Goal: Information Seeking & Learning: Learn about a topic

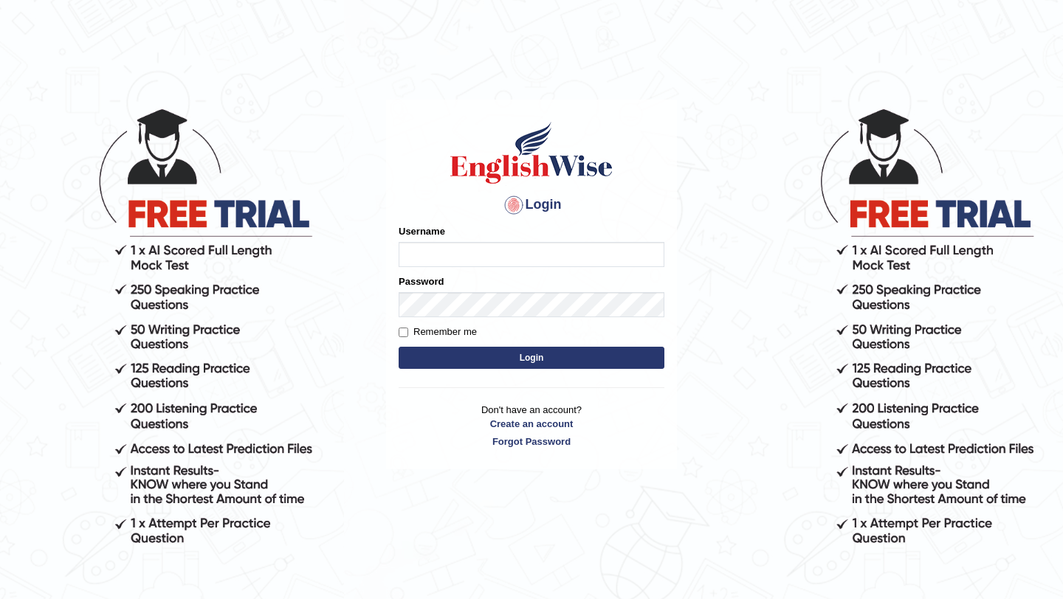
type input "jomarbanquisio91"
click at [461, 364] on button "Login" at bounding box center [532, 358] width 266 height 22
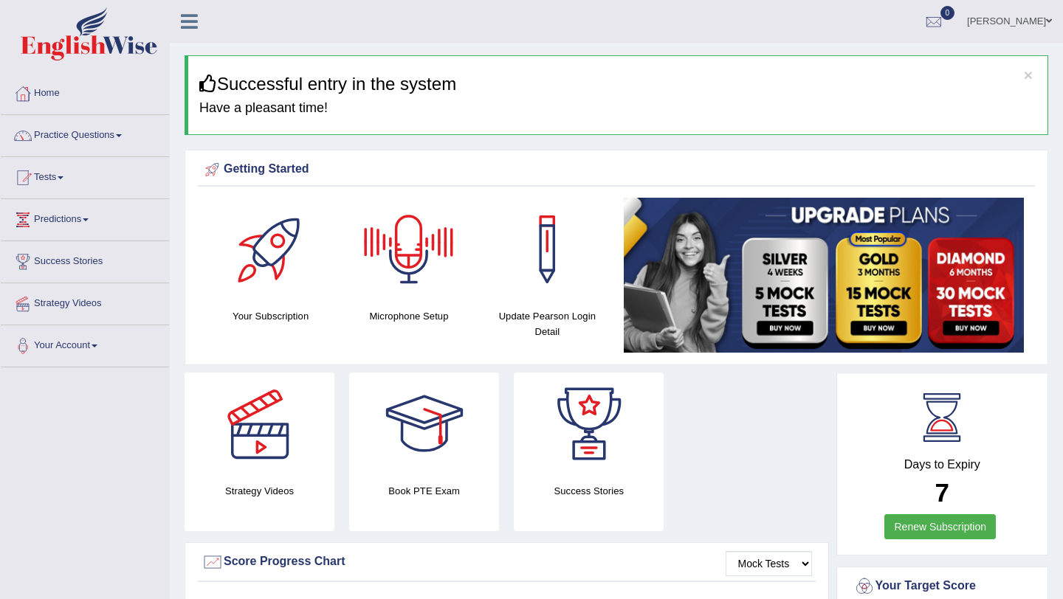
click at [57, 134] on link "Practice Questions" at bounding box center [85, 133] width 168 height 37
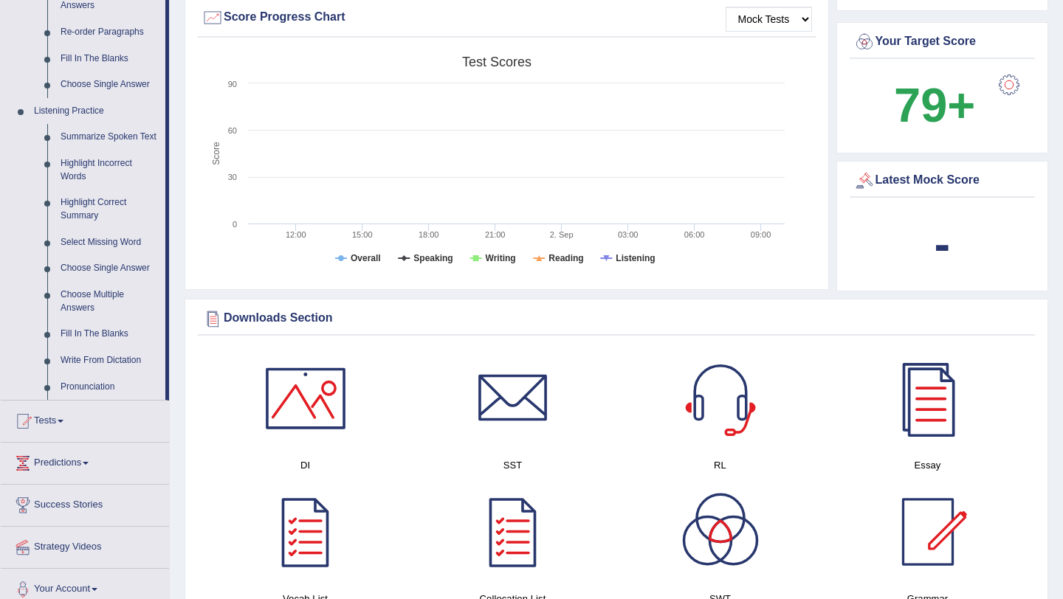
scroll to position [534, 0]
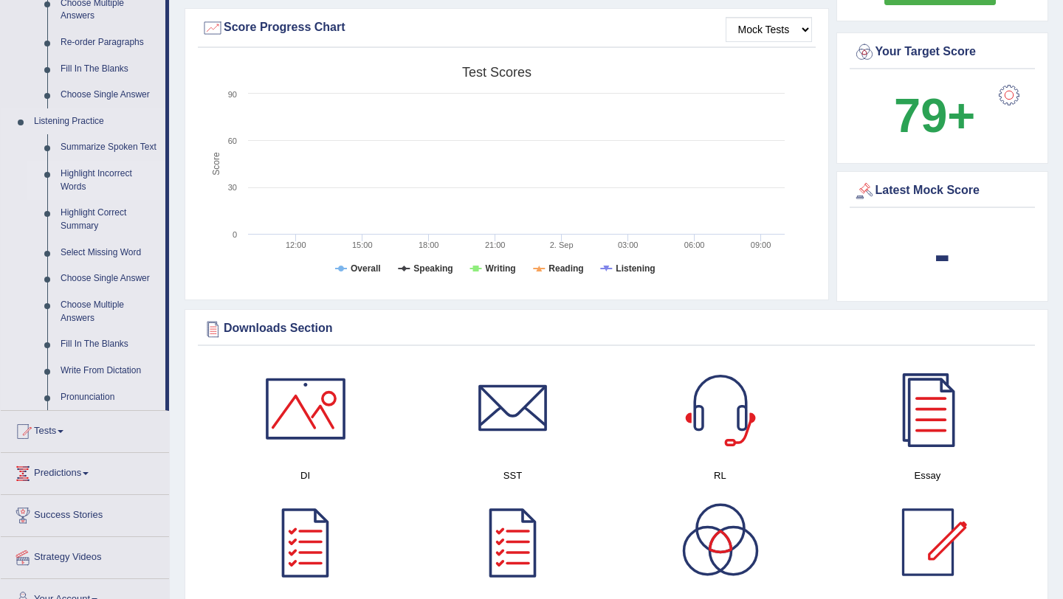
click at [83, 184] on link "Highlight Incorrect Words" at bounding box center [109, 180] width 111 height 39
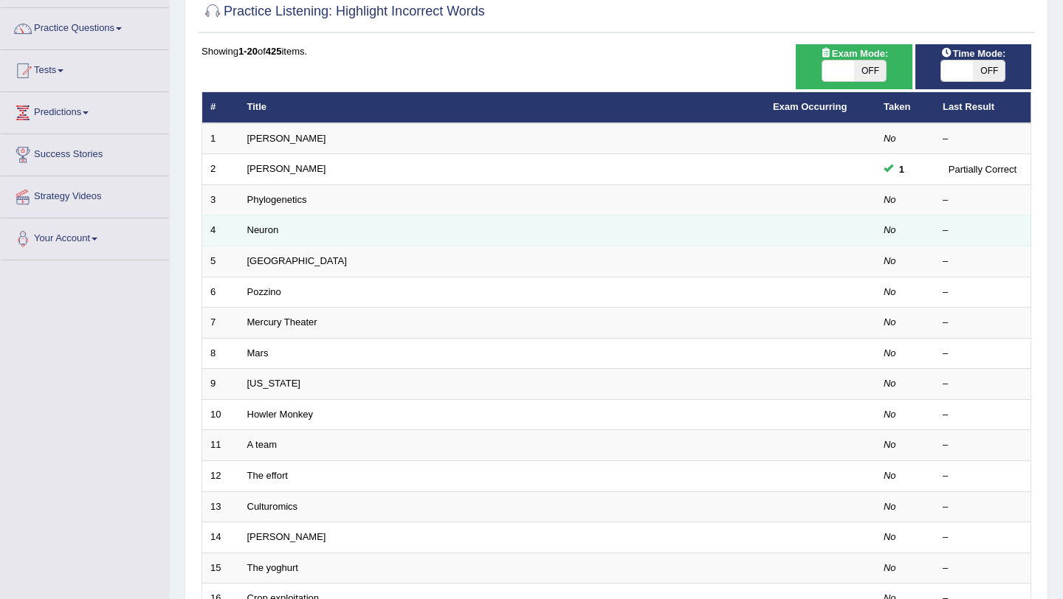
scroll to position [106, 0]
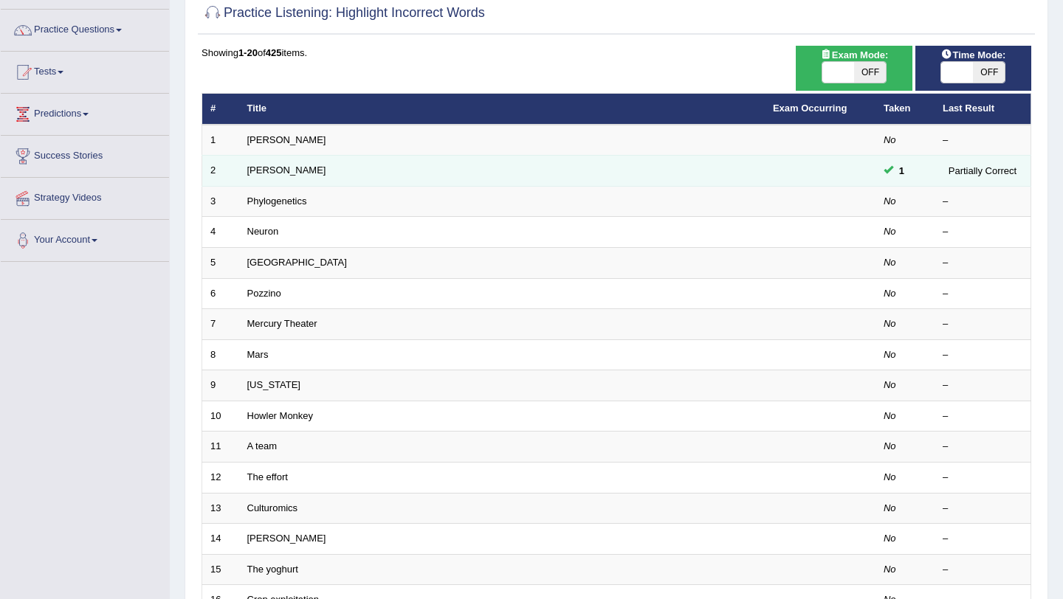
click at [855, 172] on td at bounding box center [820, 171] width 111 height 31
click at [783, 171] on td at bounding box center [820, 171] width 111 height 31
click at [949, 171] on div "Partially Correct" at bounding box center [983, 171] width 80 height 16
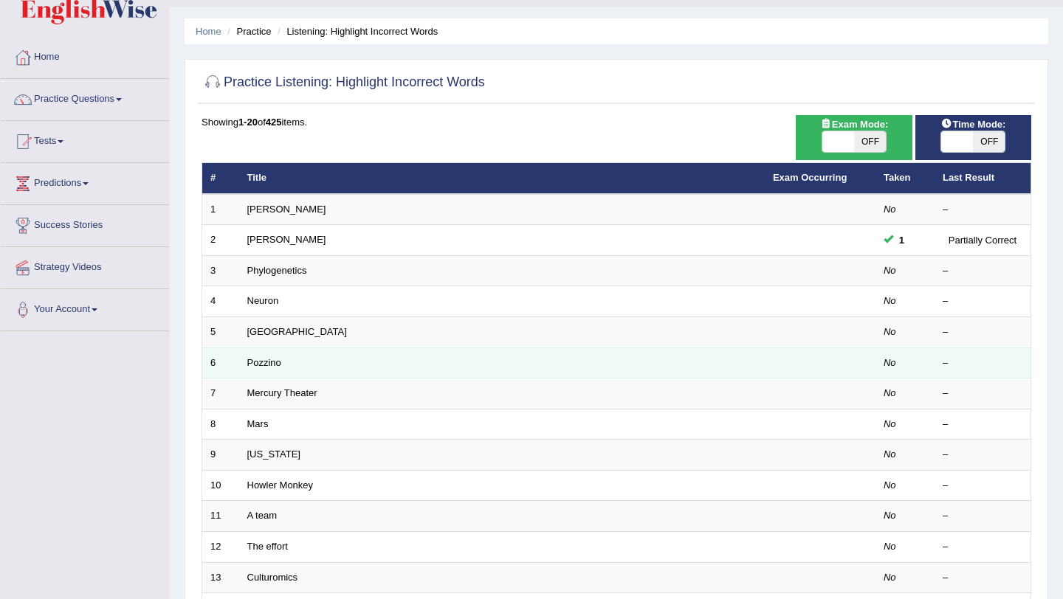
scroll to position [54, 0]
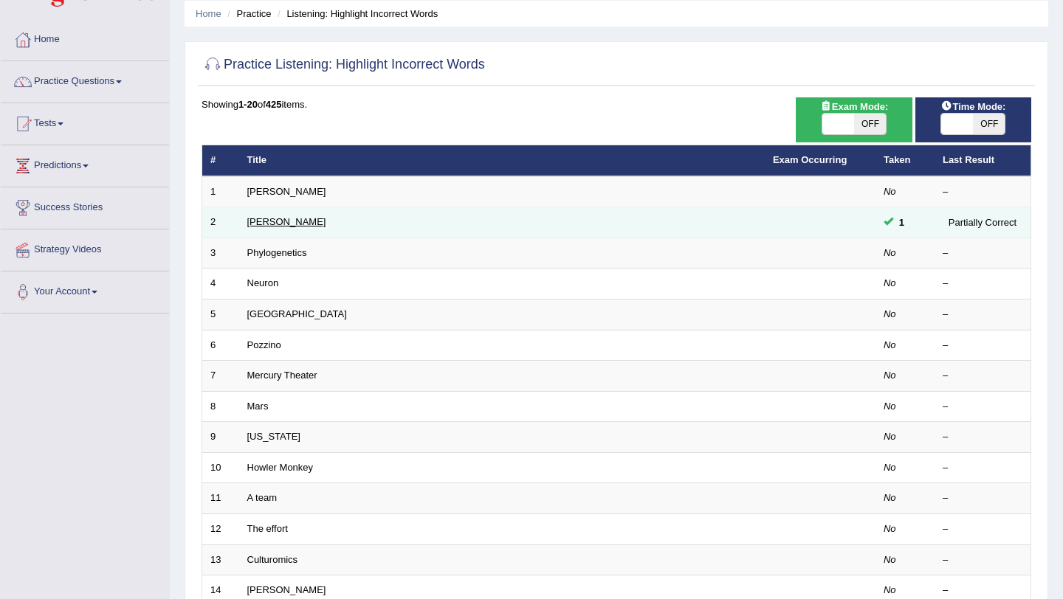
click at [252, 223] on link "Kathleen" at bounding box center [286, 221] width 79 height 11
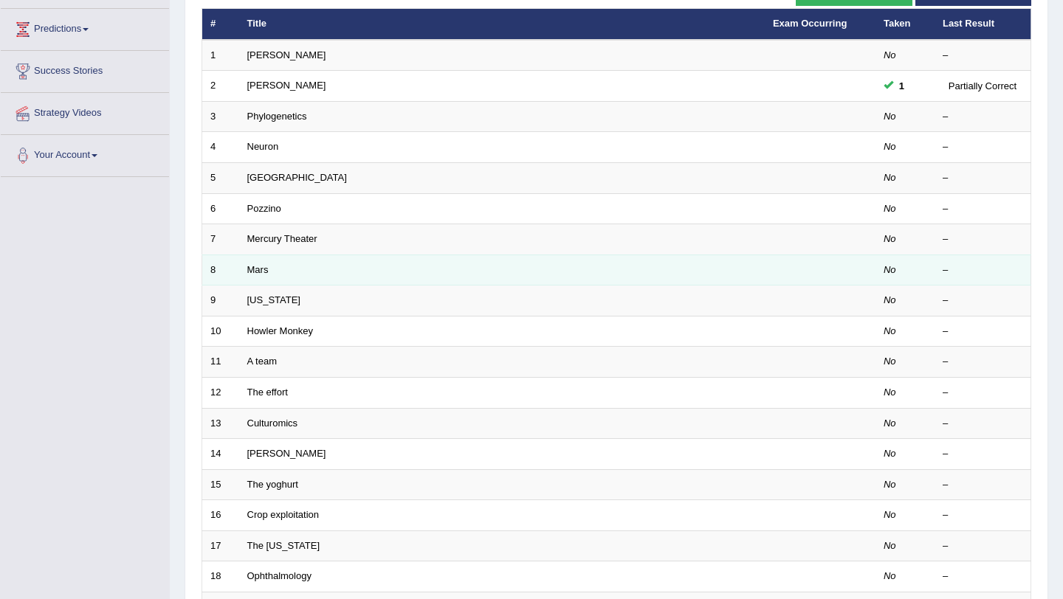
scroll to position [378, 0]
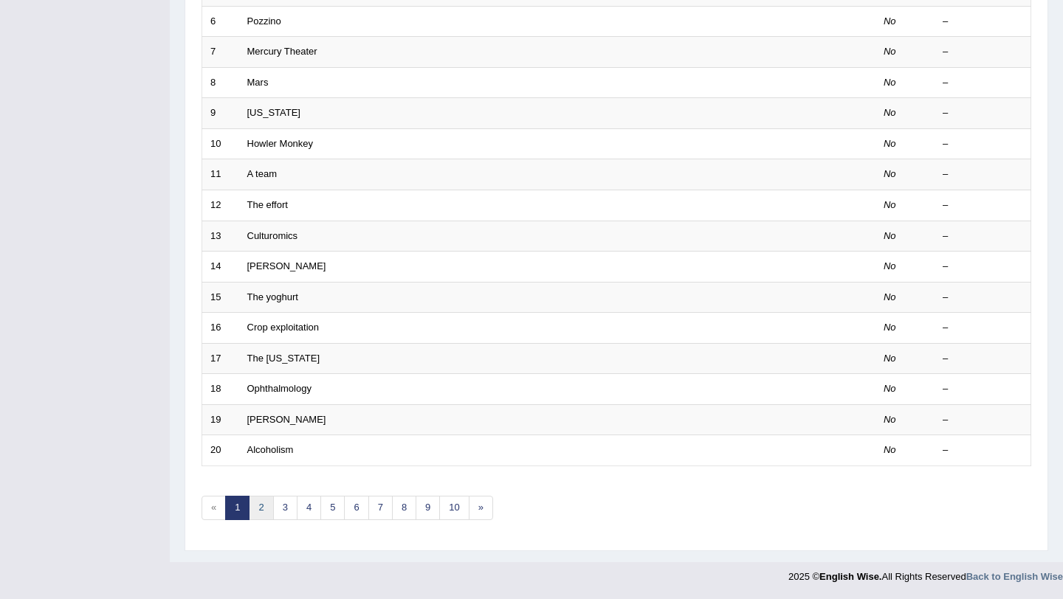
click at [260, 507] on link "2" at bounding box center [261, 508] width 24 height 24
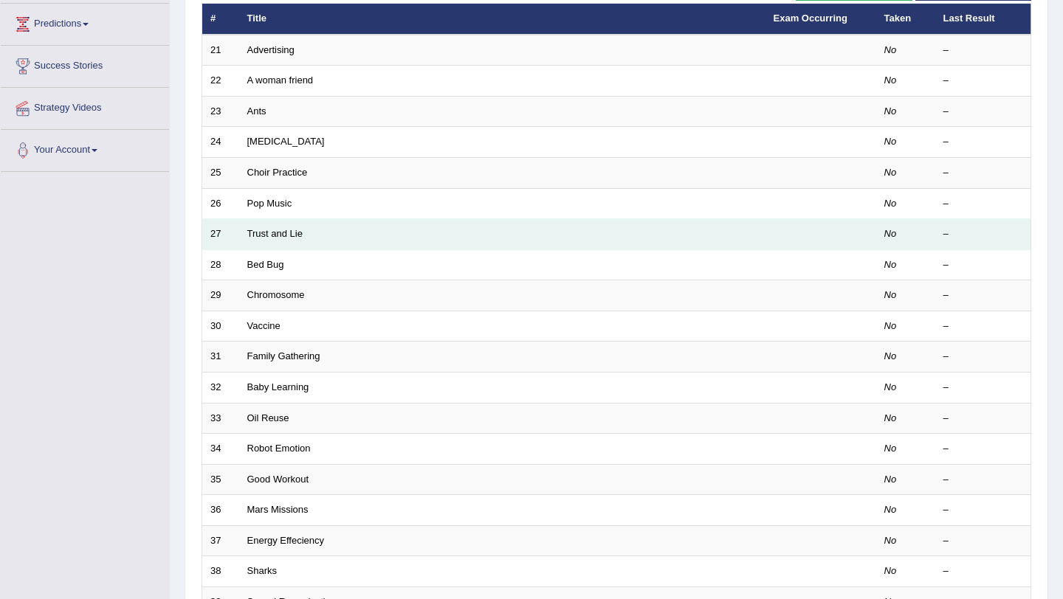
scroll to position [378, 0]
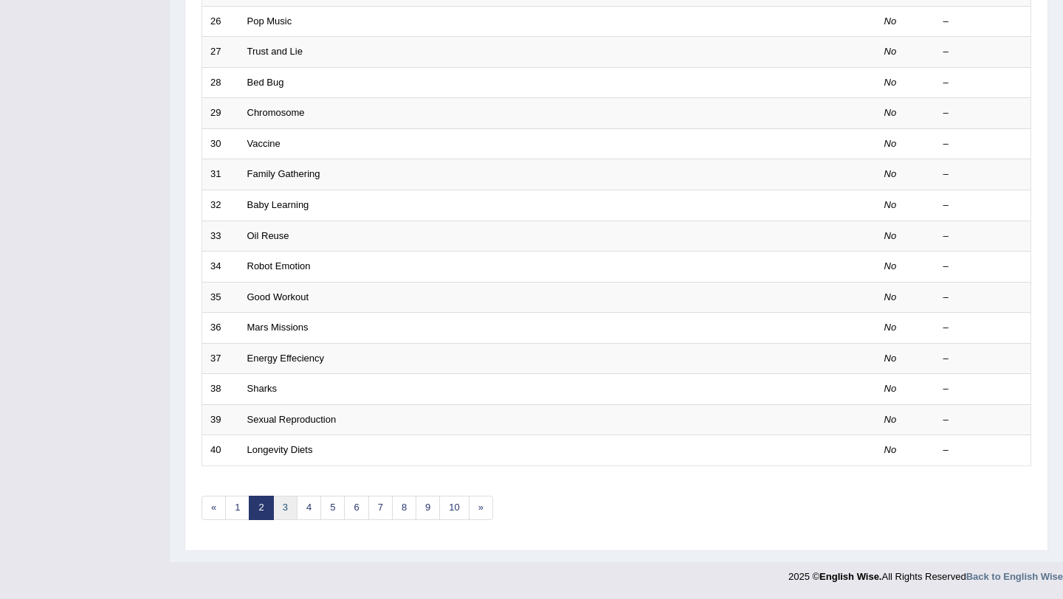
click at [286, 509] on link "3" at bounding box center [285, 508] width 24 height 24
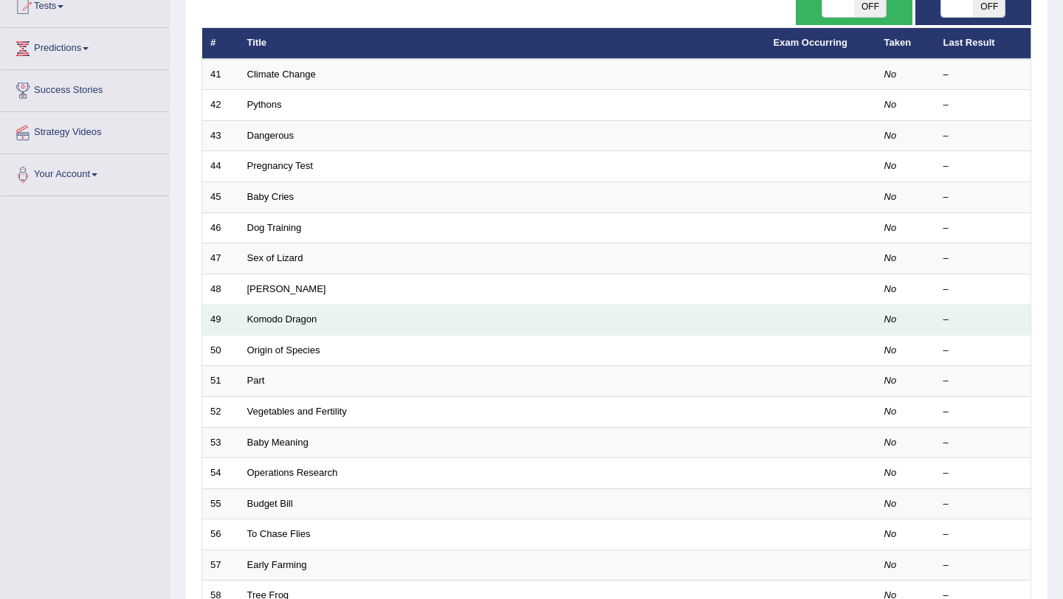
scroll to position [378, 0]
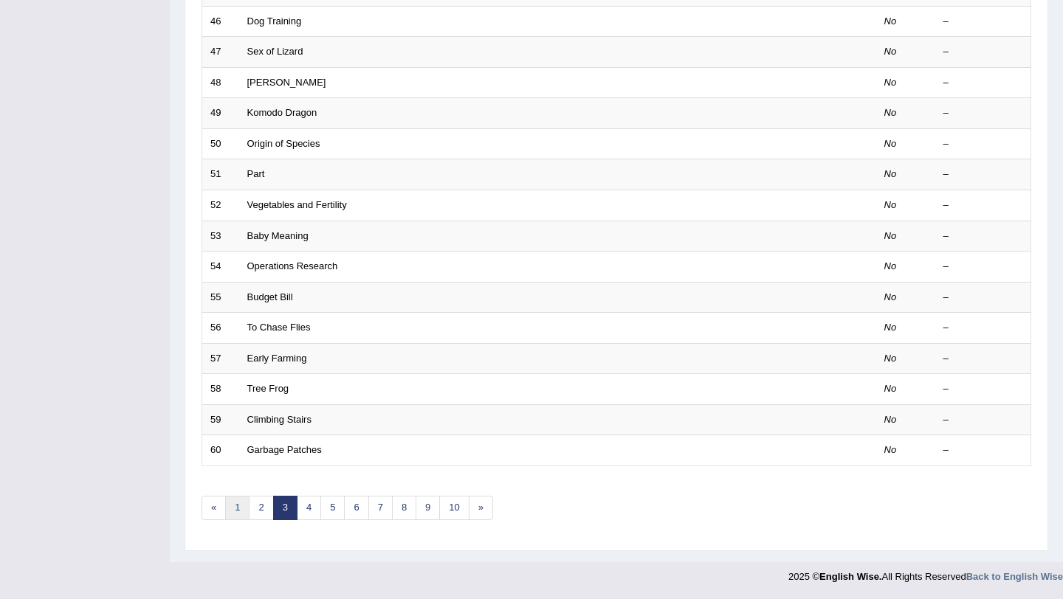
click at [239, 500] on link "1" at bounding box center [237, 508] width 24 height 24
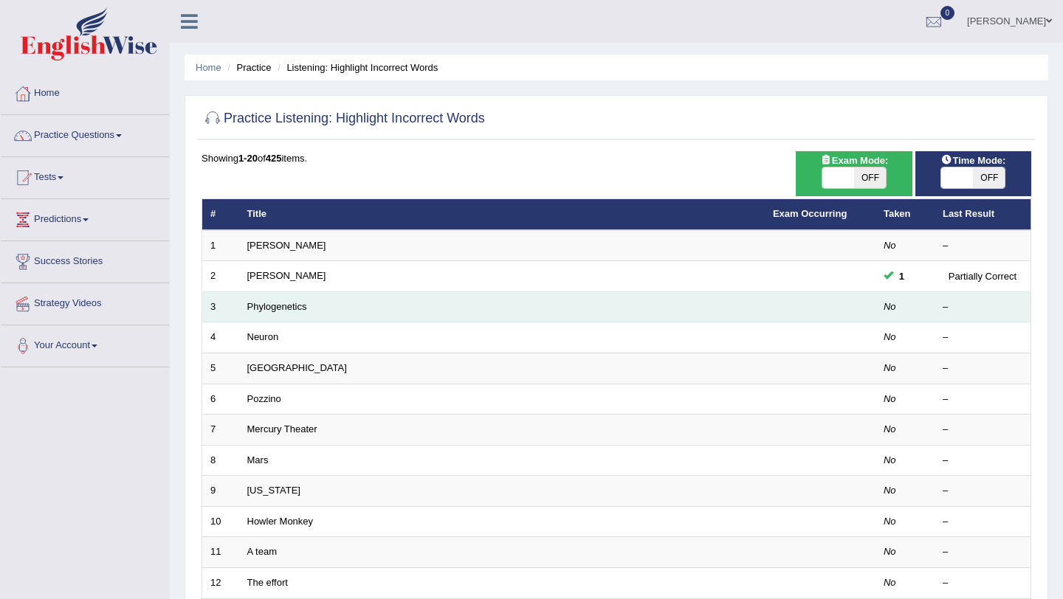
click at [261, 313] on td "Phylogenetics" at bounding box center [502, 307] width 526 height 31
click at [264, 306] on link "Phylogenetics" at bounding box center [277, 306] width 60 height 11
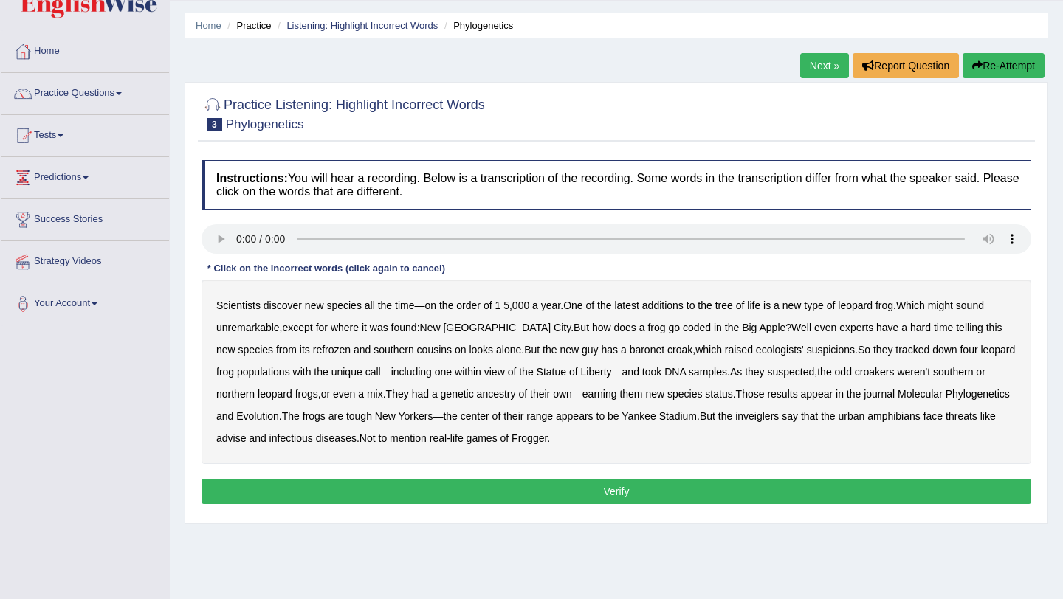
scroll to position [45, 0]
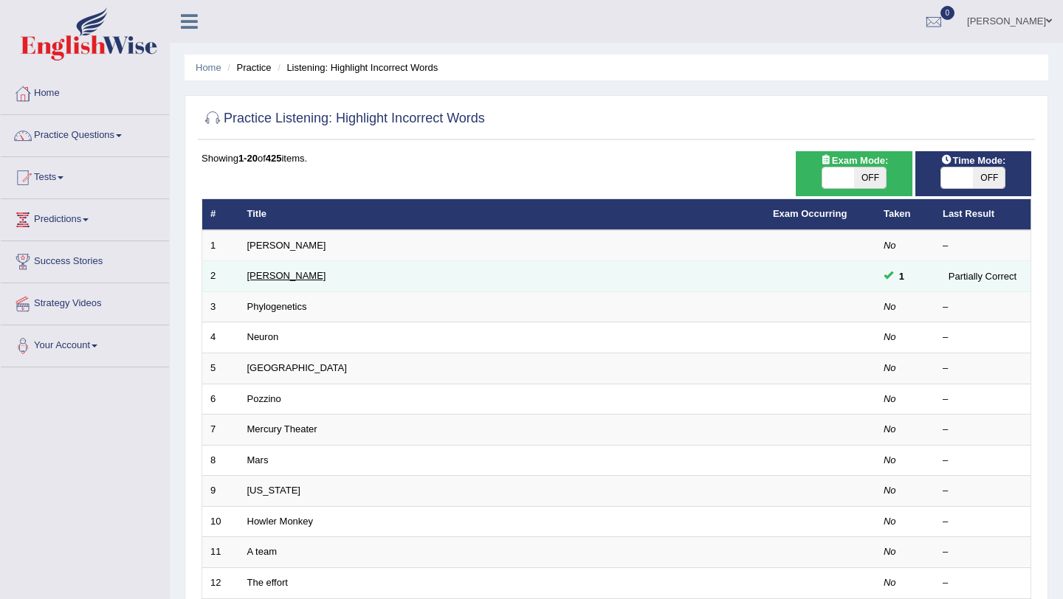
click at [276, 276] on link "Kathleen" at bounding box center [286, 275] width 79 height 11
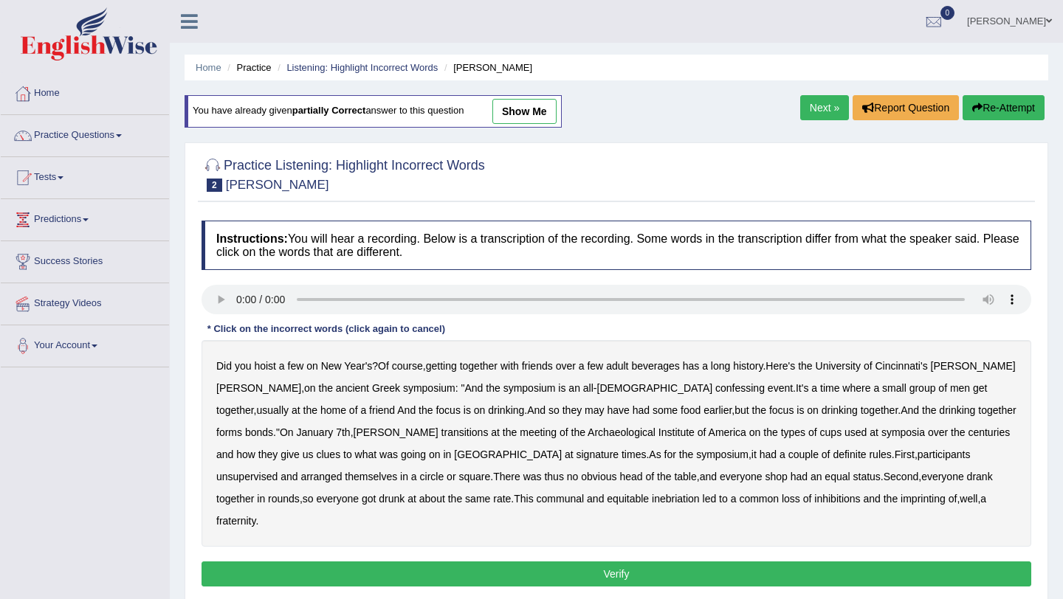
scroll to position [47, 0]
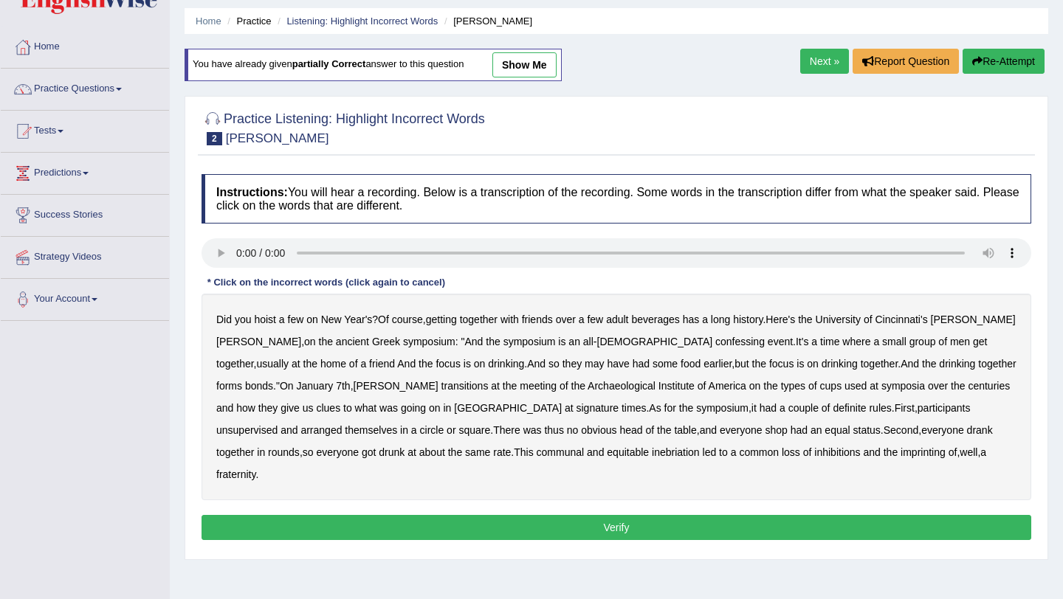
click at [500, 515] on button "Verify" at bounding box center [617, 527] width 830 height 25
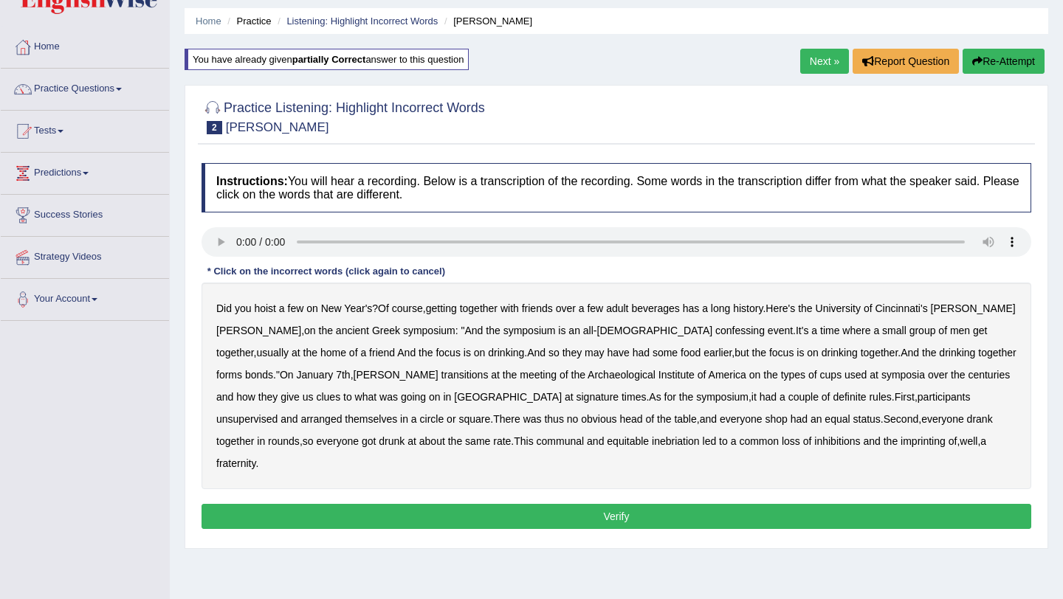
click at [217, 134] on span "2" at bounding box center [215, 127] width 16 height 13
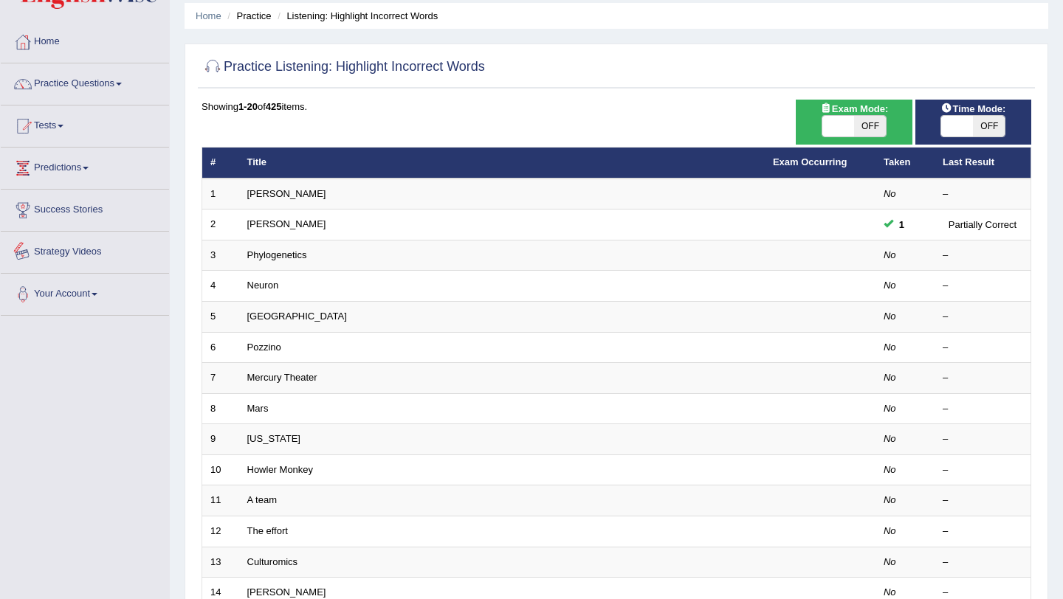
scroll to position [44, 0]
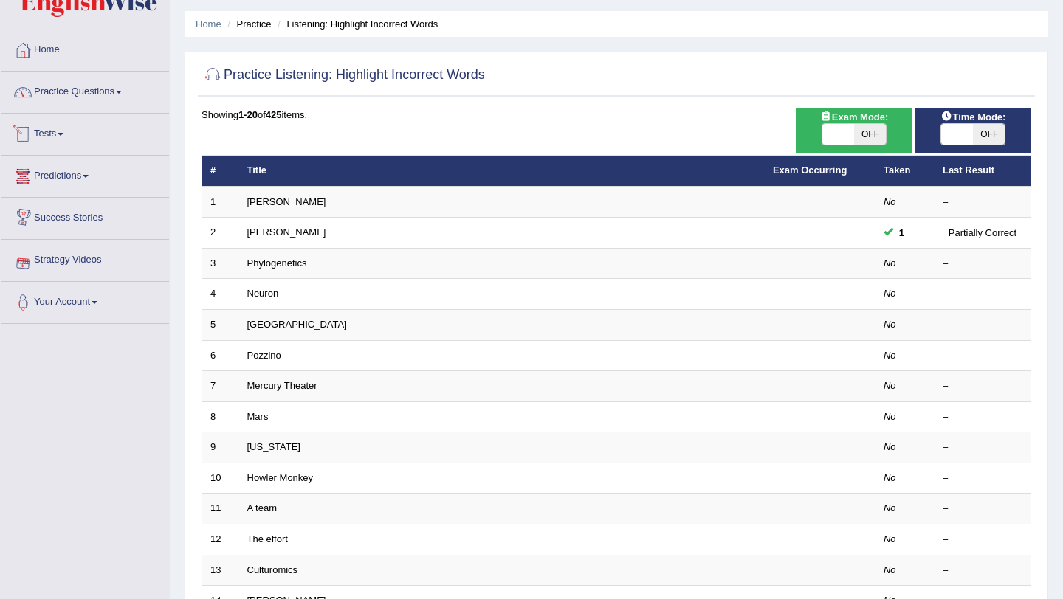
click at [103, 99] on link "Practice Questions" at bounding box center [85, 90] width 168 height 37
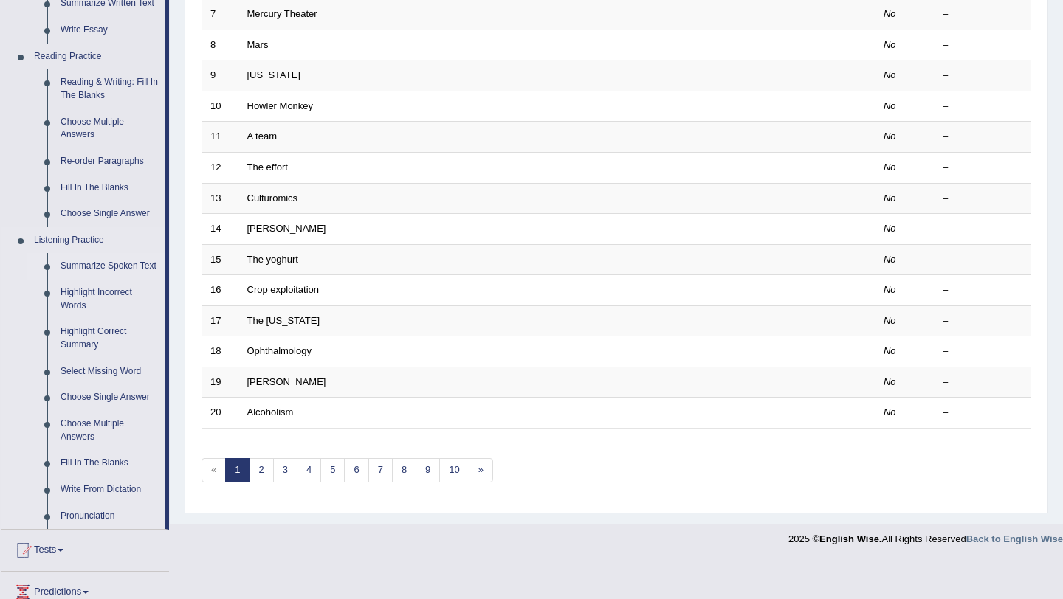
scroll to position [476, 0]
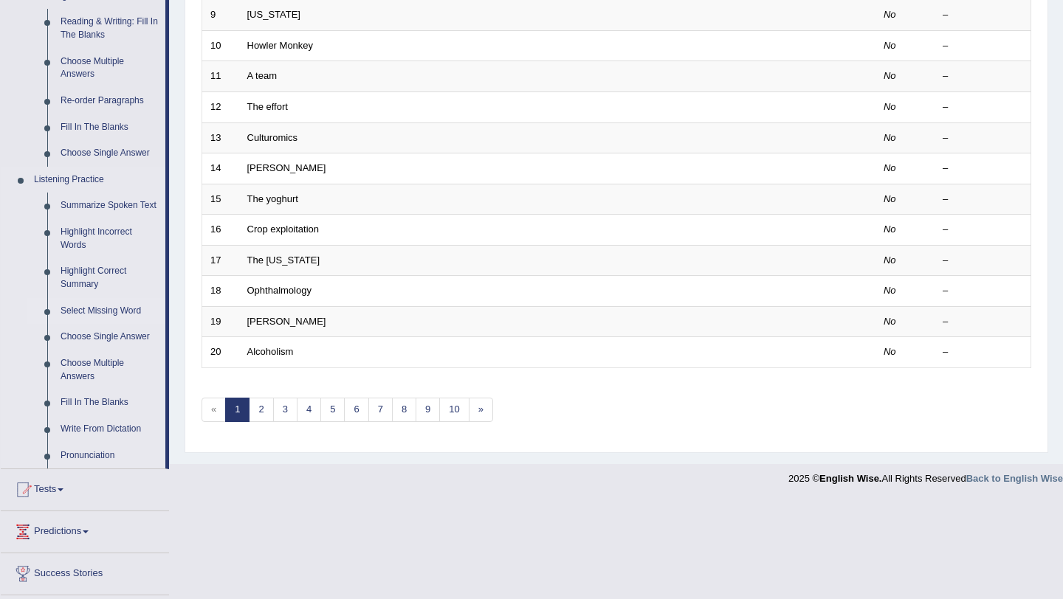
click at [91, 324] on link "Select Missing Word" at bounding box center [109, 311] width 111 height 27
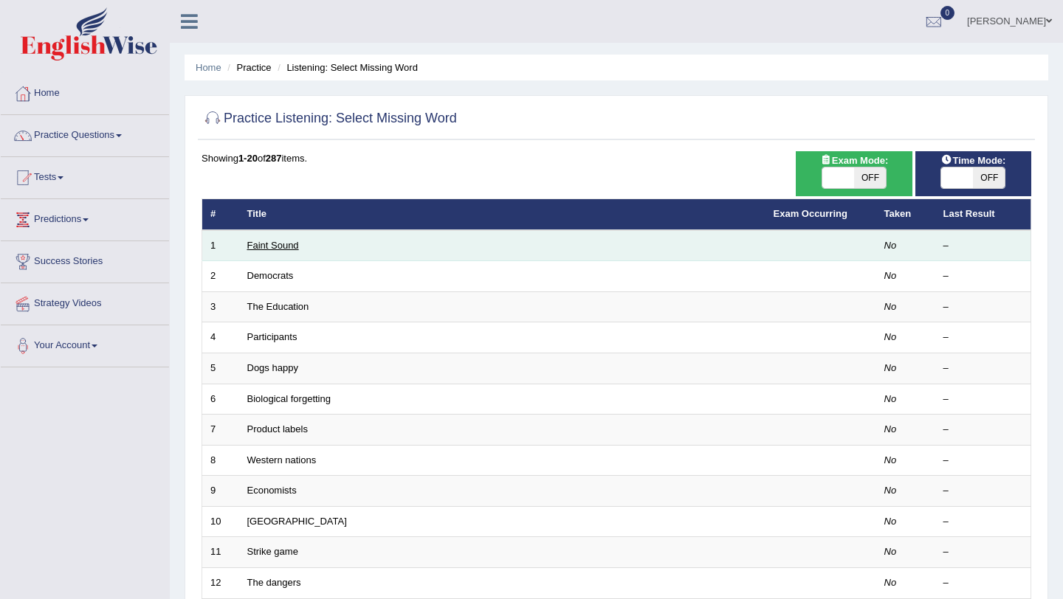
click at [289, 248] on link "Faint Sound" at bounding box center [273, 245] width 52 height 11
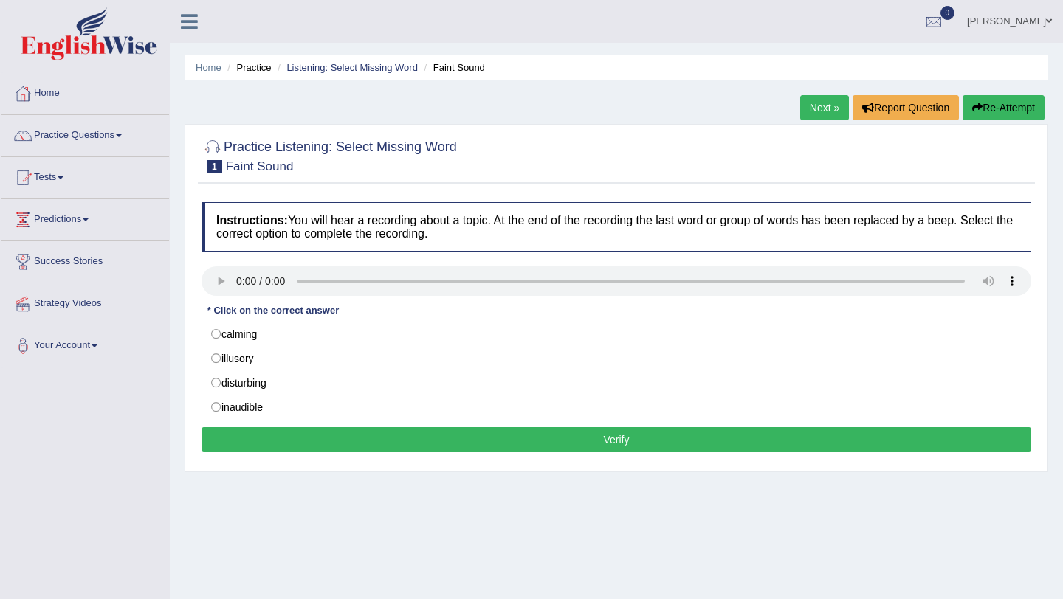
scroll to position [56, 0]
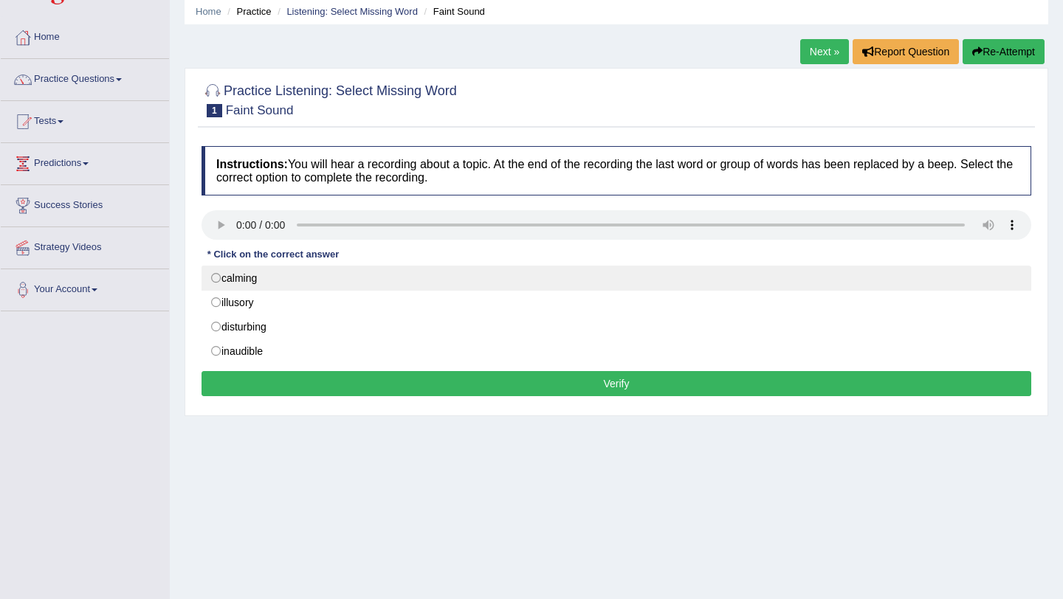
click at [314, 275] on label "calming" at bounding box center [617, 278] width 830 height 25
radio input "true"
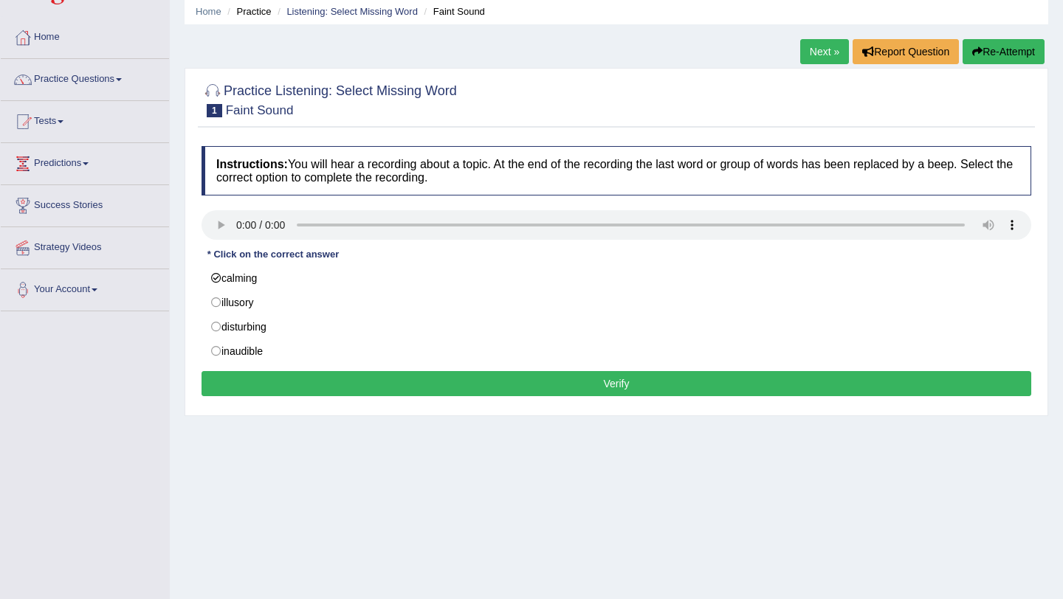
click at [474, 393] on button "Verify" at bounding box center [617, 383] width 830 height 25
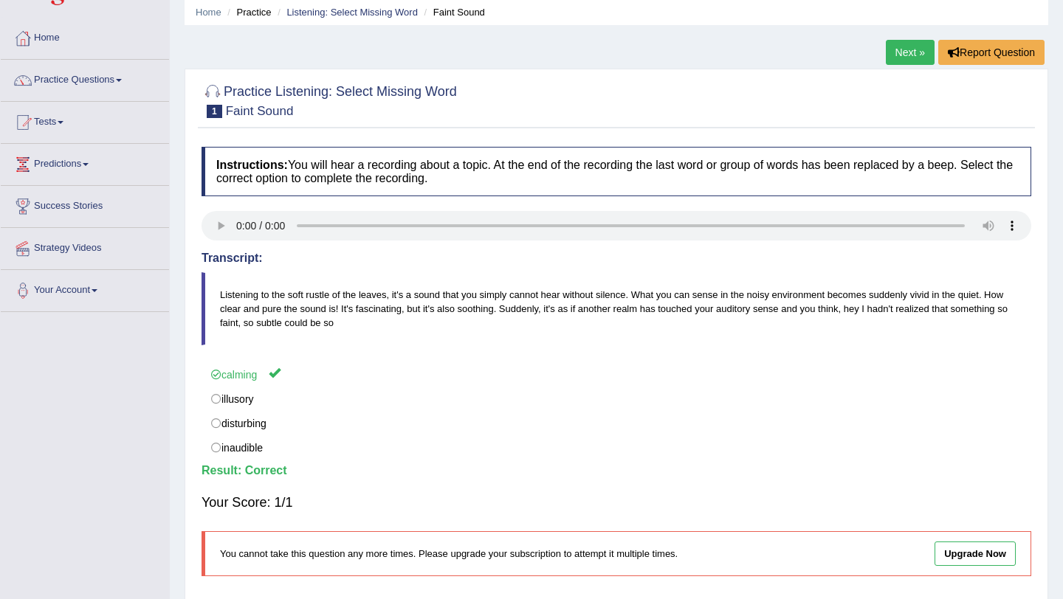
scroll to position [55, 0]
click at [909, 55] on link "Next »" at bounding box center [910, 53] width 49 height 25
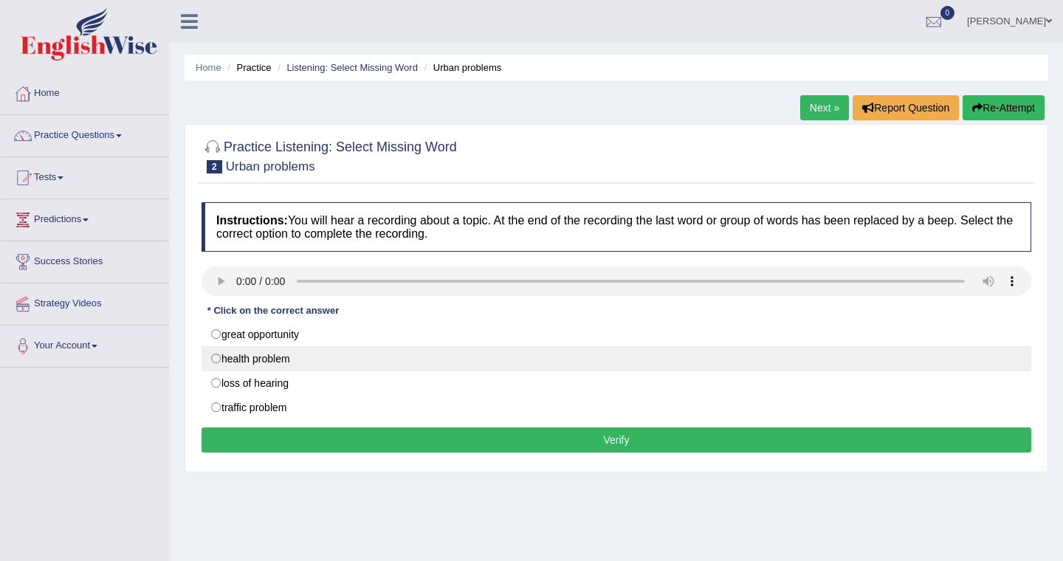
click at [218, 360] on label "health problem" at bounding box center [617, 358] width 830 height 25
radio input "true"
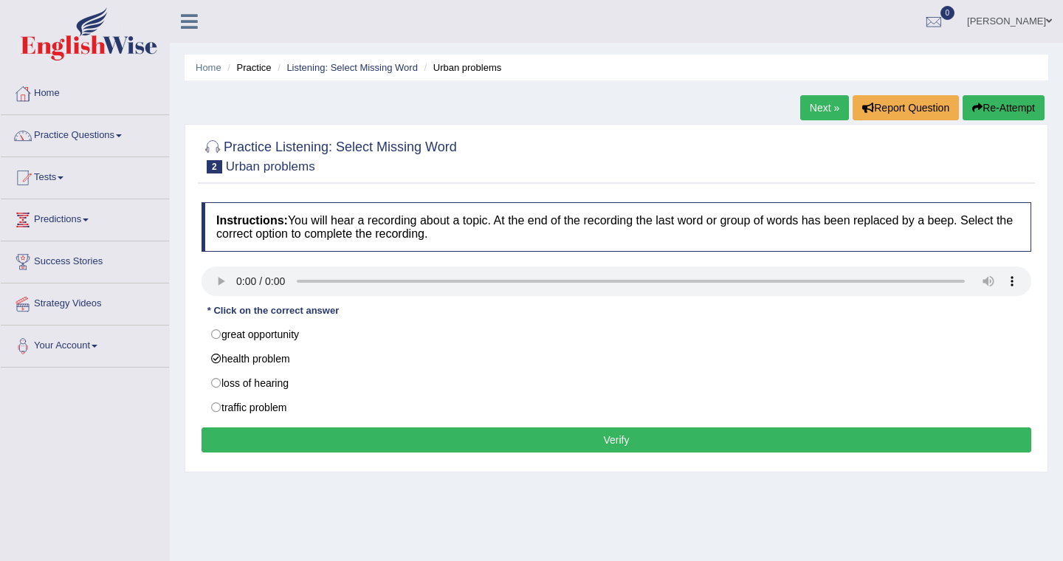
click at [325, 440] on button "Verify" at bounding box center [617, 439] width 830 height 25
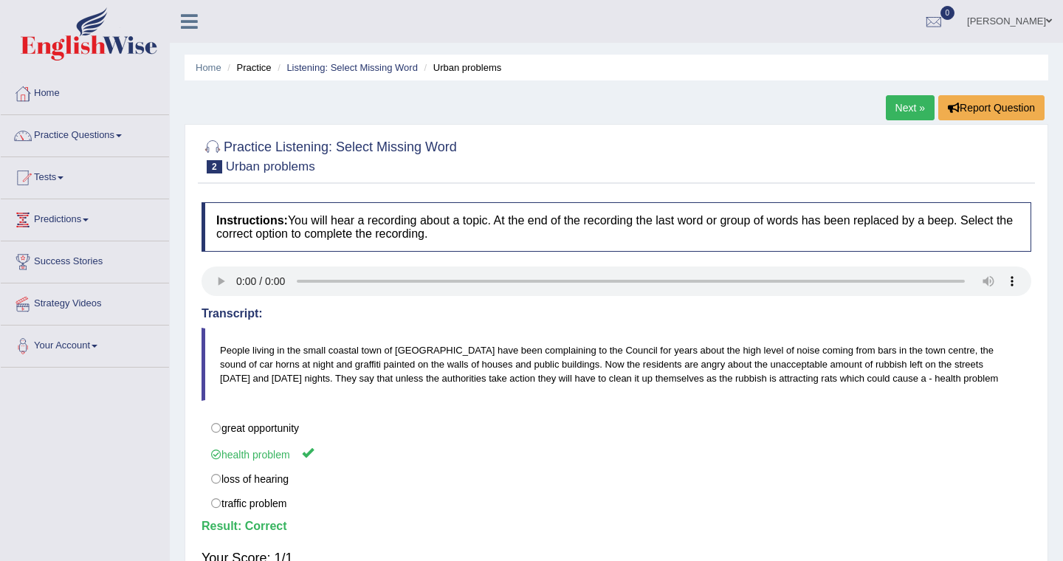
click at [906, 109] on link "Next »" at bounding box center [910, 107] width 49 height 25
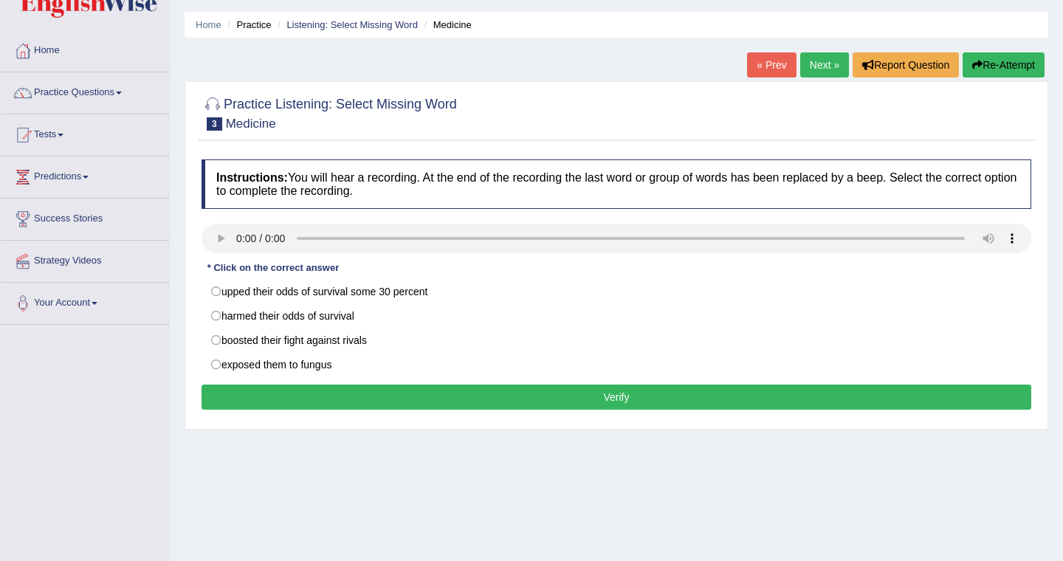
scroll to position [66, 0]
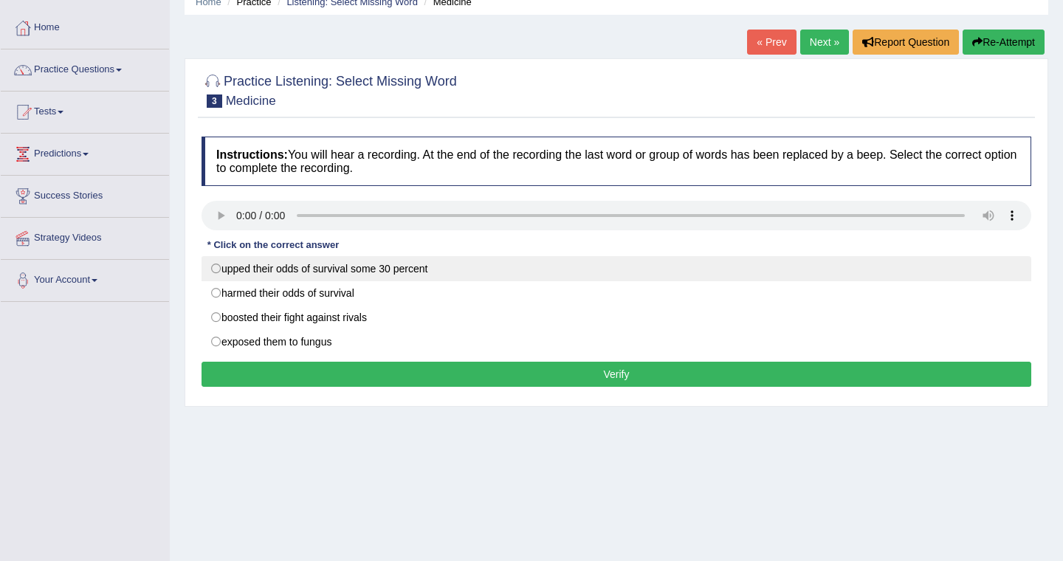
click at [376, 272] on label "upped their odds of survival some 30 percent" at bounding box center [617, 268] width 830 height 25
radio input "true"
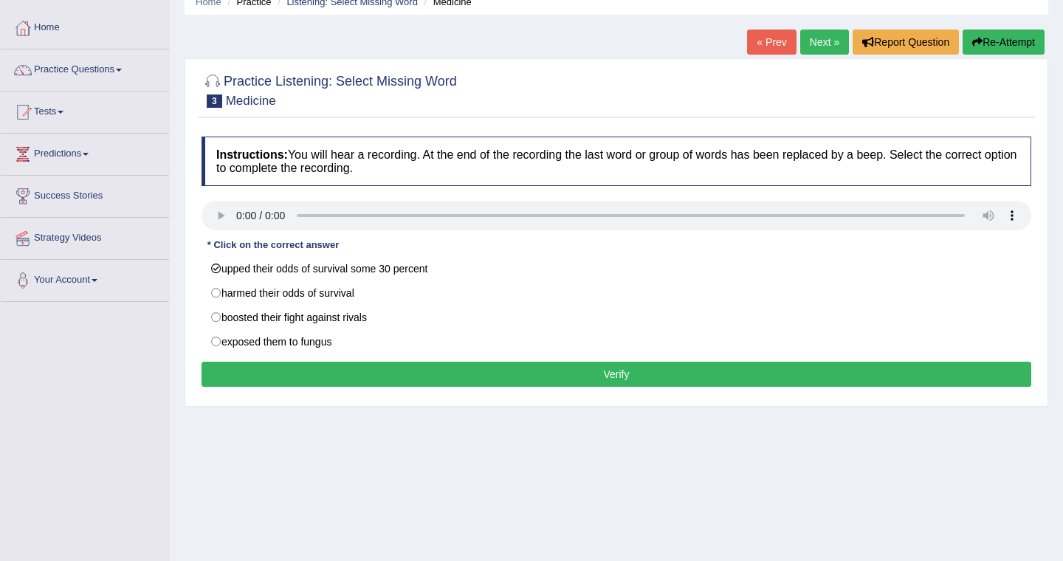
click at [404, 369] on button "Verify" at bounding box center [617, 374] width 830 height 25
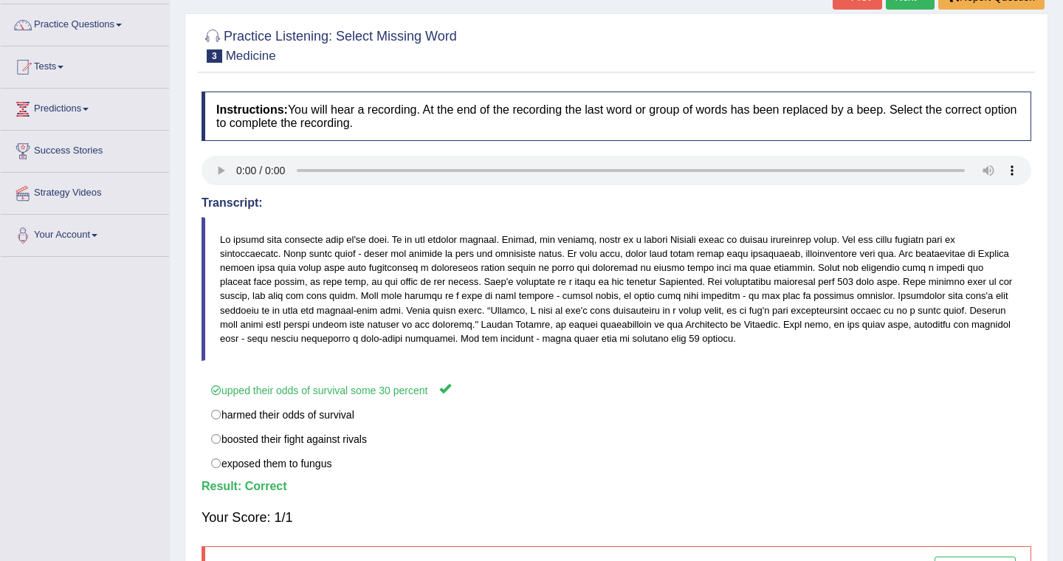
scroll to position [0, 0]
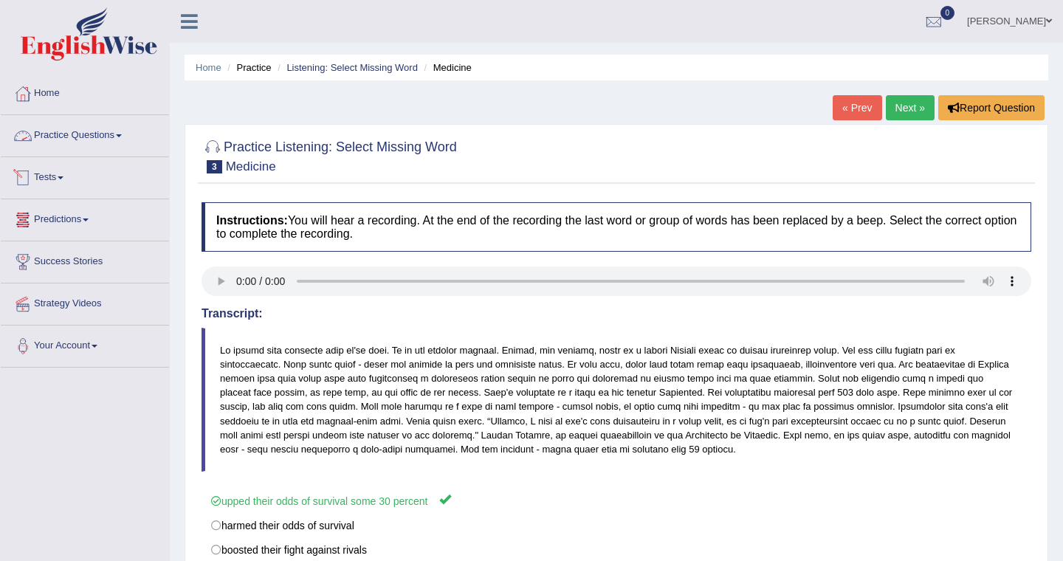
click at [80, 139] on link "Practice Questions" at bounding box center [85, 133] width 168 height 37
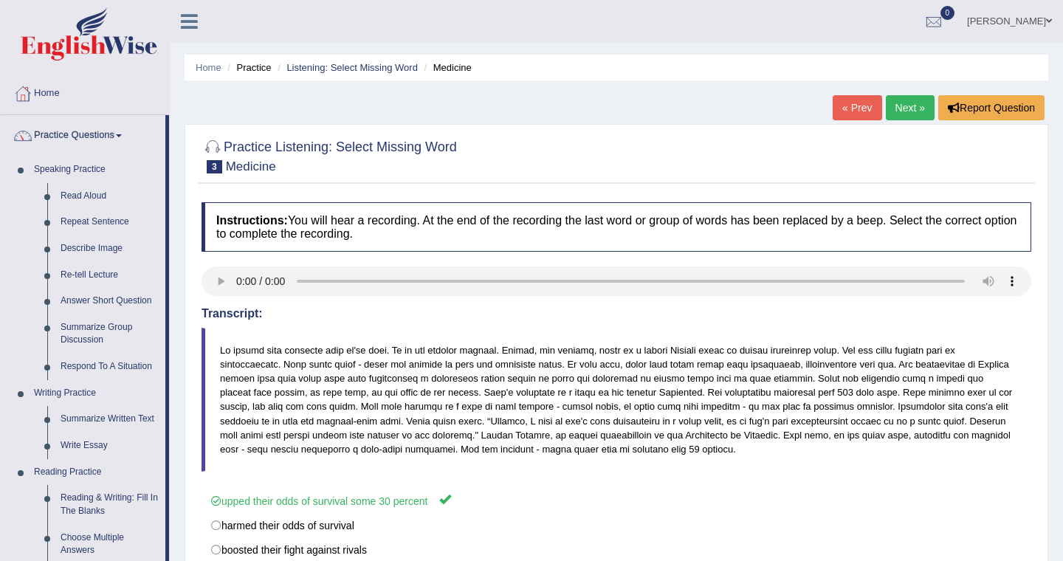
click at [216, 171] on span "3" at bounding box center [215, 166] width 16 height 13
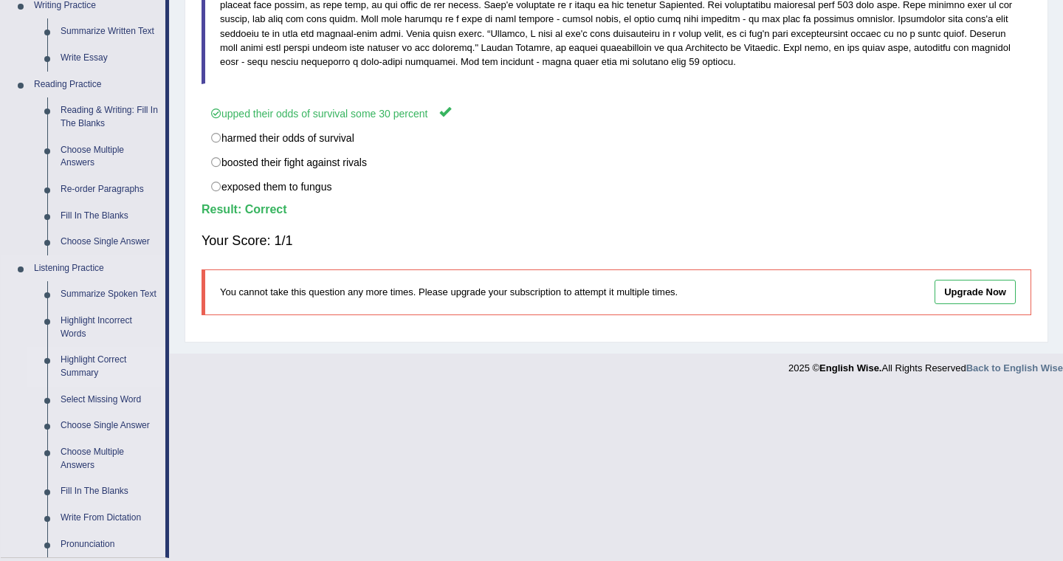
scroll to position [385, 0]
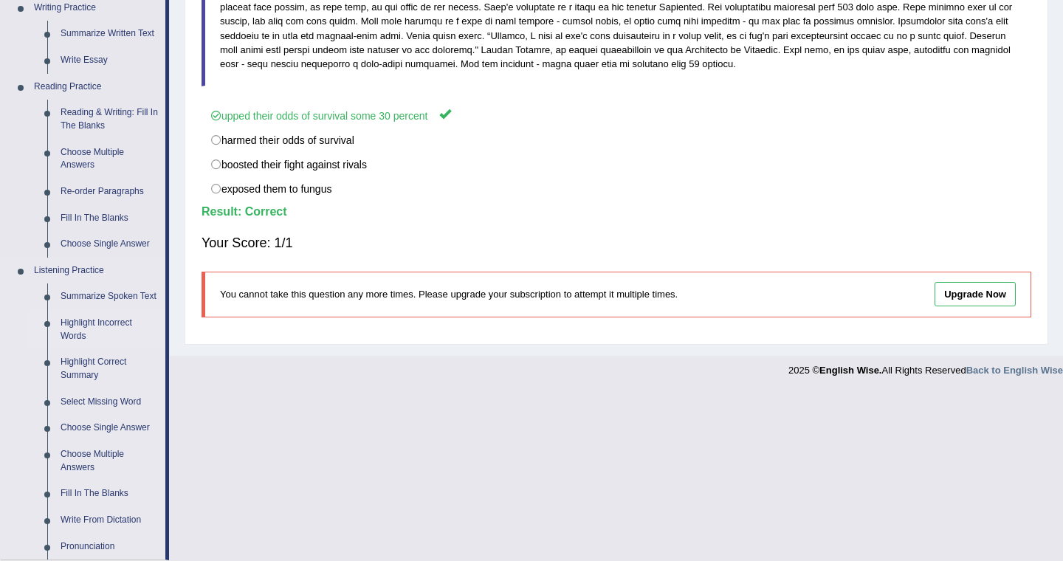
click at [79, 337] on link "Highlight Incorrect Words" at bounding box center [109, 329] width 111 height 39
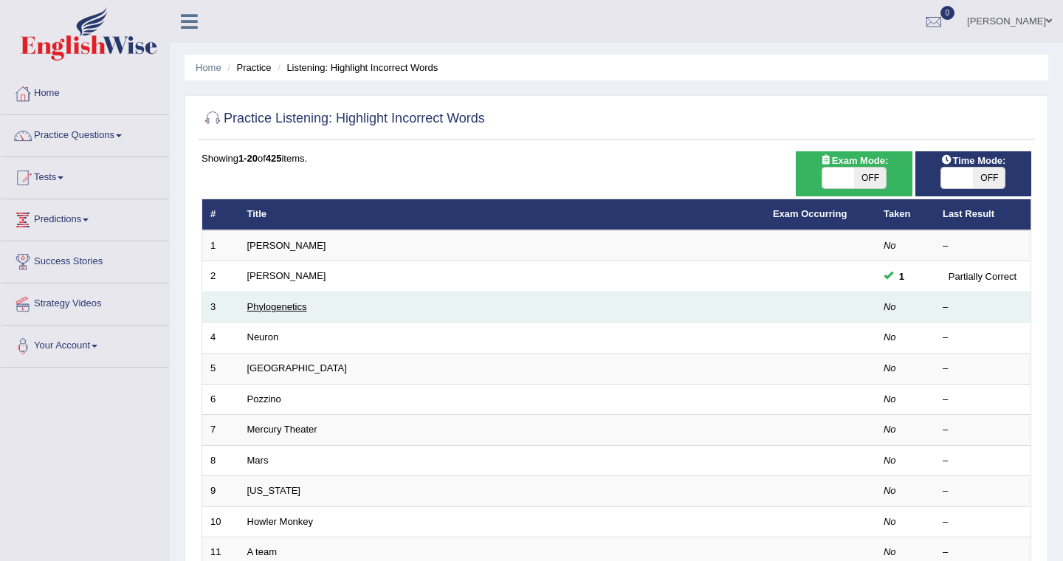
click at [273, 308] on link "Phylogenetics" at bounding box center [277, 306] width 60 height 11
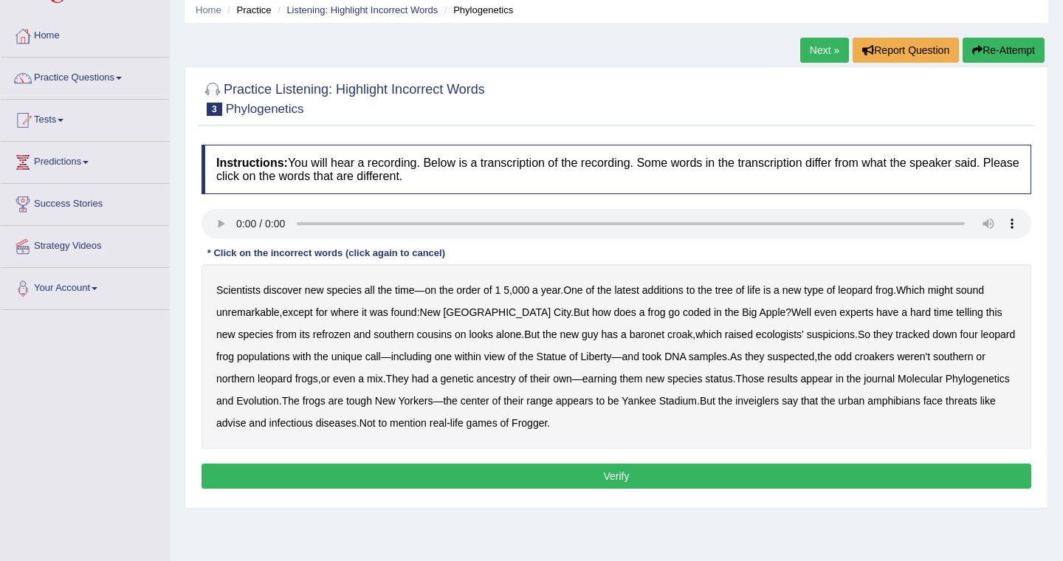
scroll to position [55, 0]
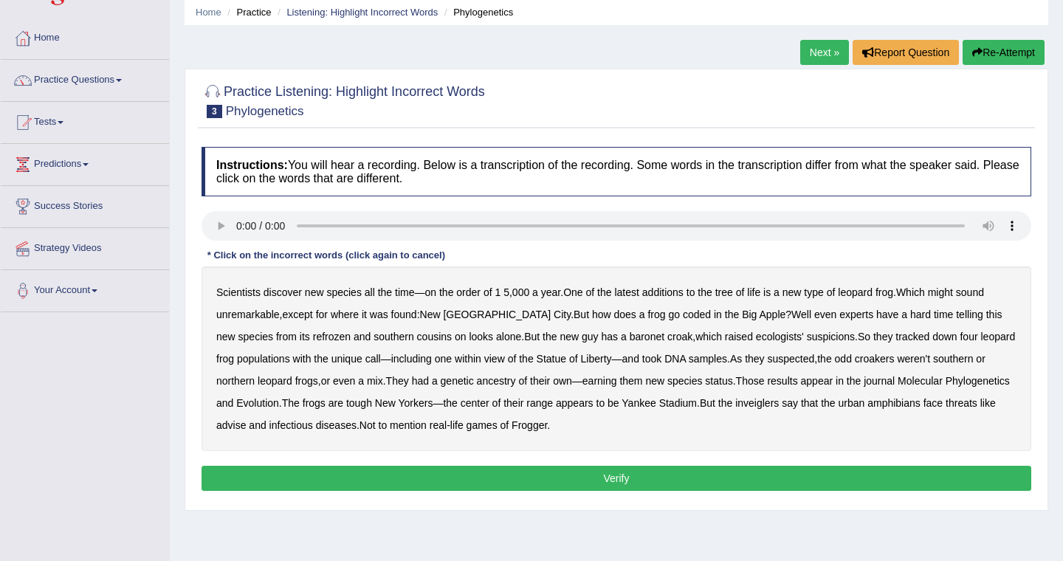
click at [821, 47] on link "Next »" at bounding box center [824, 52] width 49 height 25
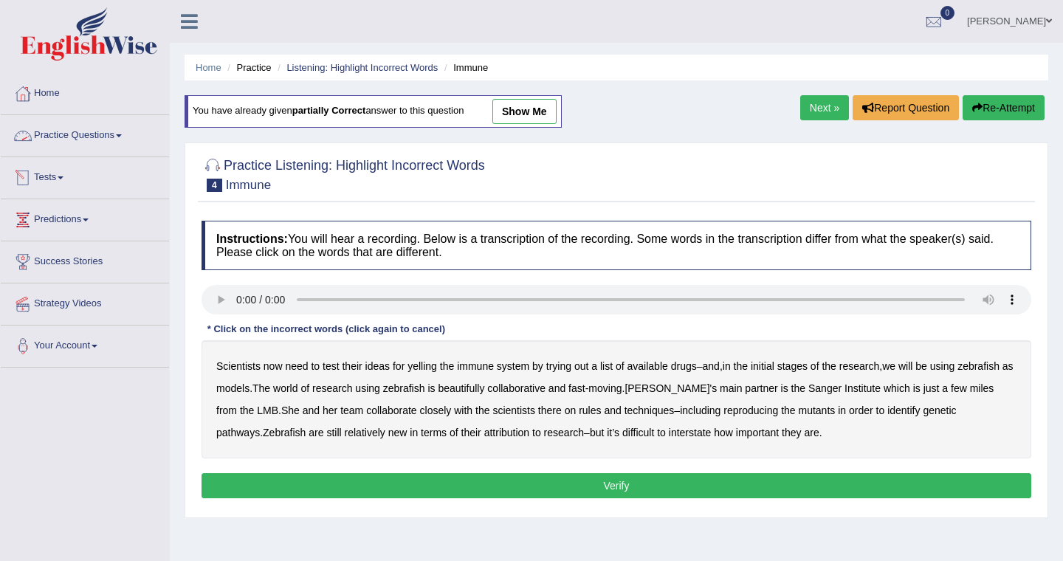
click at [85, 140] on link "Practice Questions" at bounding box center [85, 133] width 168 height 37
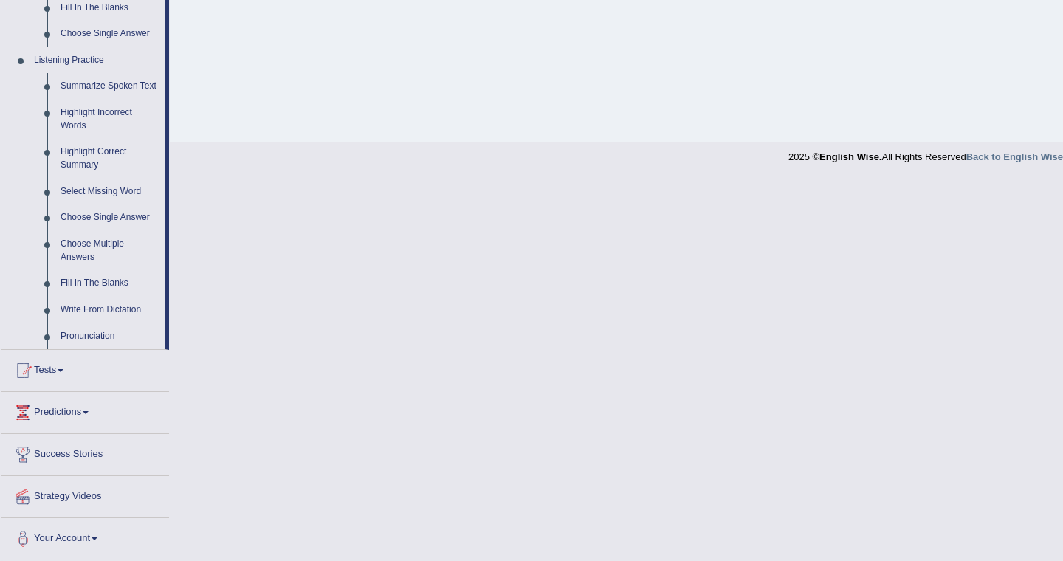
scroll to position [609, 0]
click at [101, 281] on link "Fill In The Blanks" at bounding box center [109, 283] width 111 height 27
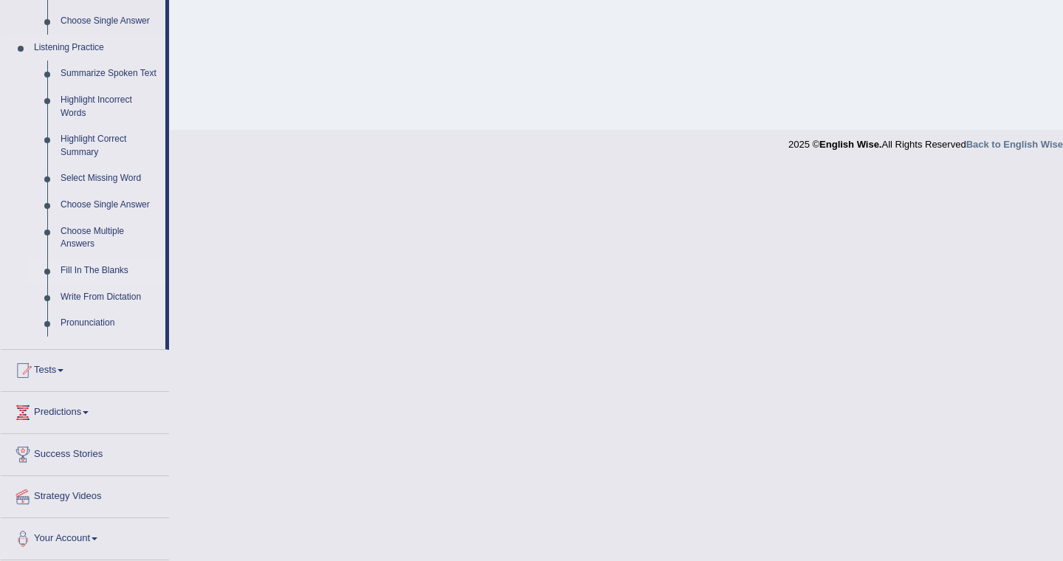
scroll to position [492, 0]
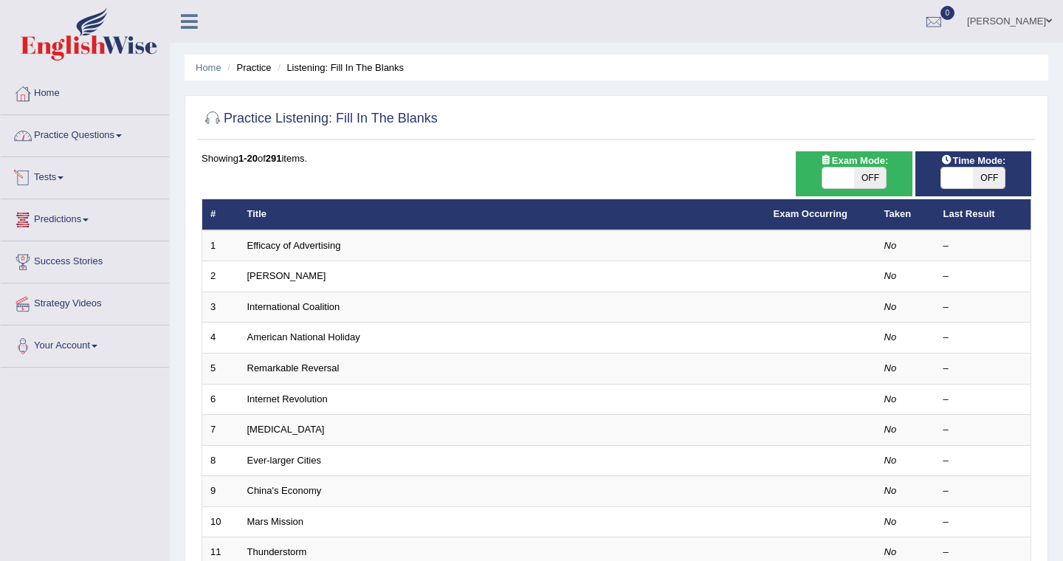
click at [58, 140] on link "Practice Questions" at bounding box center [85, 133] width 168 height 37
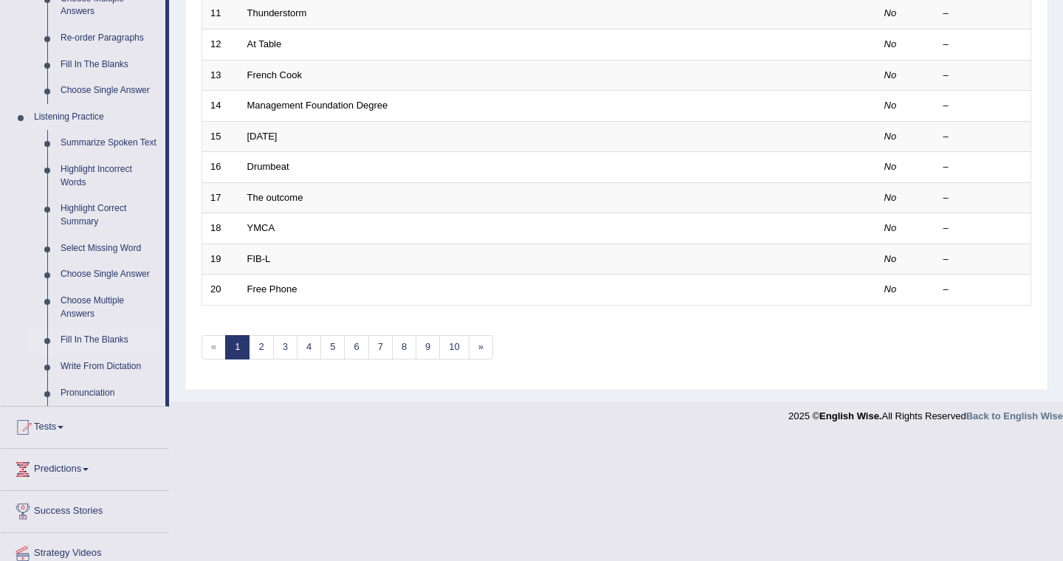
scroll to position [534, 0]
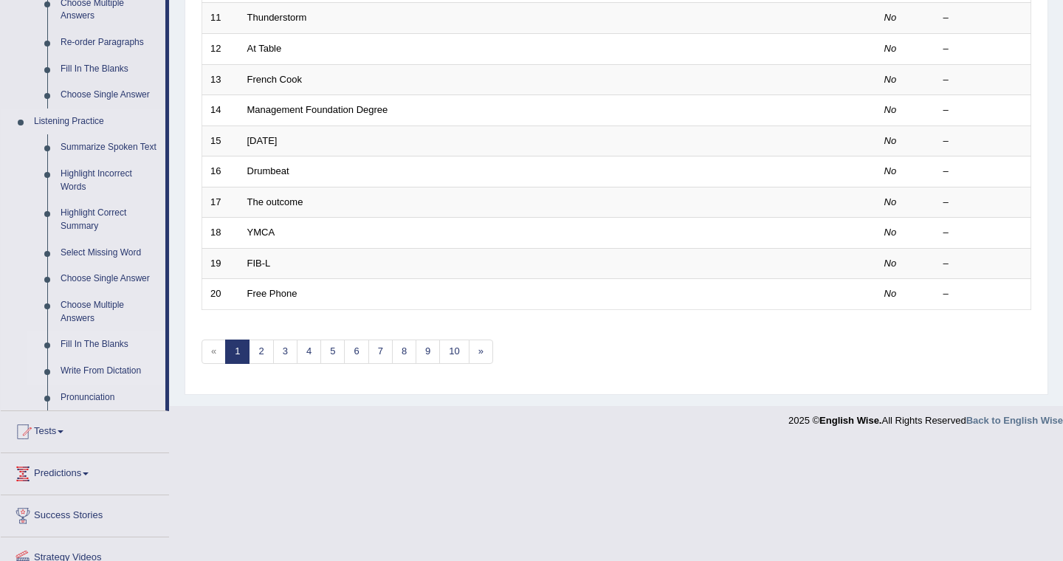
click at [94, 385] on link "Write From Dictation" at bounding box center [109, 371] width 111 height 27
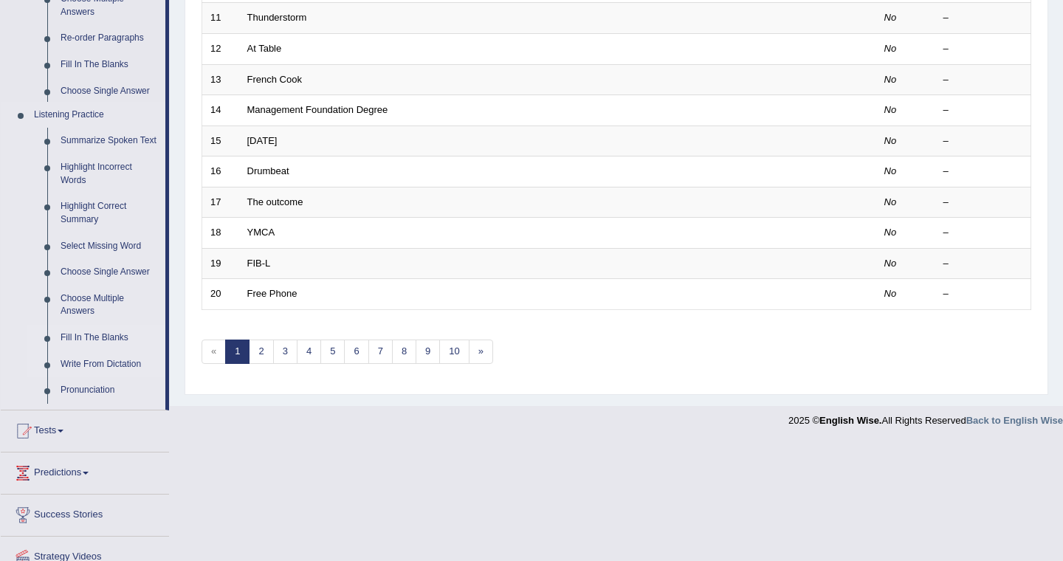
scroll to position [416, 0]
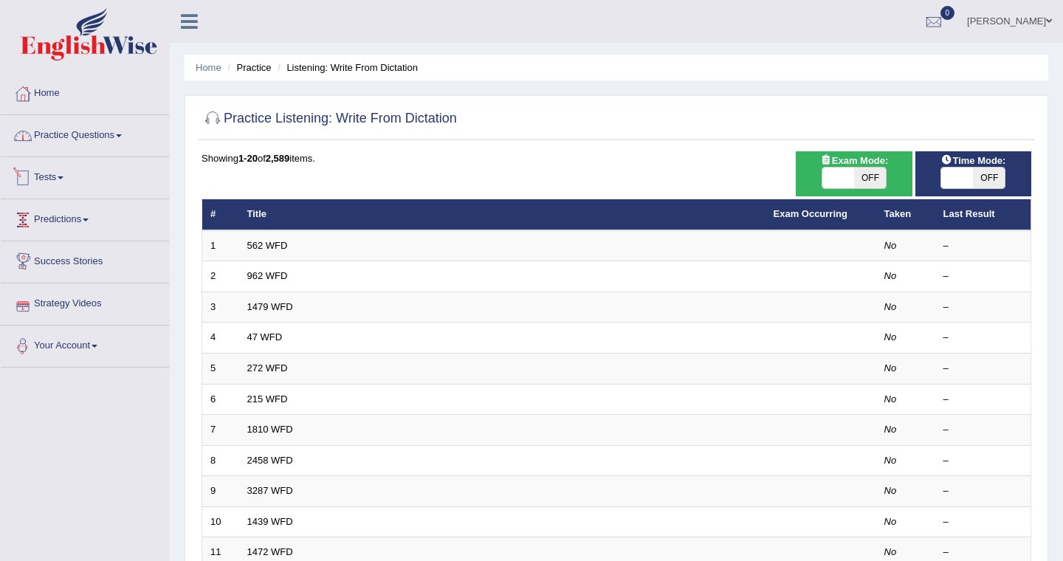
click at [72, 142] on link "Practice Questions" at bounding box center [85, 133] width 168 height 37
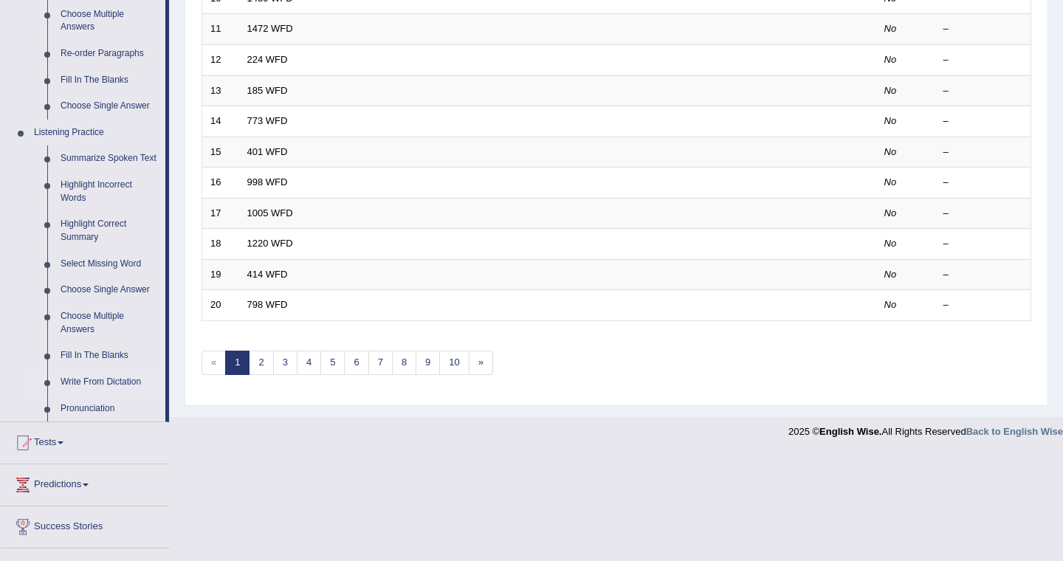
scroll to position [532, 0]
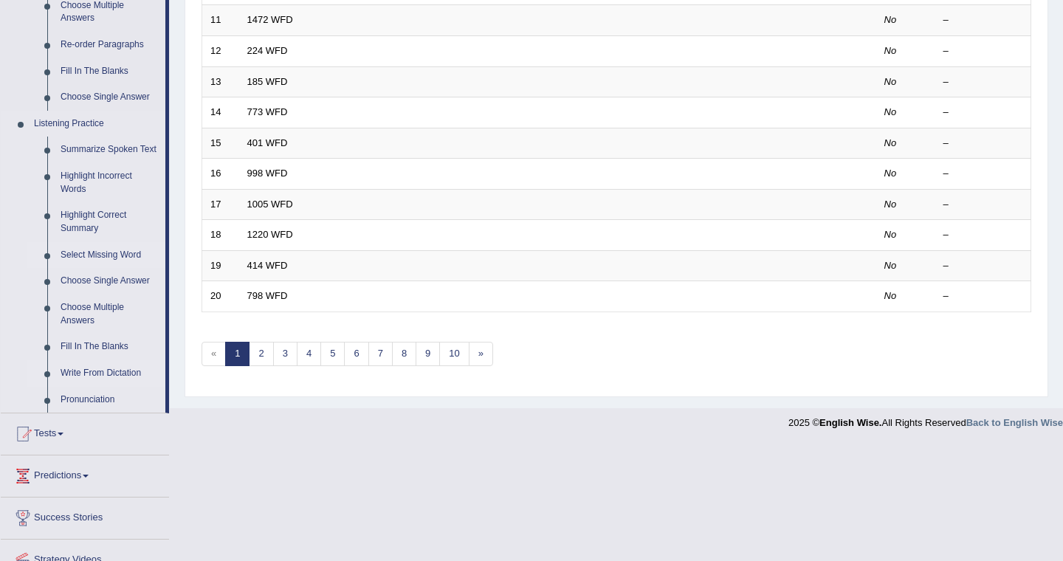
click at [94, 267] on link "Select Missing Word" at bounding box center [109, 255] width 111 height 27
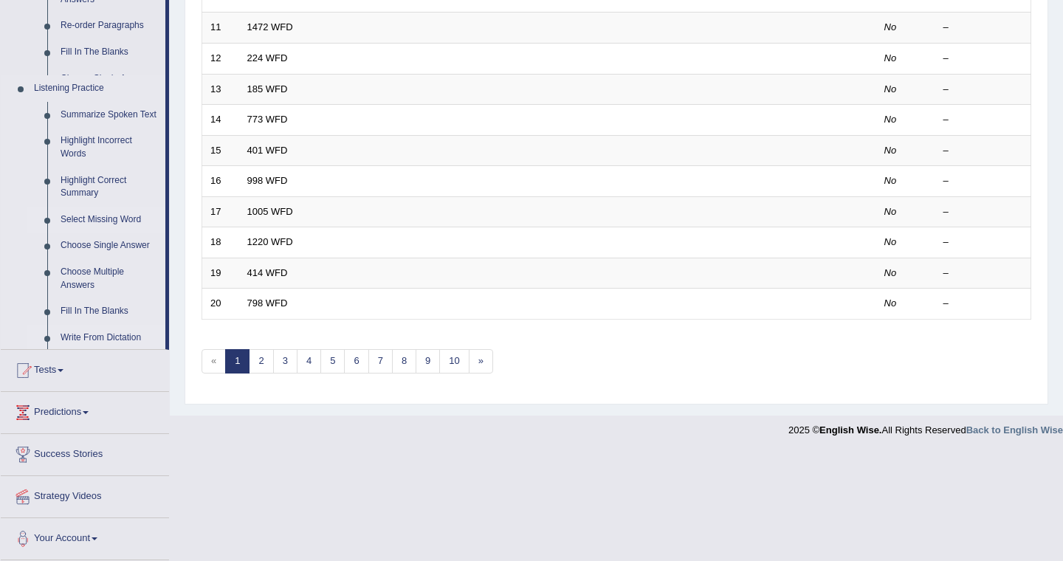
scroll to position [416, 0]
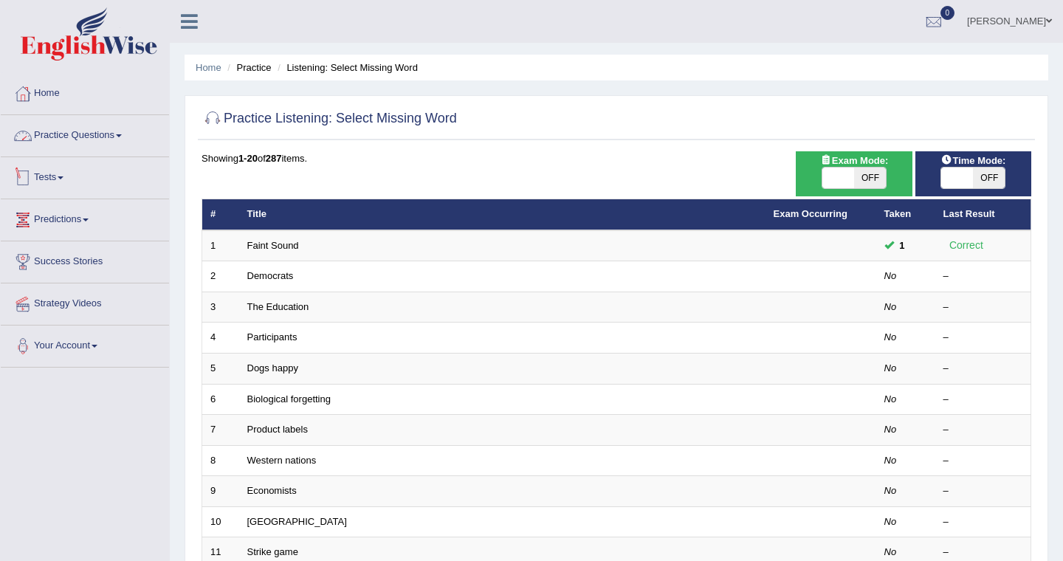
click at [69, 129] on link "Practice Questions" at bounding box center [85, 133] width 168 height 37
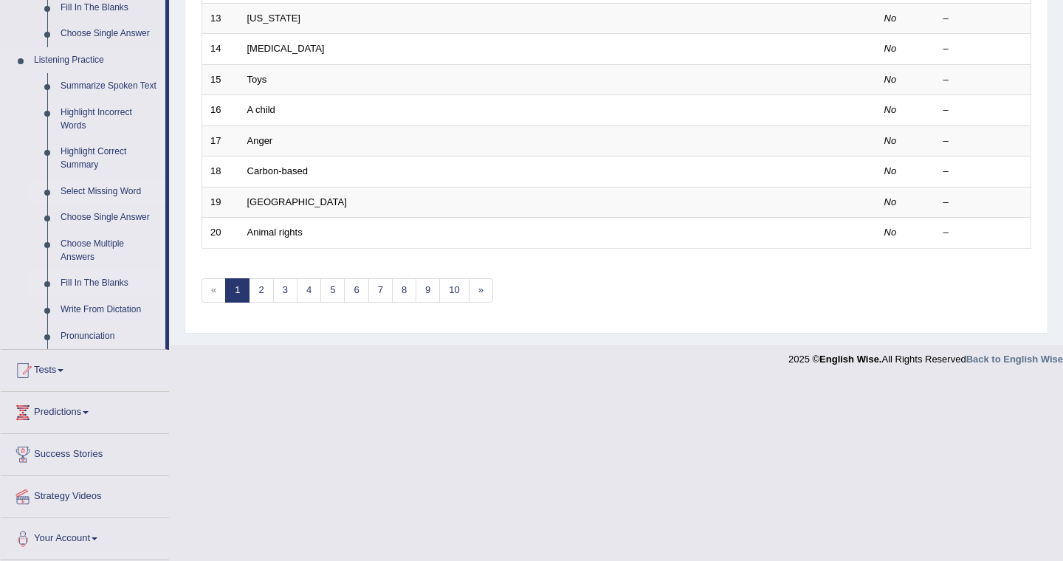
click at [109, 297] on link "Fill In The Blanks" at bounding box center [109, 283] width 111 height 27
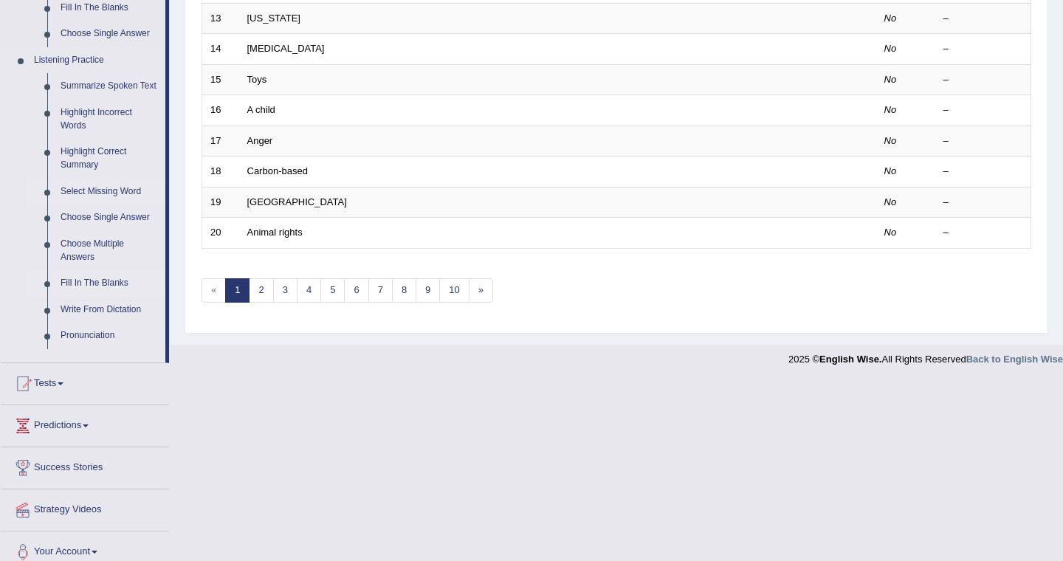
scroll to position [416, 0]
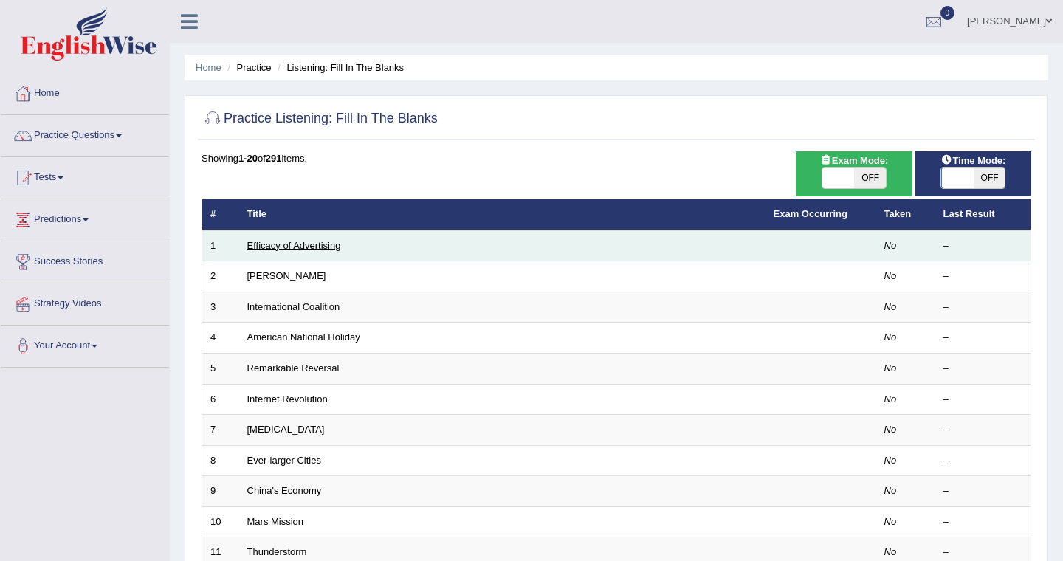
click at [329, 247] on link "Efficacy of Advertising" at bounding box center [294, 245] width 94 height 11
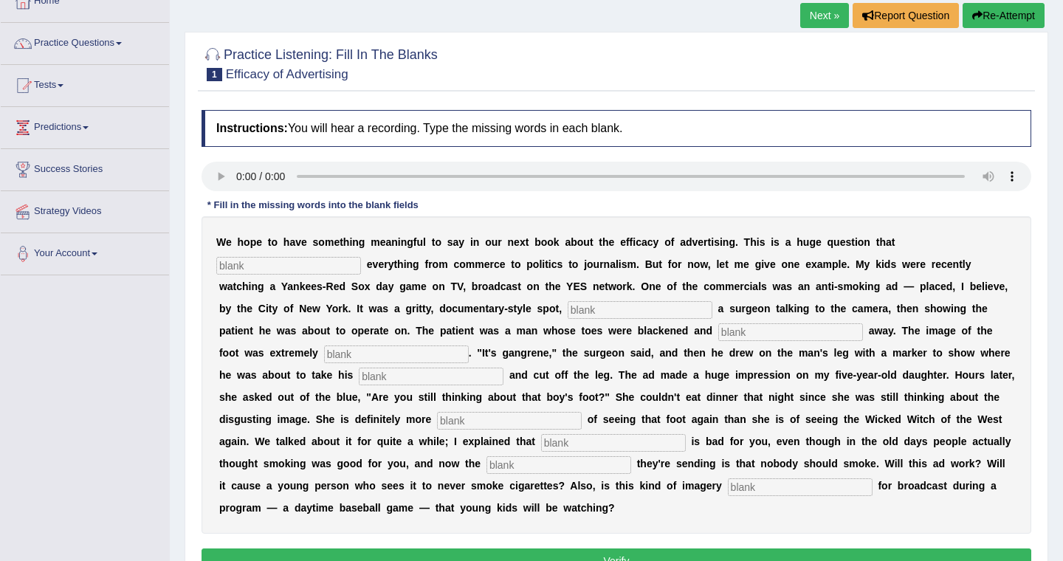
scroll to position [95, 0]
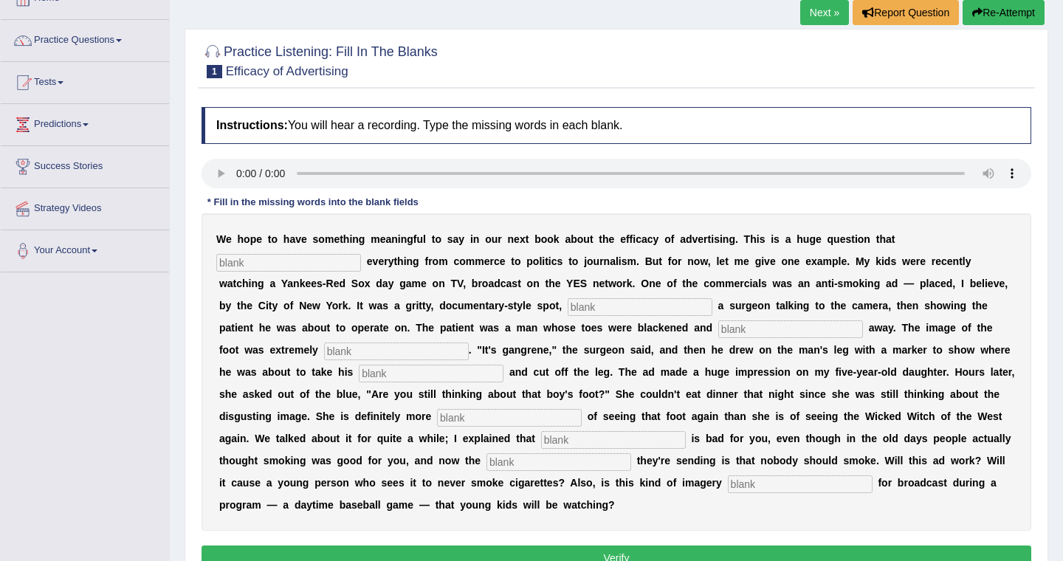
click at [814, 20] on link "Next »" at bounding box center [824, 12] width 49 height 25
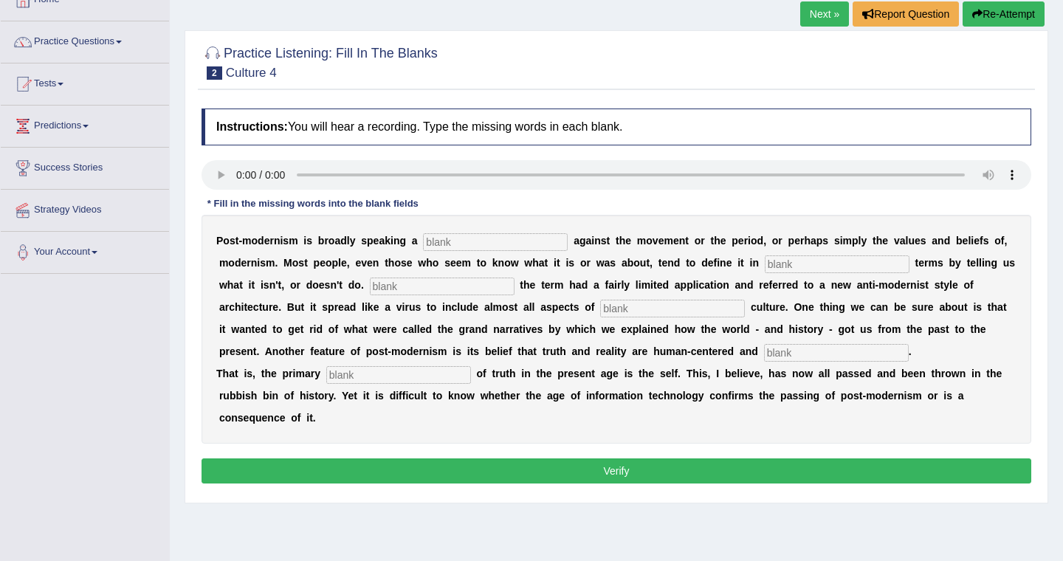
scroll to position [96, 0]
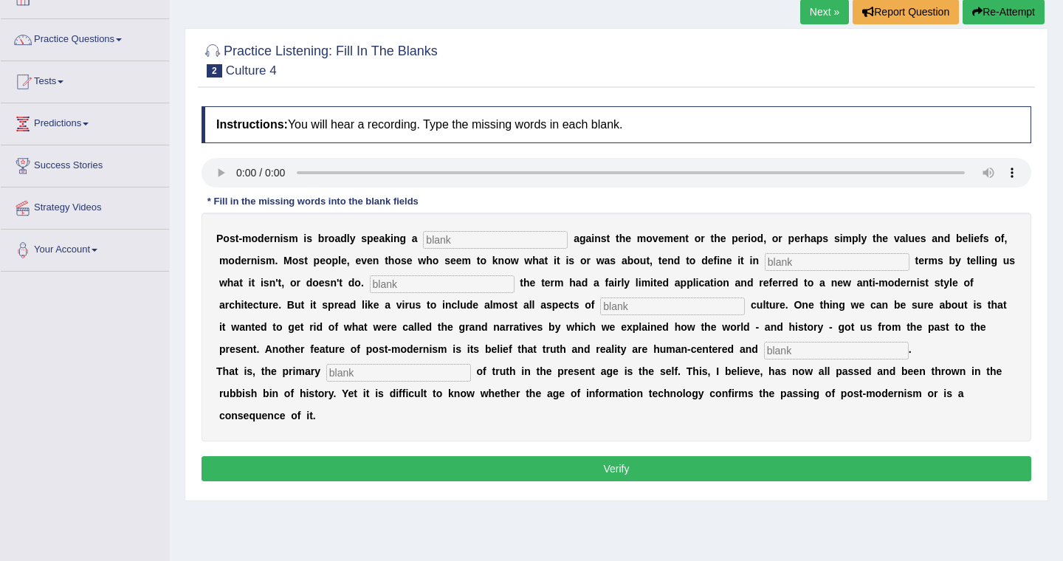
click at [265, 152] on div "Instructions: You will hear a recording. Type the missing words in each blank. …" at bounding box center [616, 296] width 837 height 394
click at [435, 238] on input "text" at bounding box center [495, 240] width 145 height 18
type input "reaction"
type input "negative"
type input "initially"
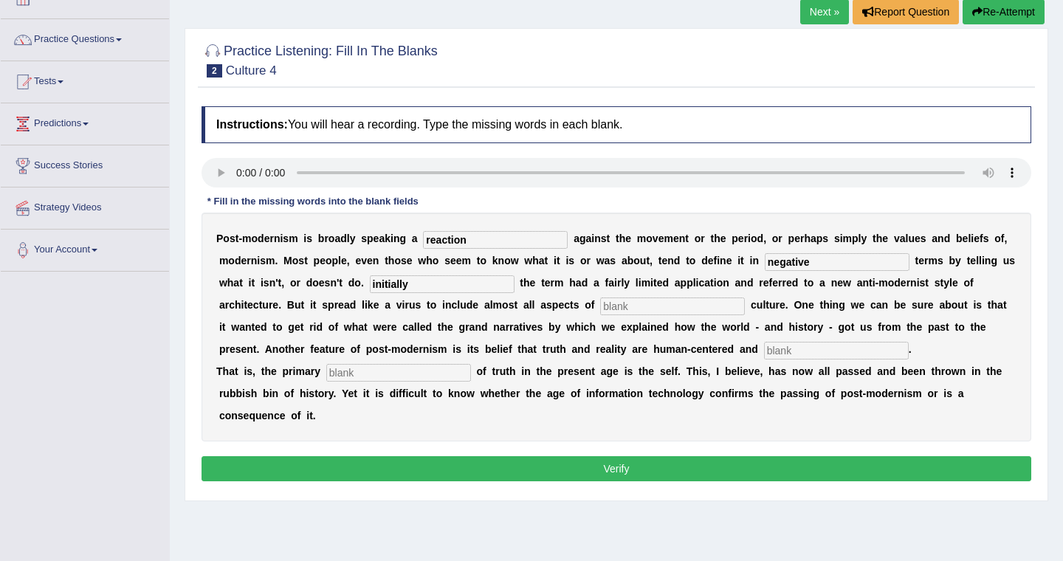
click at [419, 287] on input "initially" at bounding box center [442, 284] width 145 height 18
click at [678, 297] on div "P o s t - m o d e r n i s m i s b r o a d l y s p e a k i n g a reaction a g a …" at bounding box center [617, 327] width 830 height 229
click at [678, 302] on input "text" at bounding box center [672, 306] width 145 height 18
type input "contemporary"
click at [774, 353] on input "text" at bounding box center [836, 351] width 145 height 18
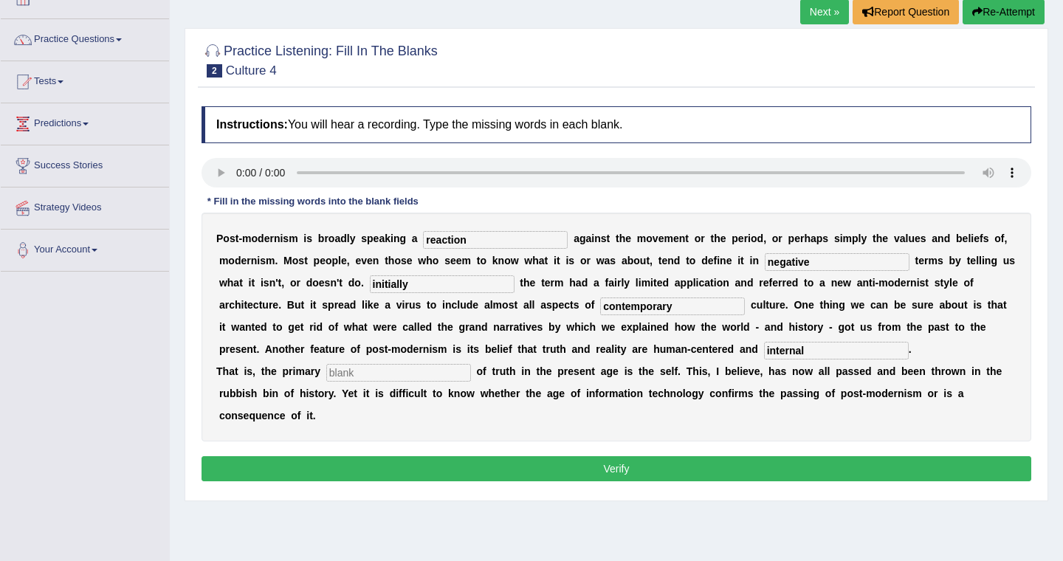
type input "internal"
click at [343, 369] on input "text" at bounding box center [398, 373] width 145 height 18
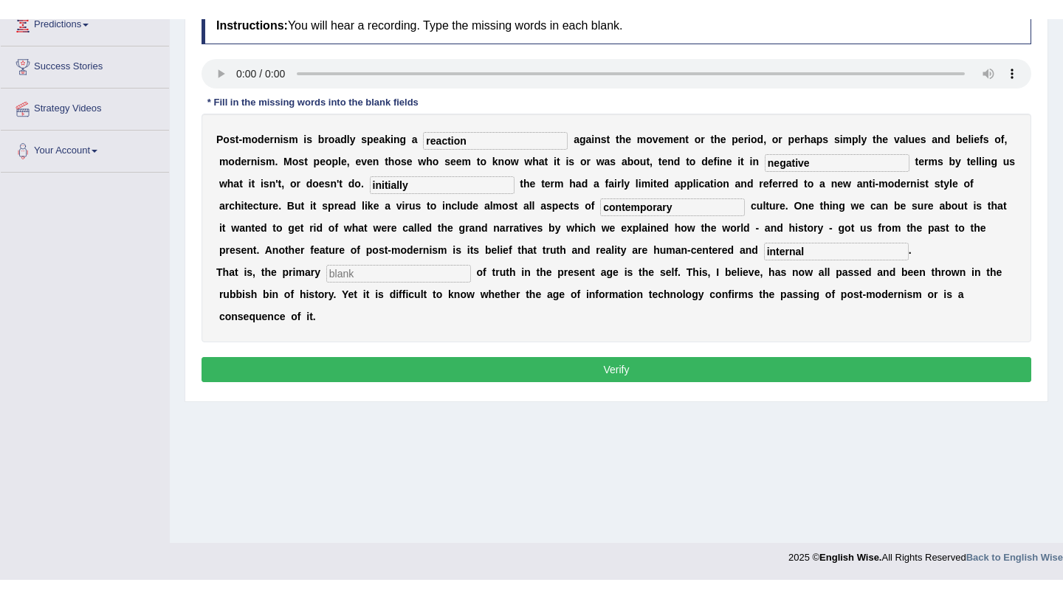
scroll to position [176, 0]
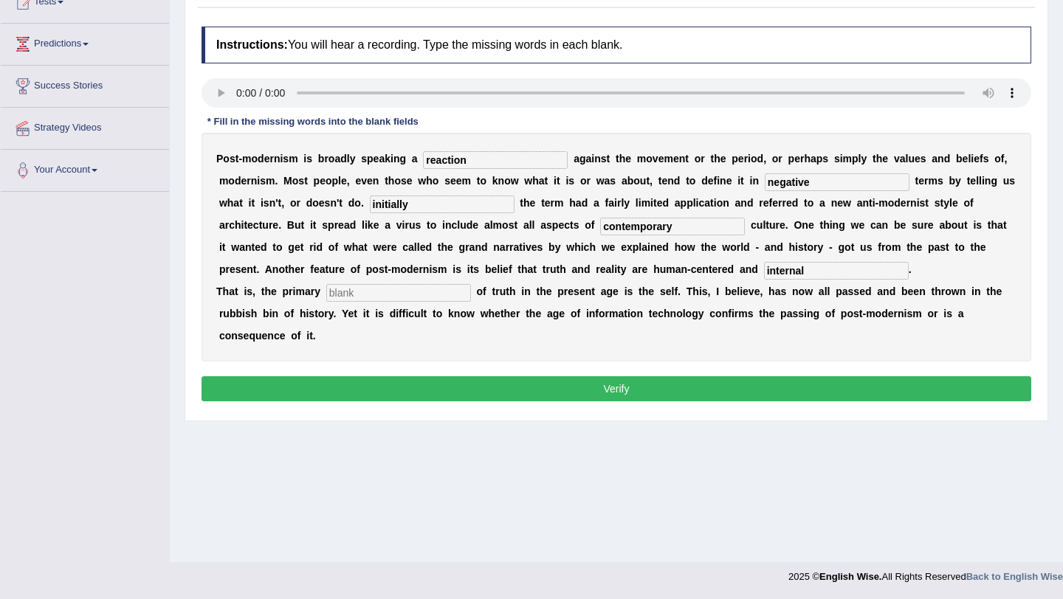
click at [681, 388] on button "Verify" at bounding box center [617, 388] width 830 height 25
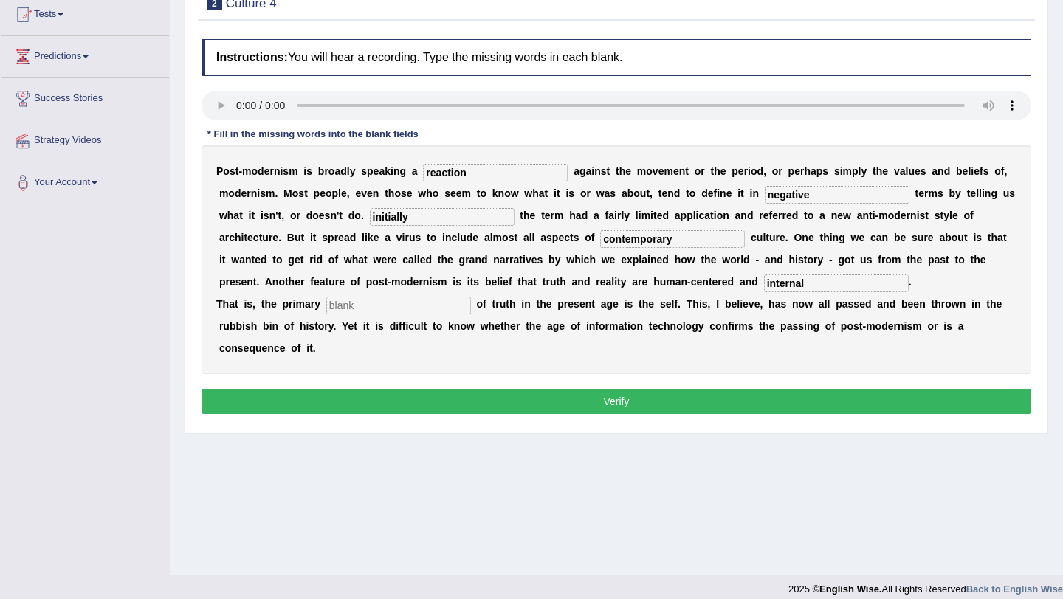
scroll to position [165, 0]
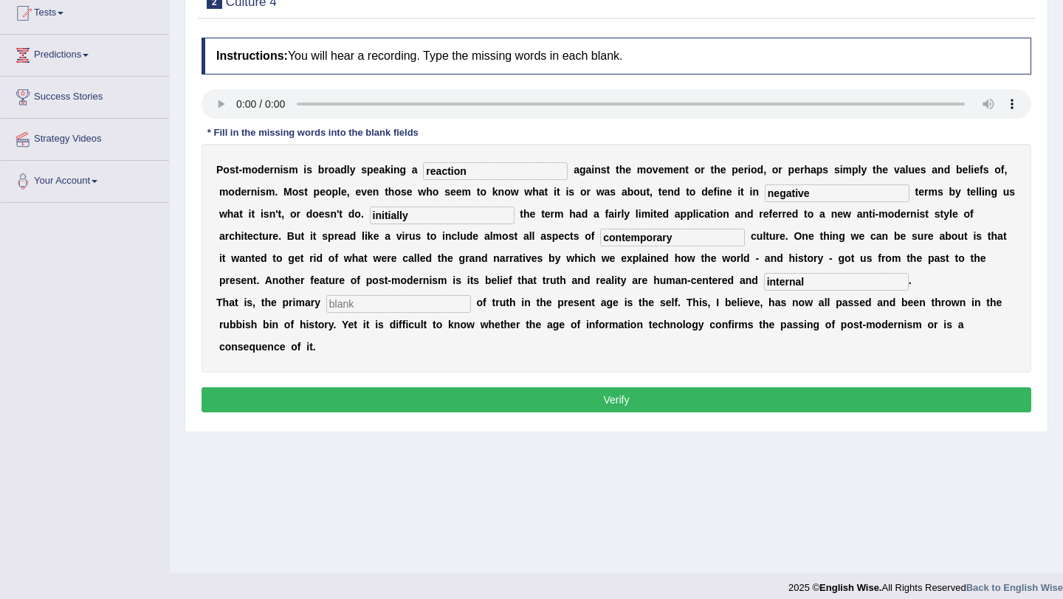
click at [351, 303] on input "text" at bounding box center [398, 304] width 145 height 18
type input "source"
click at [383, 404] on button "Verify" at bounding box center [617, 400] width 830 height 25
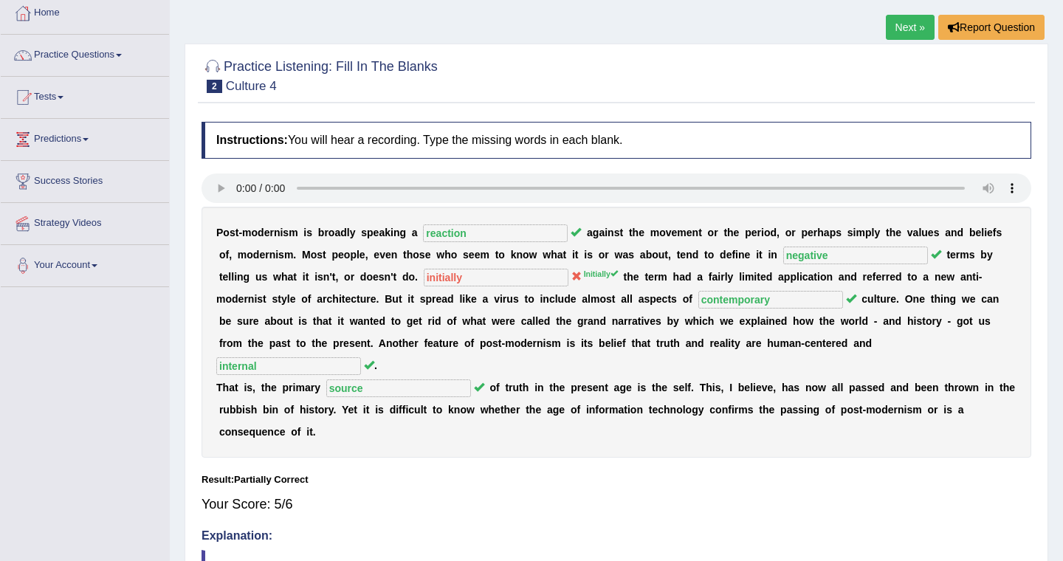
scroll to position [70, 0]
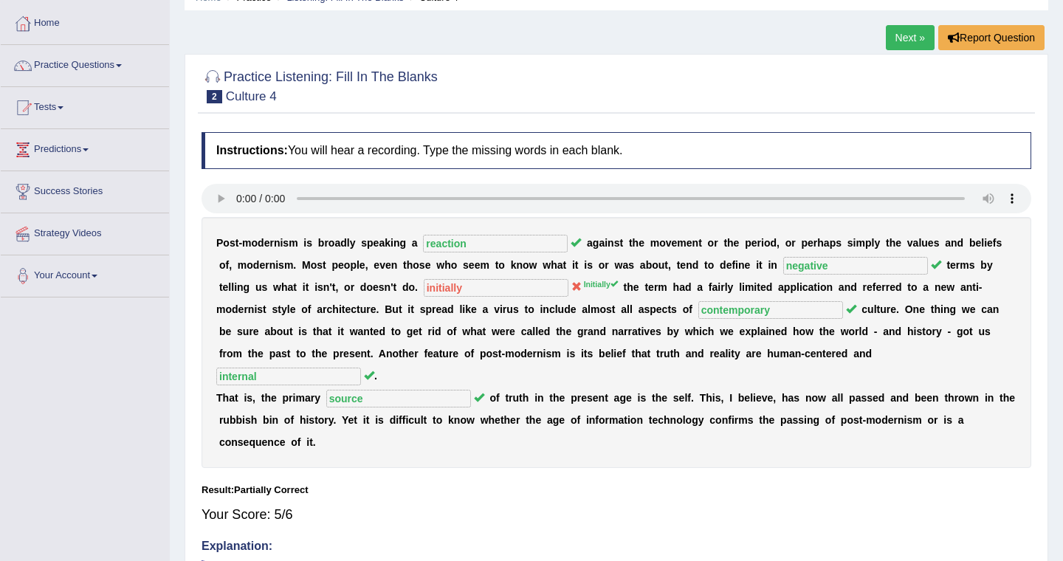
click at [902, 40] on link "Next »" at bounding box center [910, 37] width 49 height 25
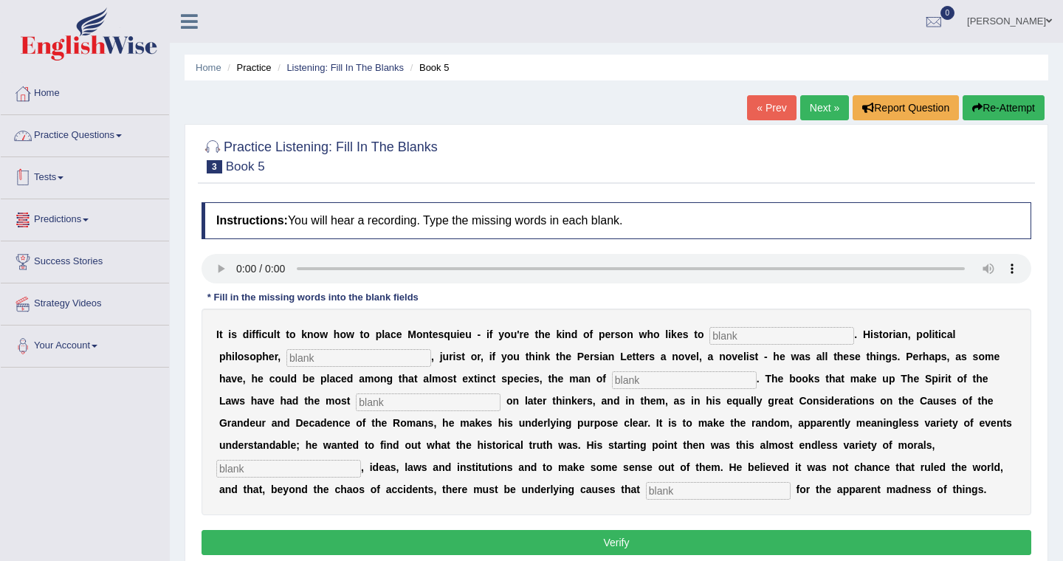
click at [92, 134] on link "Practice Questions" at bounding box center [85, 133] width 168 height 37
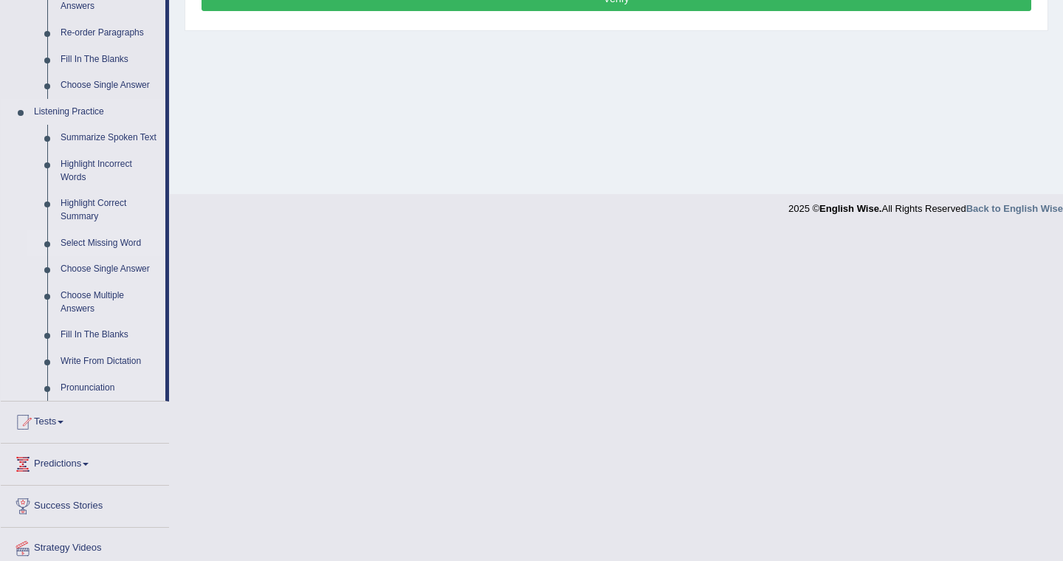
scroll to position [540, 0]
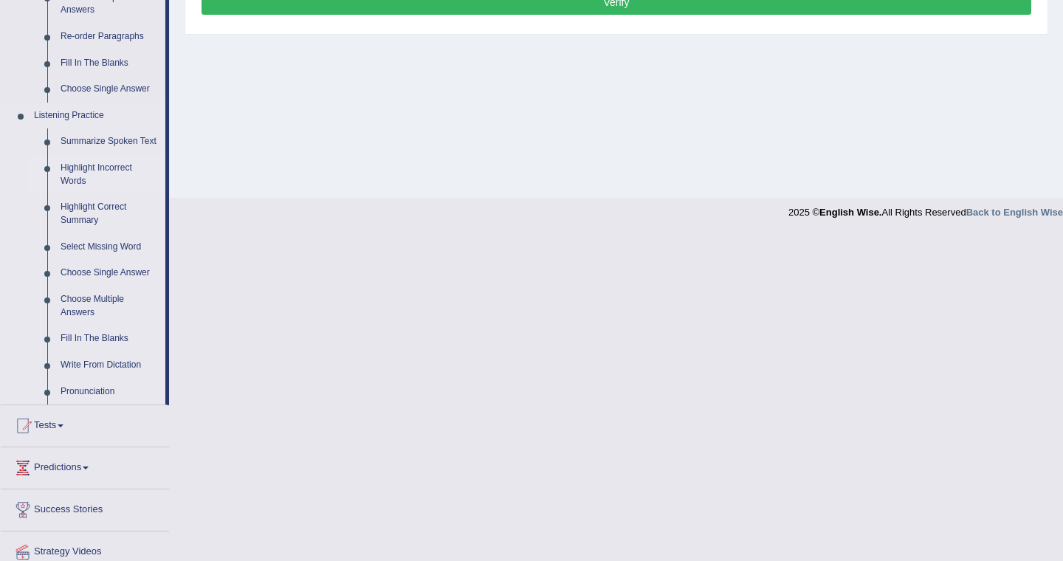
click at [86, 182] on link "Highlight Incorrect Words" at bounding box center [109, 174] width 111 height 39
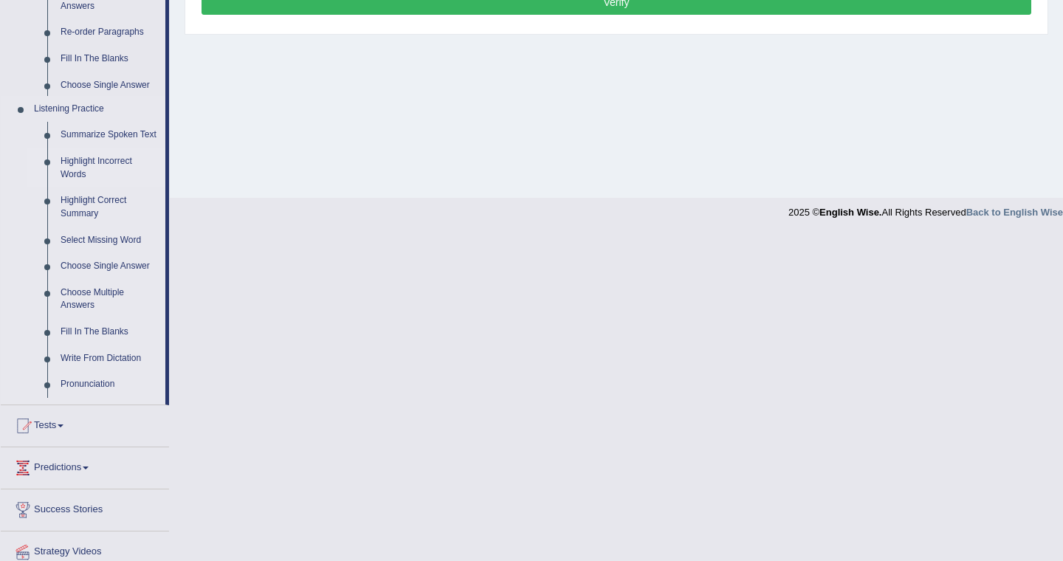
scroll to position [526, 0]
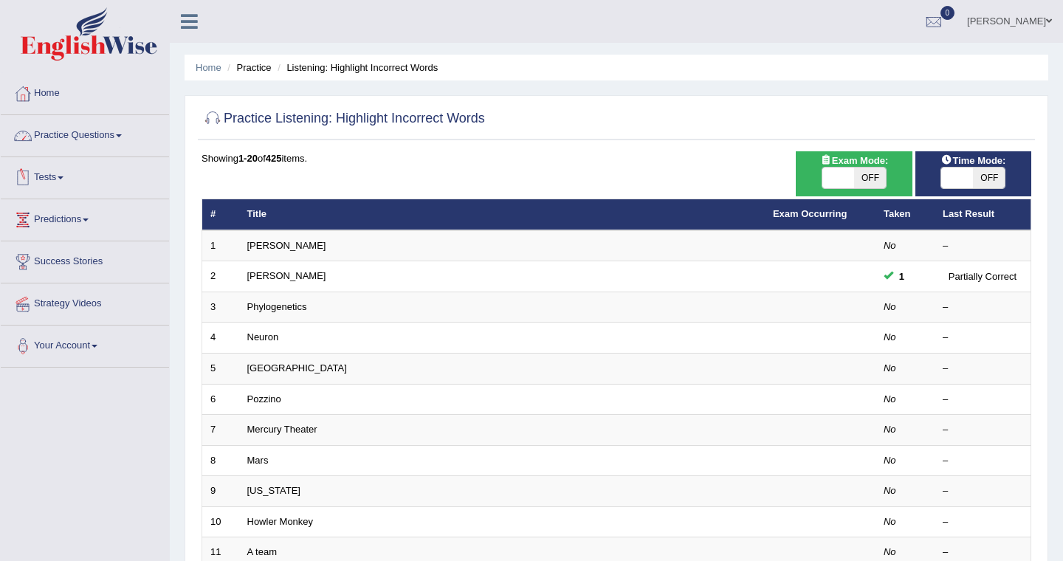
click at [97, 140] on link "Practice Questions" at bounding box center [85, 133] width 168 height 37
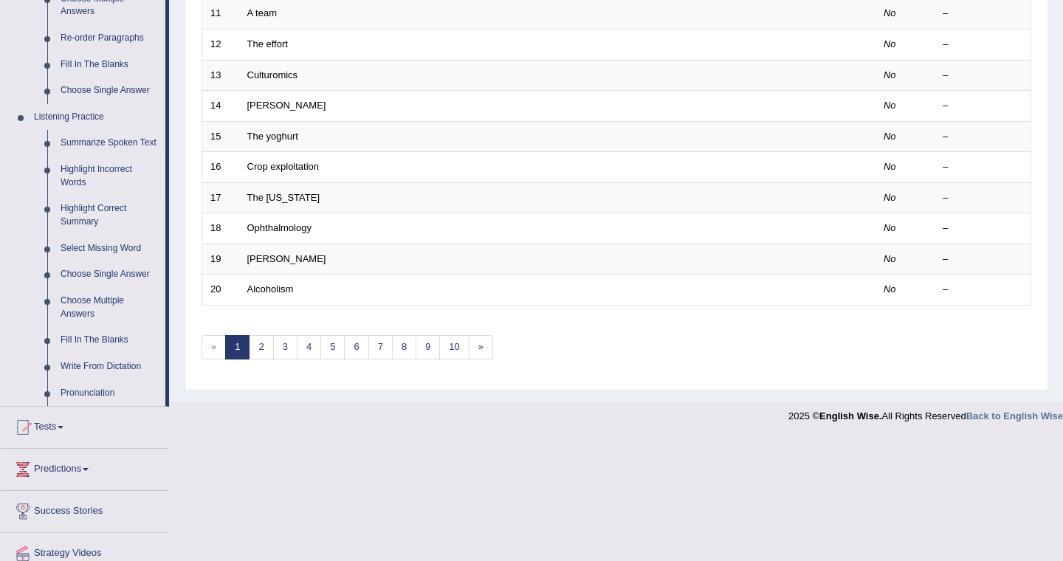
scroll to position [499, 0]
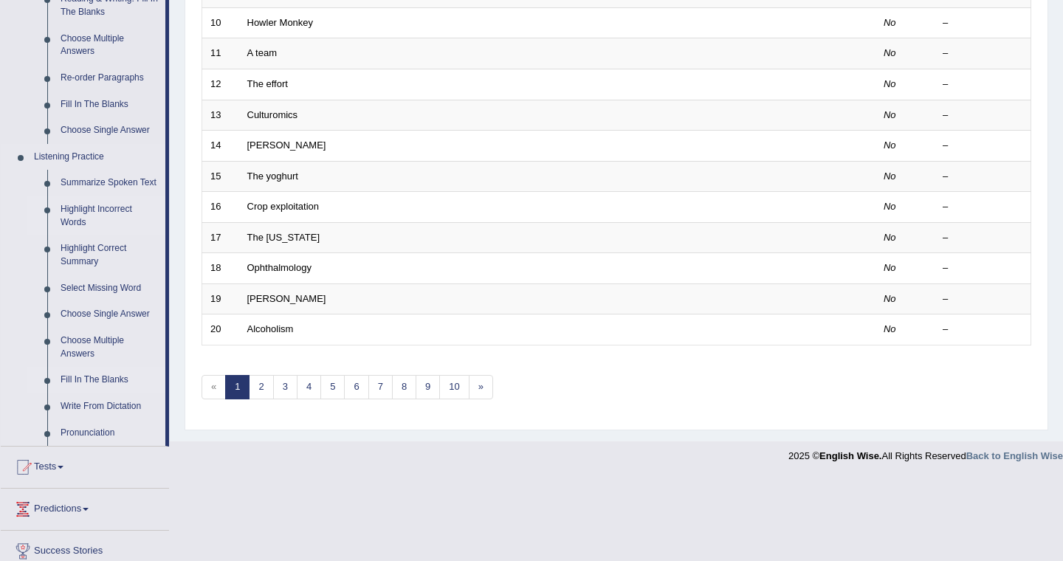
click at [93, 390] on link "Fill In The Blanks" at bounding box center [109, 380] width 111 height 27
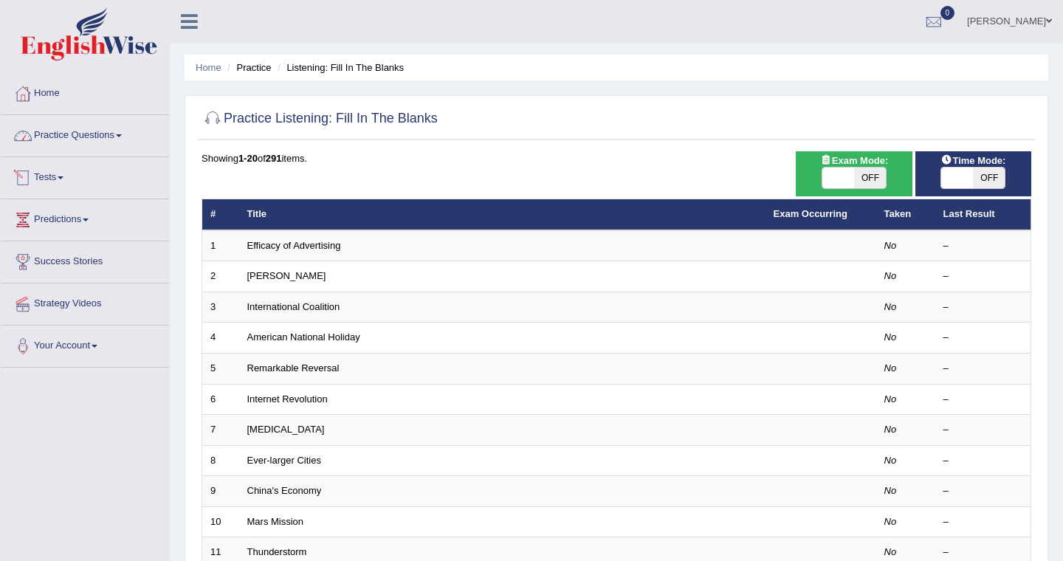
click at [80, 141] on link "Practice Questions" at bounding box center [85, 133] width 168 height 37
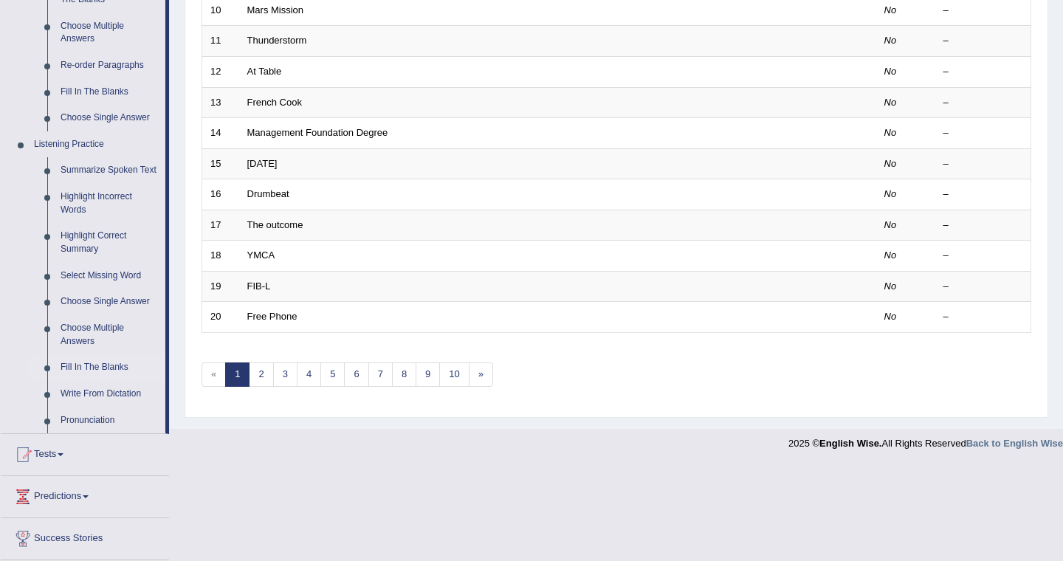
scroll to position [528, 0]
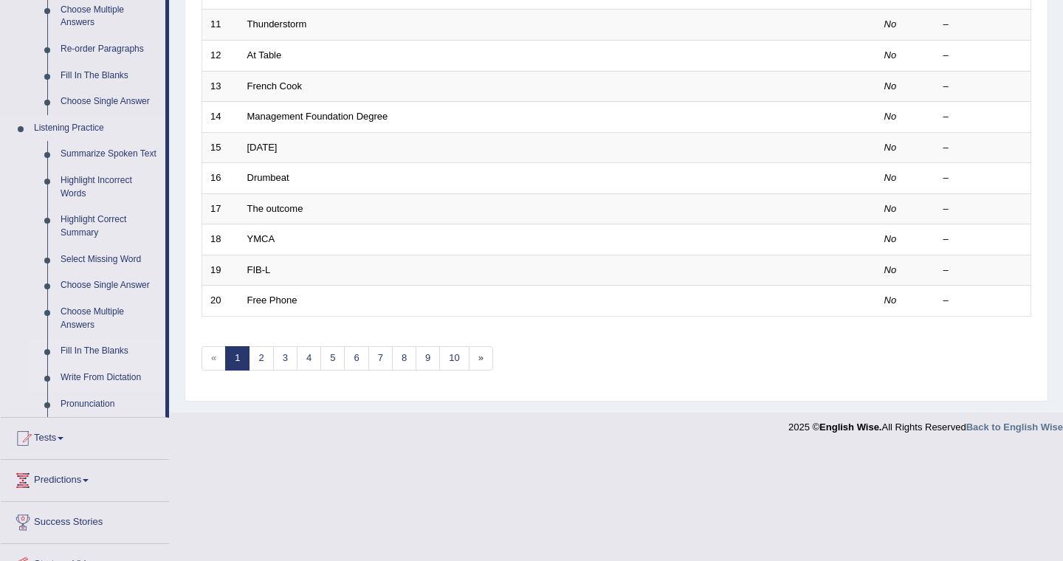
click at [106, 390] on link "Write From Dictation" at bounding box center [109, 378] width 111 height 27
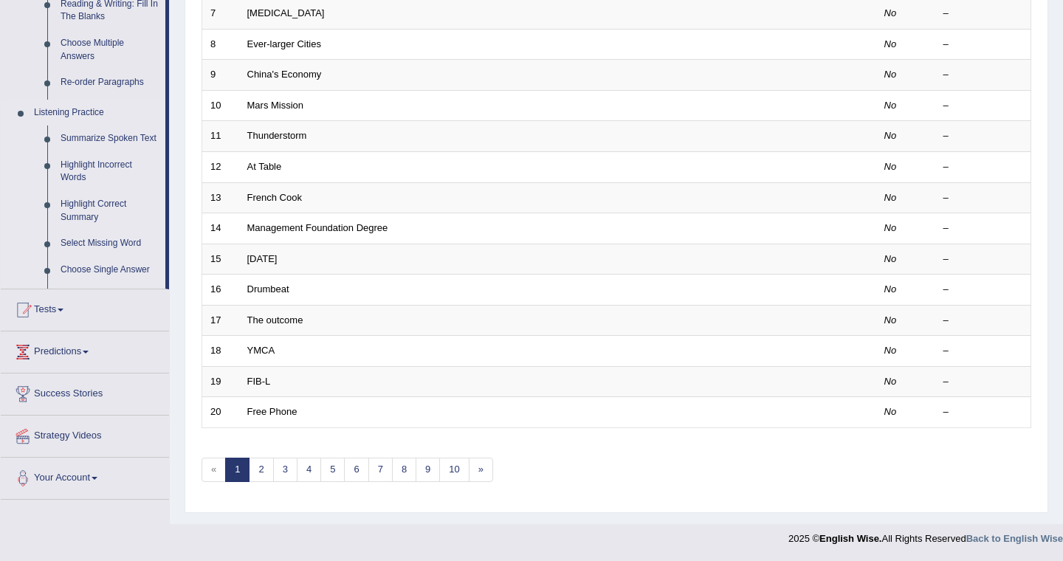
scroll to position [416, 0]
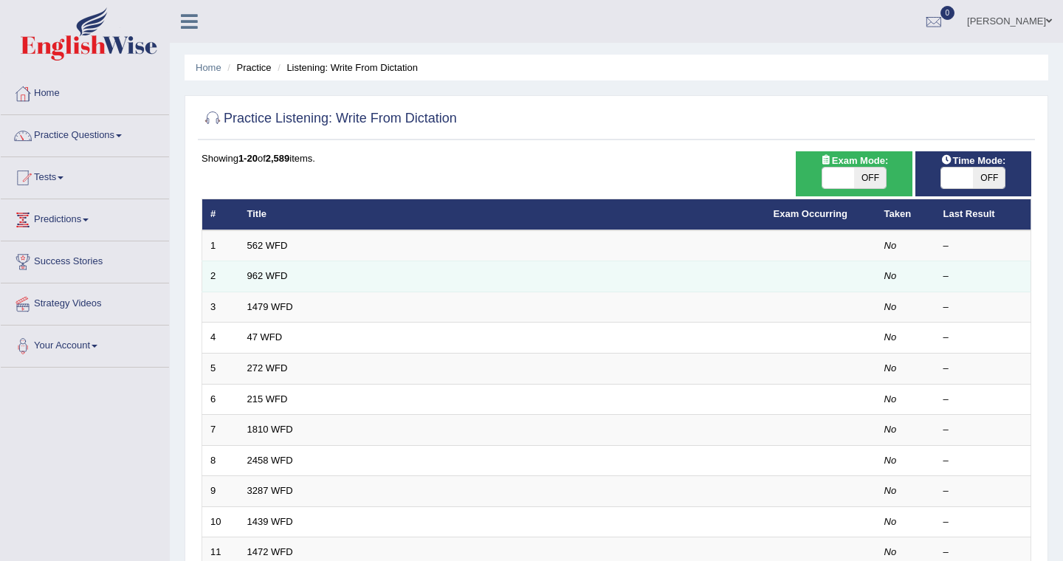
click at [341, 271] on td "962 WFD" at bounding box center [502, 276] width 526 height 31
click at [281, 275] on link "962 WFD" at bounding box center [267, 275] width 41 height 11
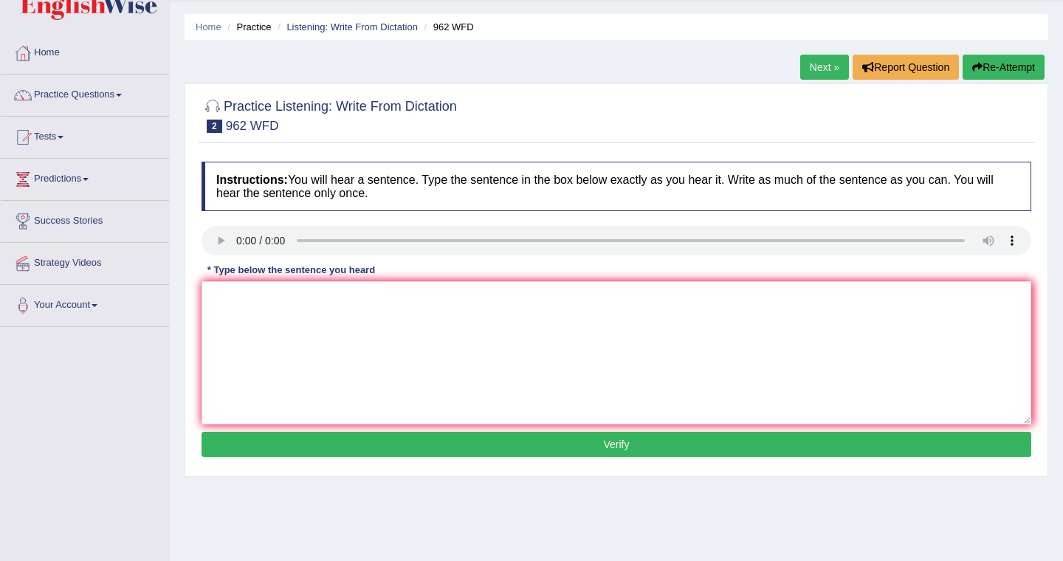
scroll to position [55, 0]
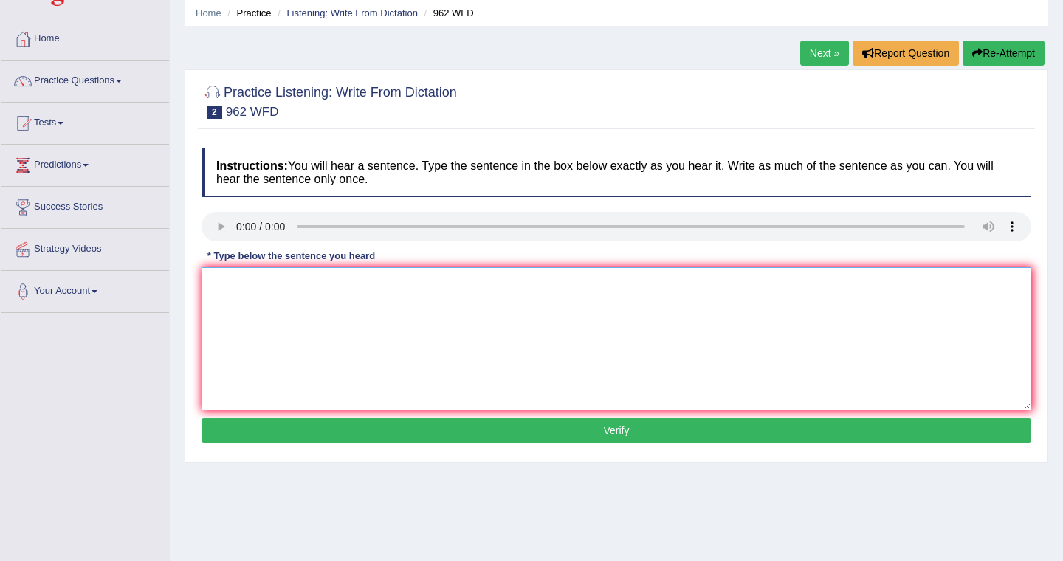
click at [254, 290] on textarea at bounding box center [617, 338] width 830 height 143
click at [213, 286] on textarea "if you have any question about the exam please raise your hand." at bounding box center [617, 338] width 830 height 143
type textarea "If you have any question about the exam please raise your hand."
click at [382, 434] on button "Verify" at bounding box center [617, 430] width 830 height 25
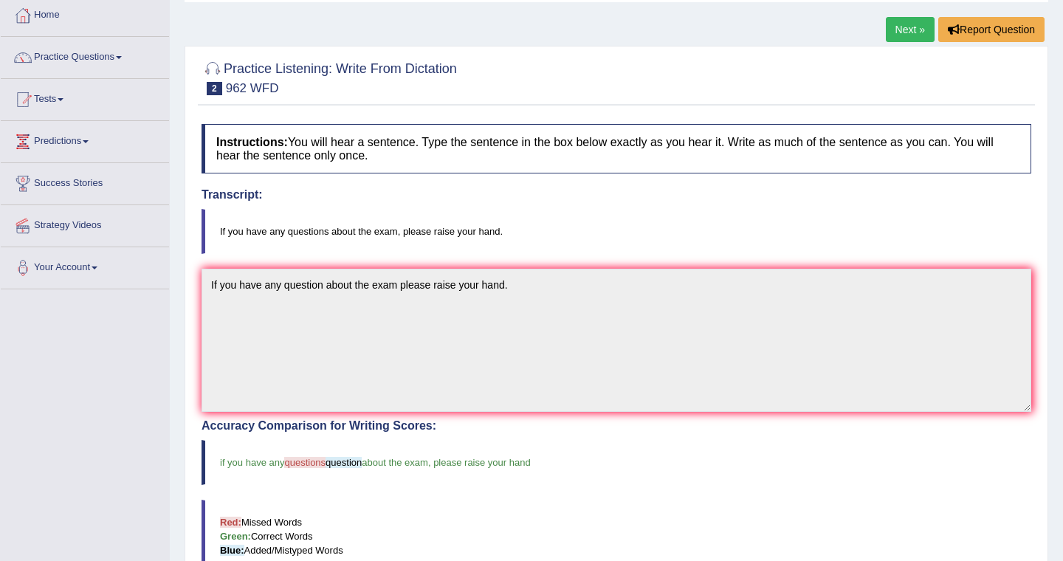
scroll to position [0, 0]
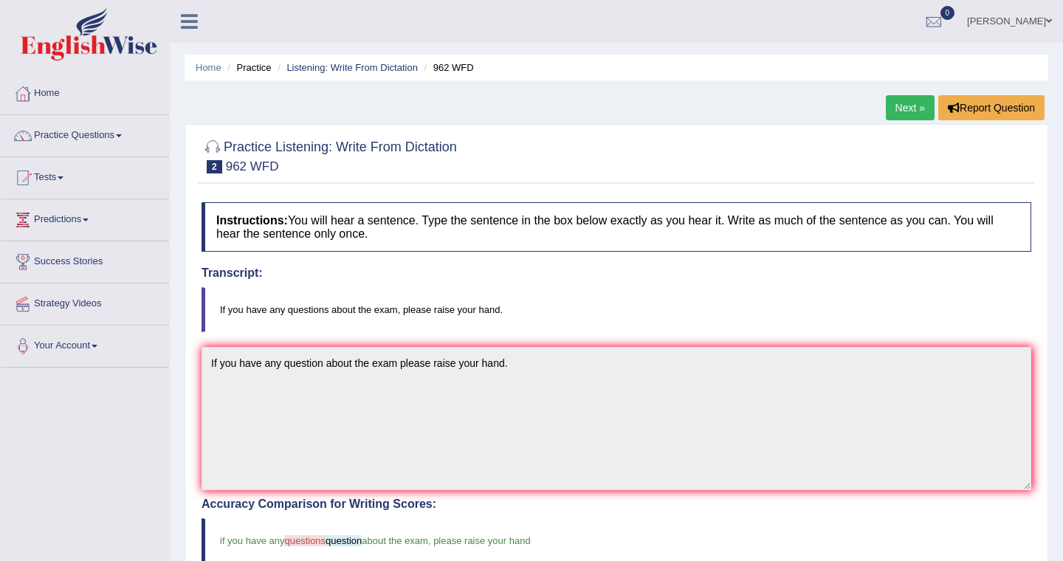
click at [898, 112] on link "Next »" at bounding box center [910, 107] width 49 height 25
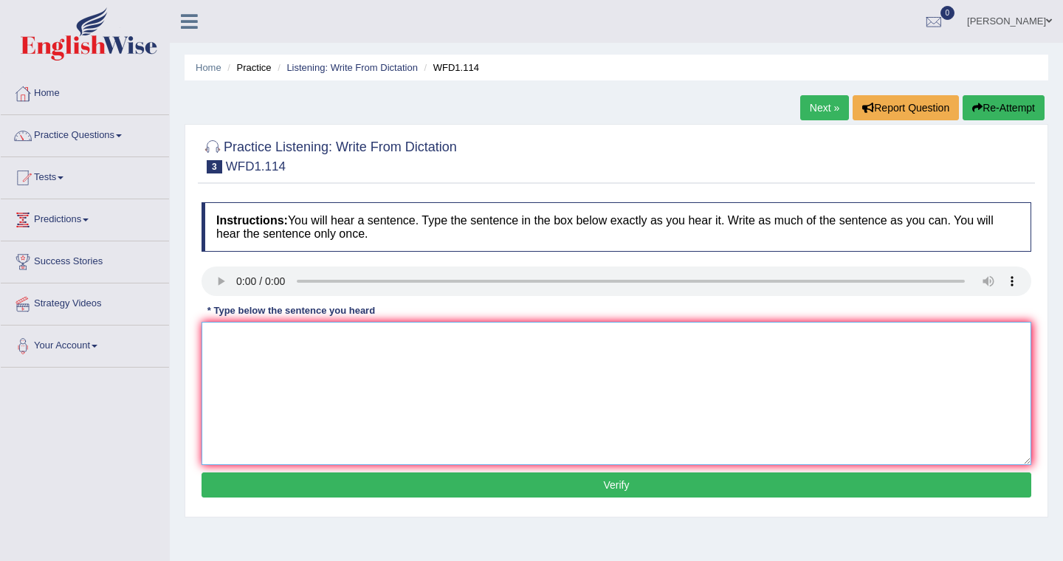
click at [245, 369] on textarea at bounding box center [617, 393] width 830 height 143
click at [219, 353] on textarea at bounding box center [617, 393] width 830 height 143
type textarea "T"
click at [248, 354] on textarea at bounding box center [617, 393] width 830 height 143
type textarea "T"
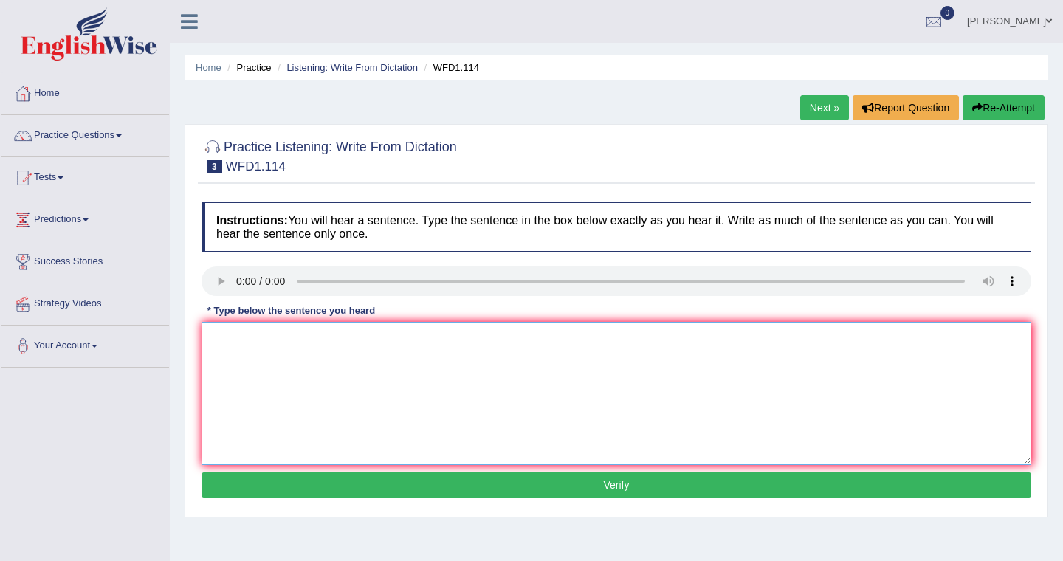
click at [224, 343] on textarea at bounding box center [617, 393] width 830 height 143
click at [233, 346] on textarea at bounding box center [617, 393] width 830 height 143
type textarea "t"
click at [314, 343] on textarea "The authors works" at bounding box center [617, 393] width 830 height 143
click at [323, 342] on textarea "The authors early works experimental phyloci" at bounding box center [617, 393] width 830 height 143
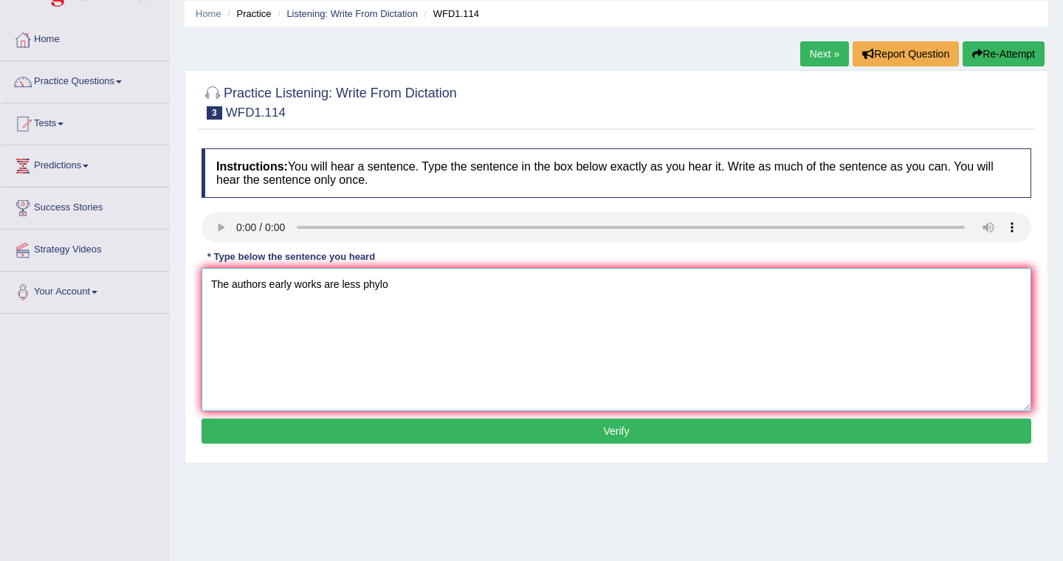
scroll to position [50, 0]
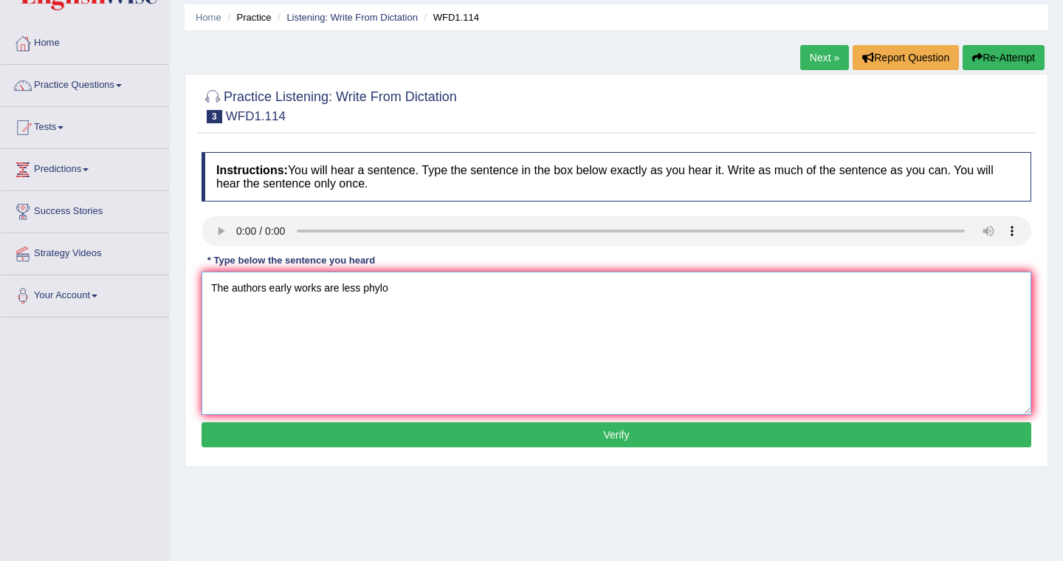
type textarea "The authors early works are less phylo"
click at [403, 442] on button "Verify" at bounding box center [617, 434] width 830 height 25
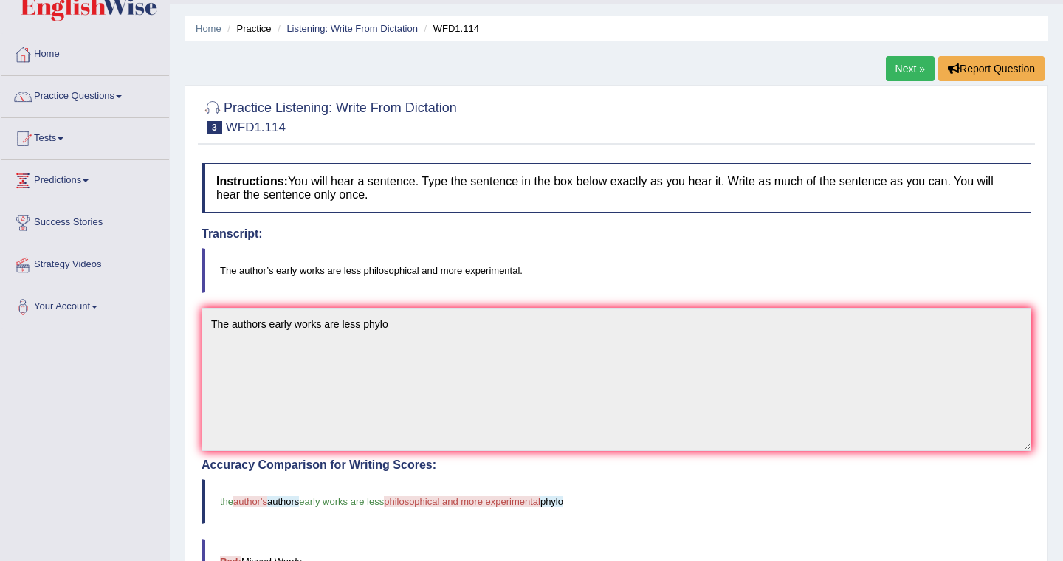
scroll to position [27, 0]
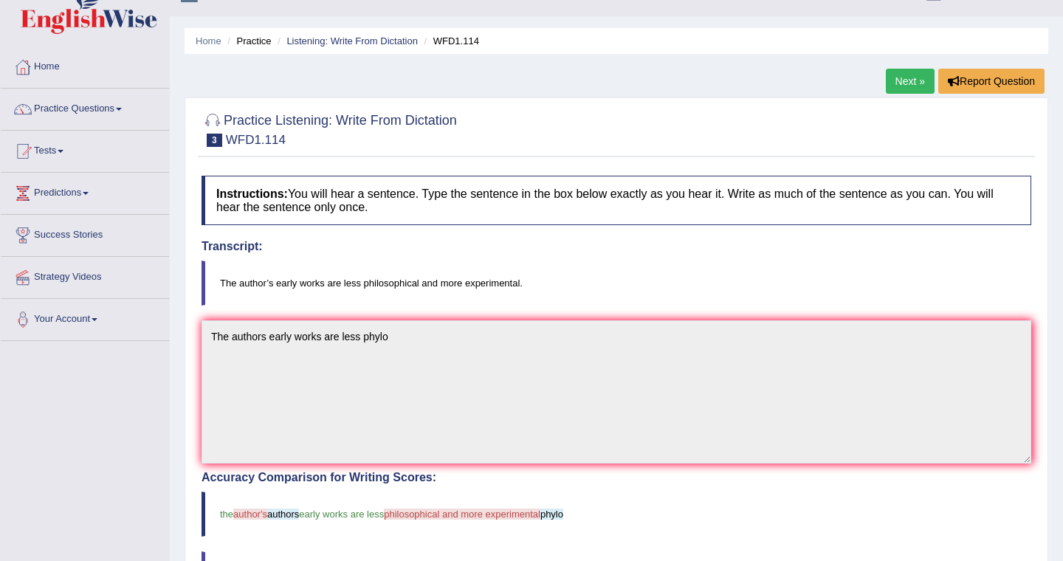
click at [892, 79] on link "Next »" at bounding box center [910, 81] width 49 height 25
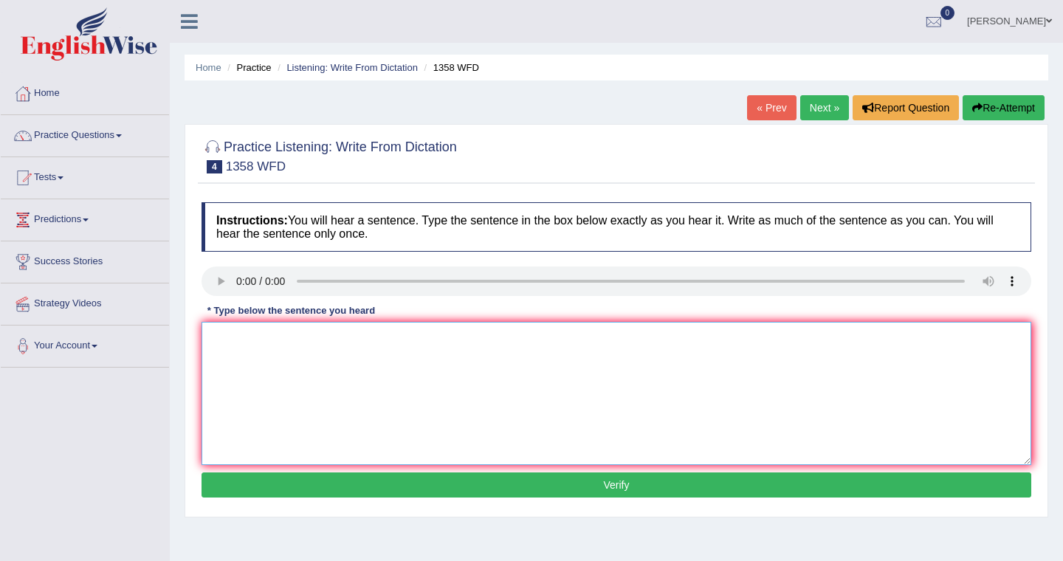
click at [255, 394] on textarea at bounding box center [617, 393] width 830 height 143
type textarea "c"
click at [221, 359] on textarea at bounding box center [617, 393] width 830 height 143
type textarea "c"
click at [447, 340] on textarea "Communication skills had became more importannt in the recent years." at bounding box center [617, 393] width 830 height 143
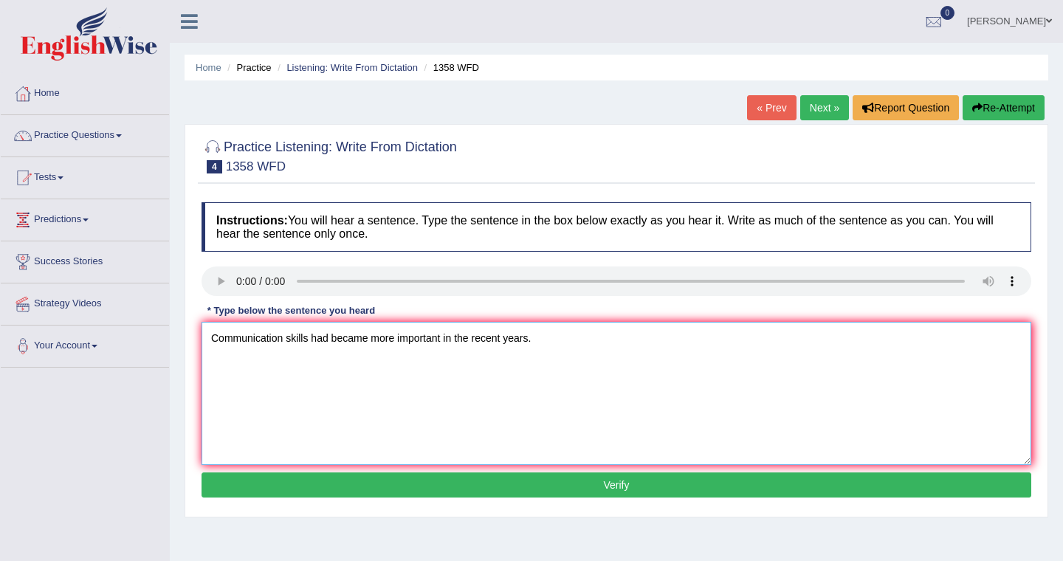
click at [541, 339] on textarea "Communication skills had became more important in the recent years." at bounding box center [617, 393] width 830 height 143
click at [331, 342] on textarea "Communication skills had became more important in the recent years." at bounding box center [617, 393] width 830 height 143
click at [335, 342] on textarea "Communication skills have became become more important in the recent years." at bounding box center [617, 393] width 830 height 143
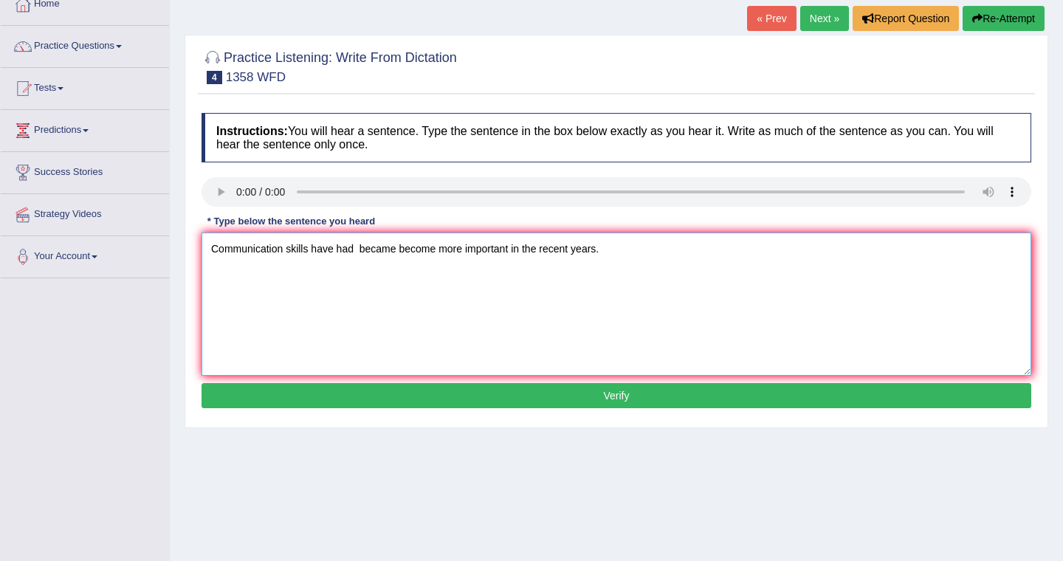
scroll to position [93, 0]
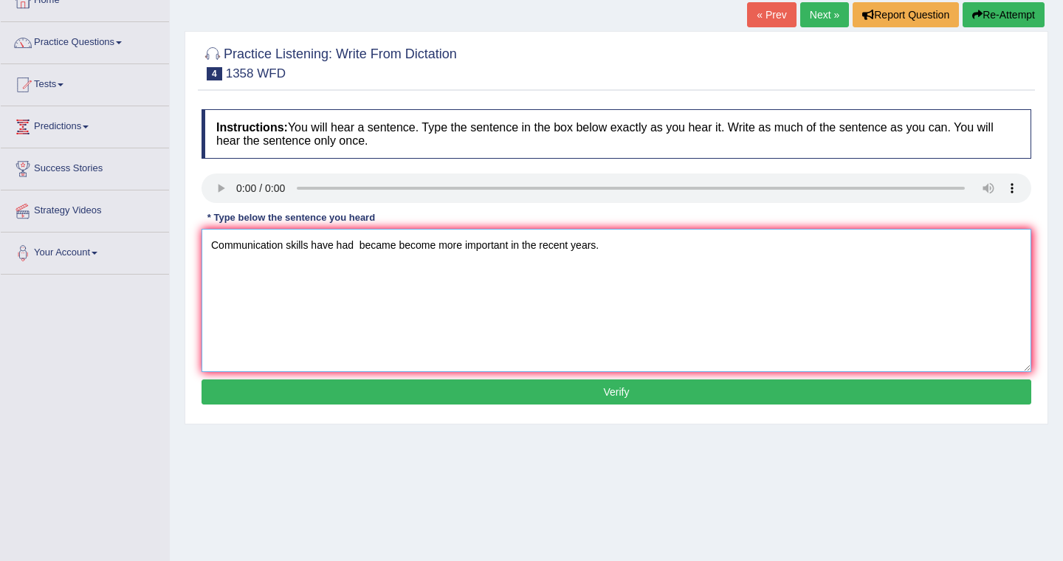
type textarea "Communication skills have had became become more important in the recent years."
click at [422, 390] on button "Verify" at bounding box center [617, 391] width 830 height 25
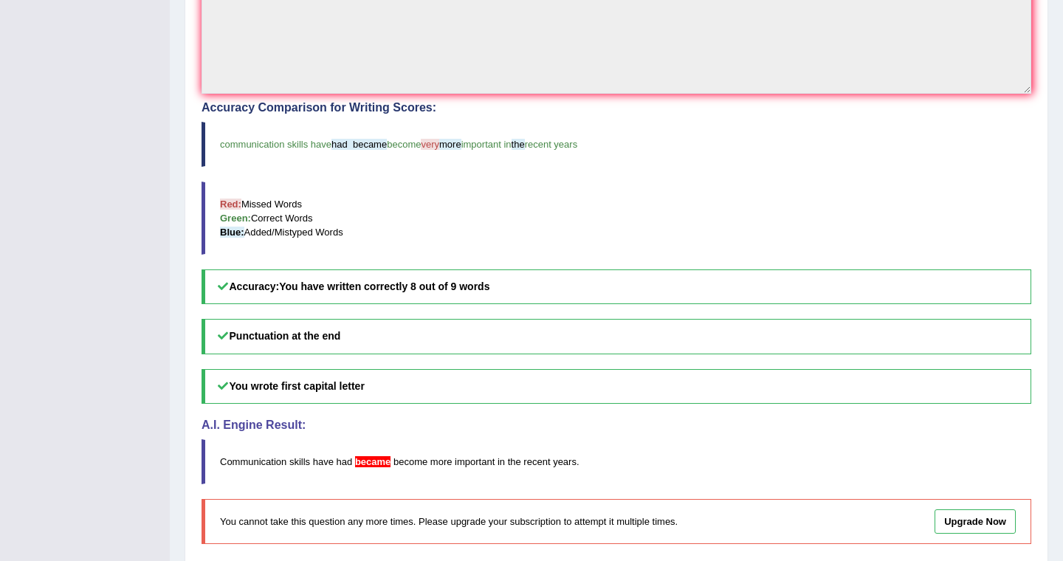
scroll to position [402, 0]
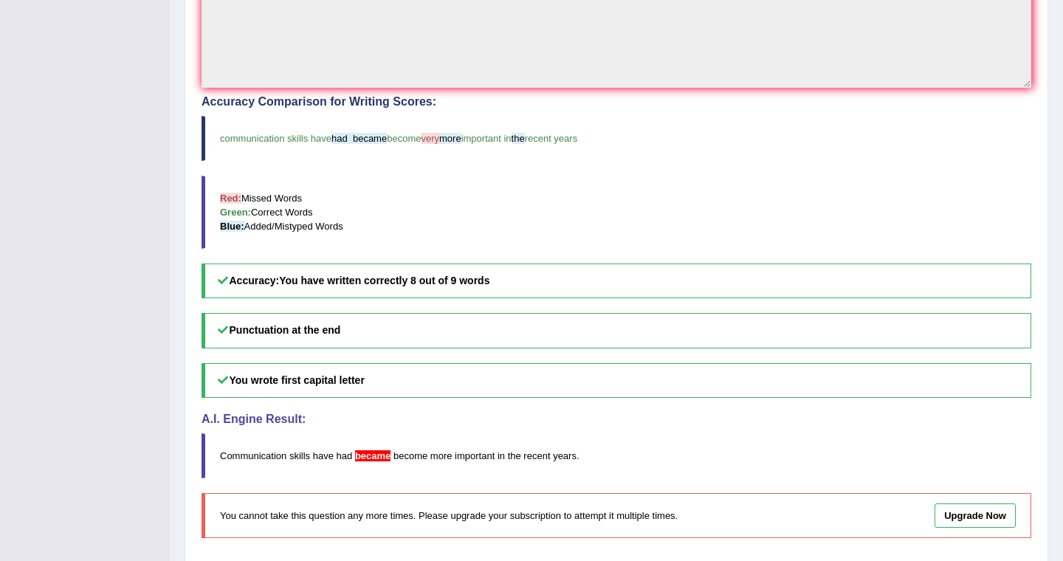
click at [233, 326] on h5 "Punctuation at the end" at bounding box center [617, 330] width 830 height 35
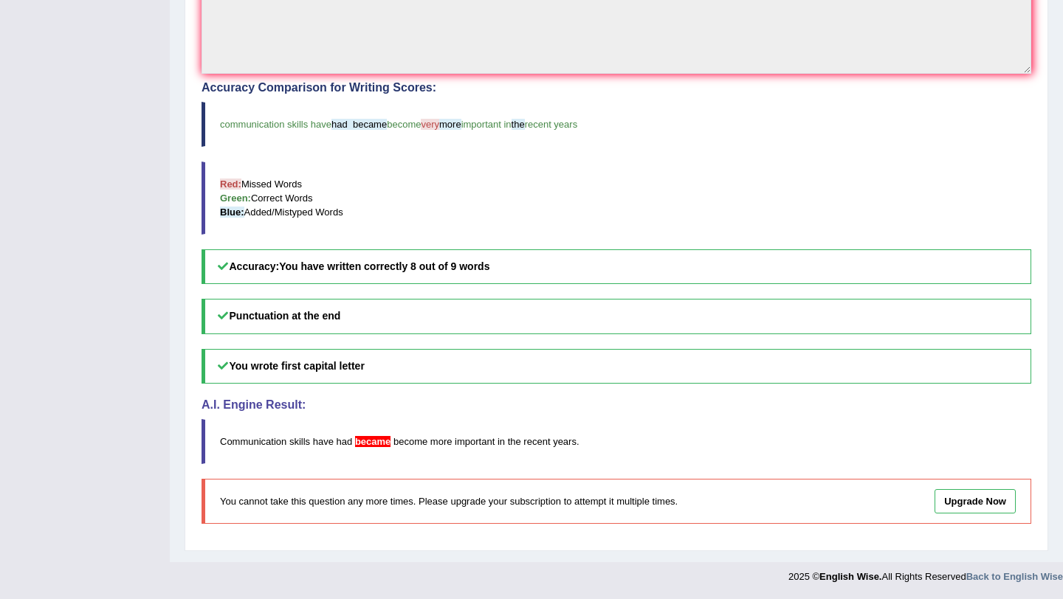
scroll to position [0, 0]
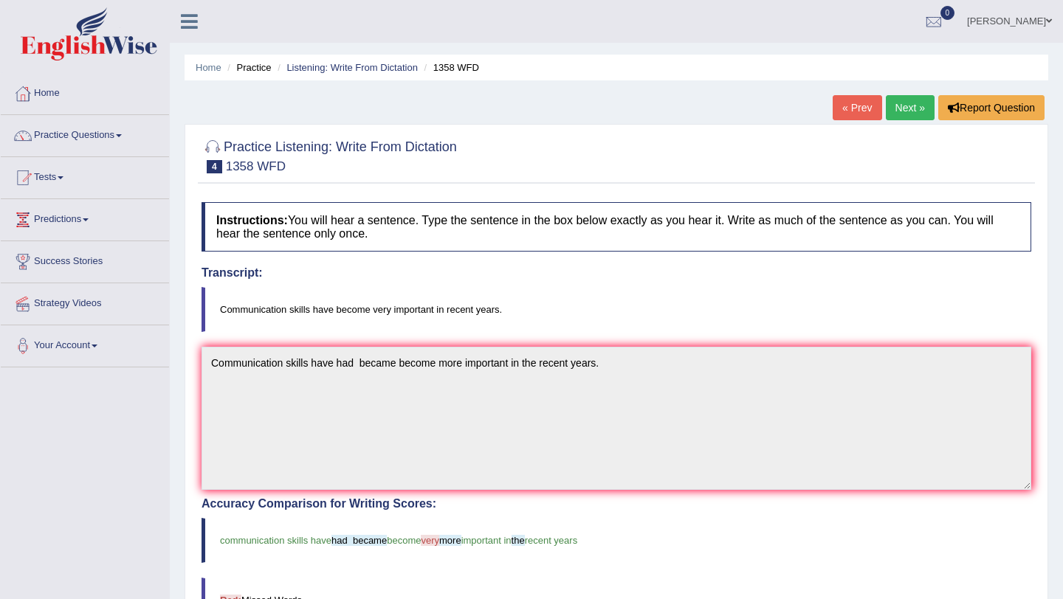
click at [902, 105] on link "Next »" at bounding box center [910, 107] width 49 height 25
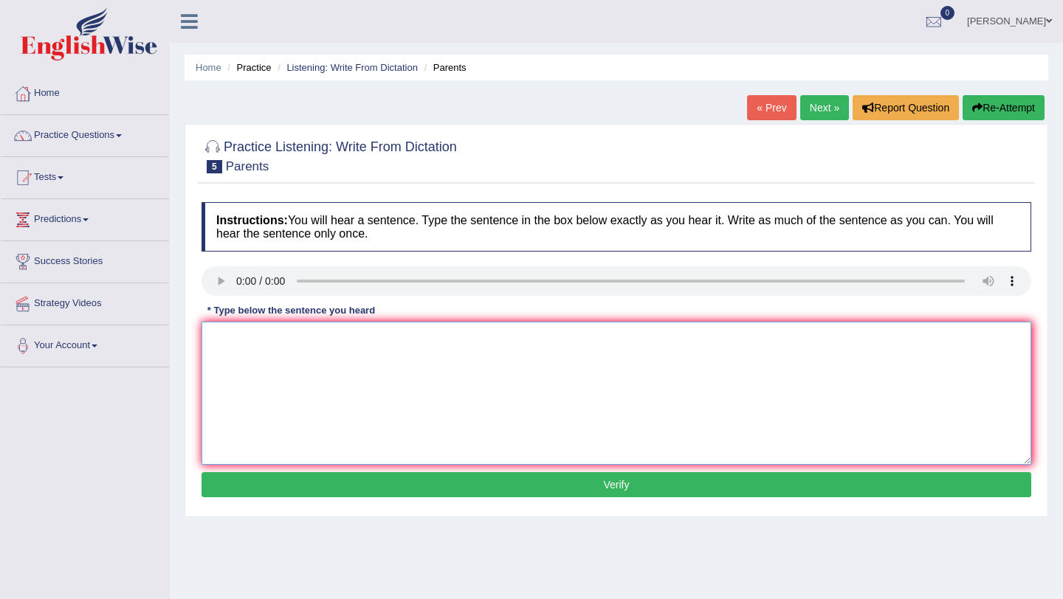
click at [253, 345] on textarea at bounding box center [617, 393] width 830 height 143
type textarea "p"
type textarea "Parents [DATE] are involve to the education of their children."
click at [466, 484] on button "Verify" at bounding box center [617, 484] width 830 height 25
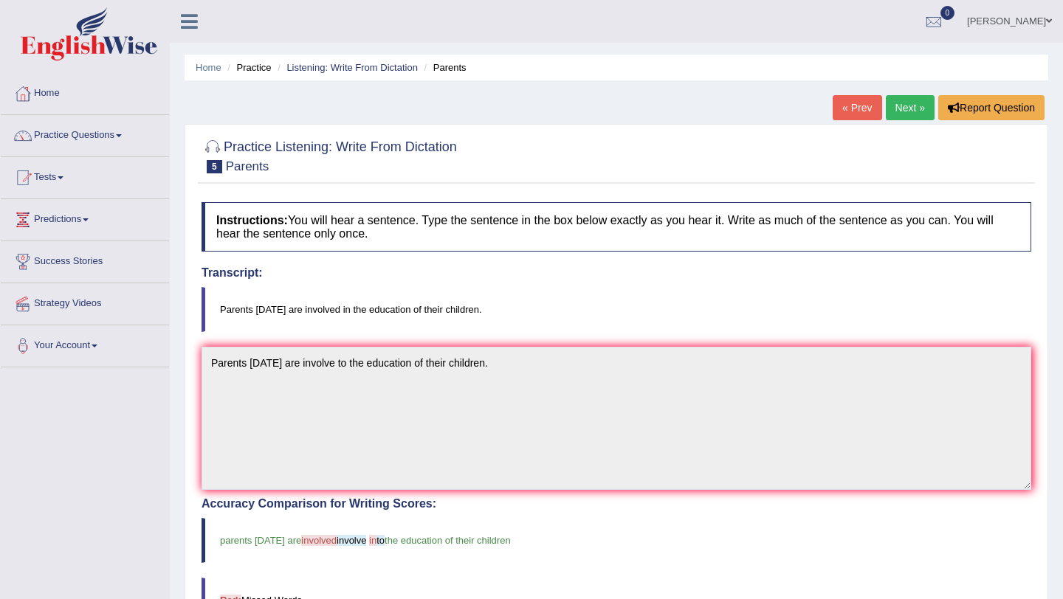
click at [904, 109] on link "Next »" at bounding box center [910, 107] width 49 height 25
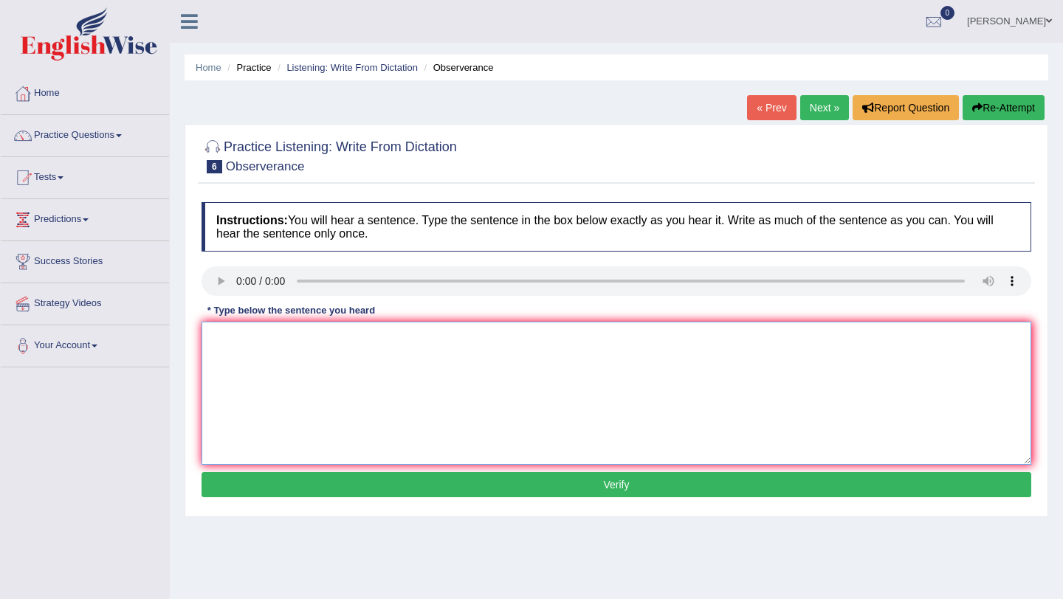
click at [289, 375] on textarea at bounding box center [617, 393] width 830 height 143
click at [292, 392] on textarea at bounding box center [617, 393] width 830 height 143
click at [282, 333] on textarea "Observers" at bounding box center [617, 393] width 830 height 143
click at [402, 349] on textarea "Observers waited nervously and dated" at bounding box center [617, 393] width 830 height 143
type textarea "Observers waited nervously and dated their breath to the concert."
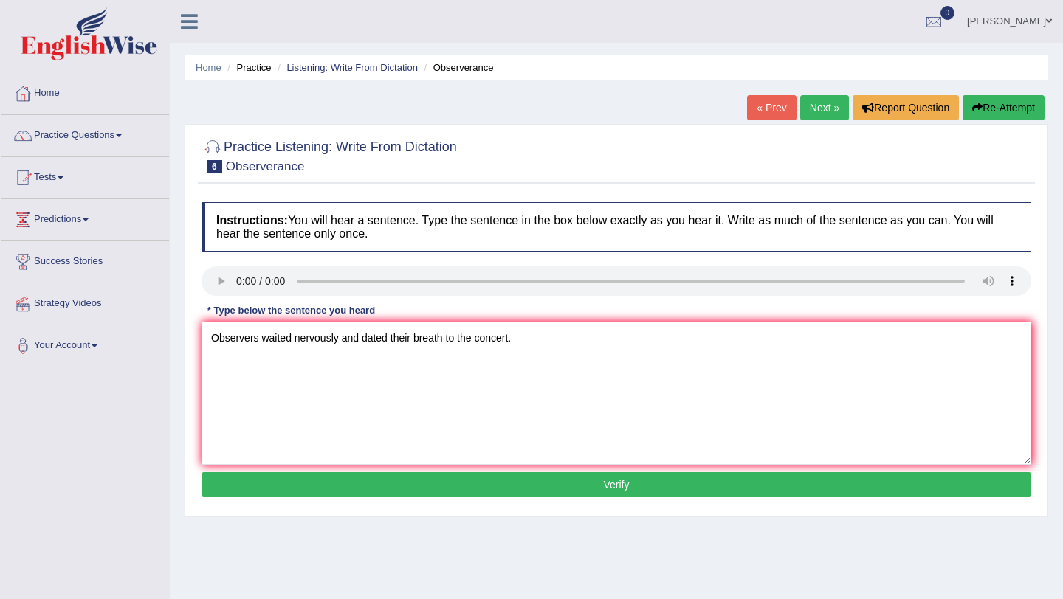
click at [407, 496] on button "Verify" at bounding box center [617, 484] width 830 height 25
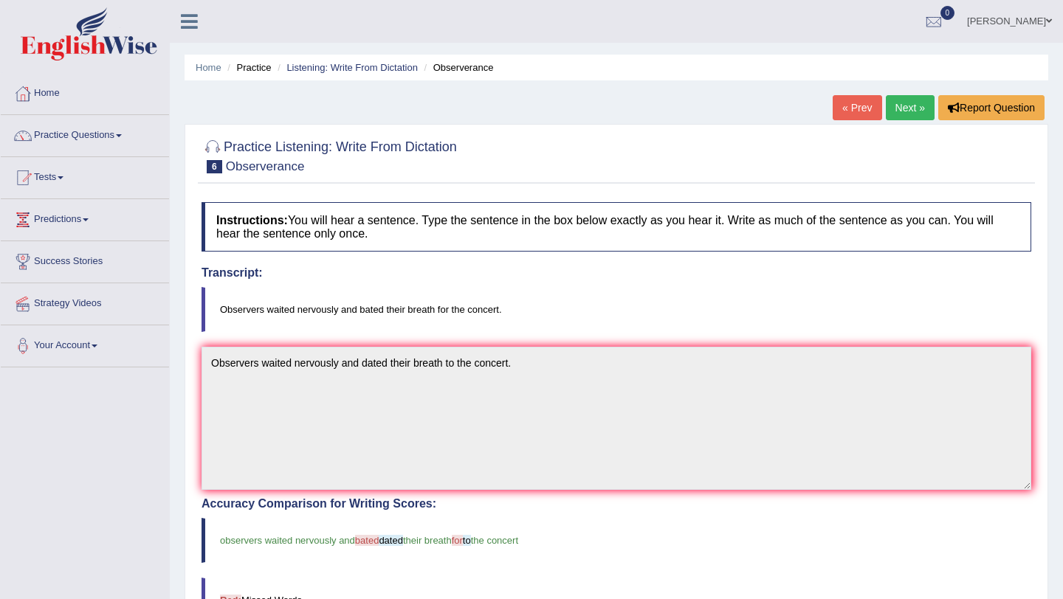
click at [907, 106] on link "Next »" at bounding box center [910, 107] width 49 height 25
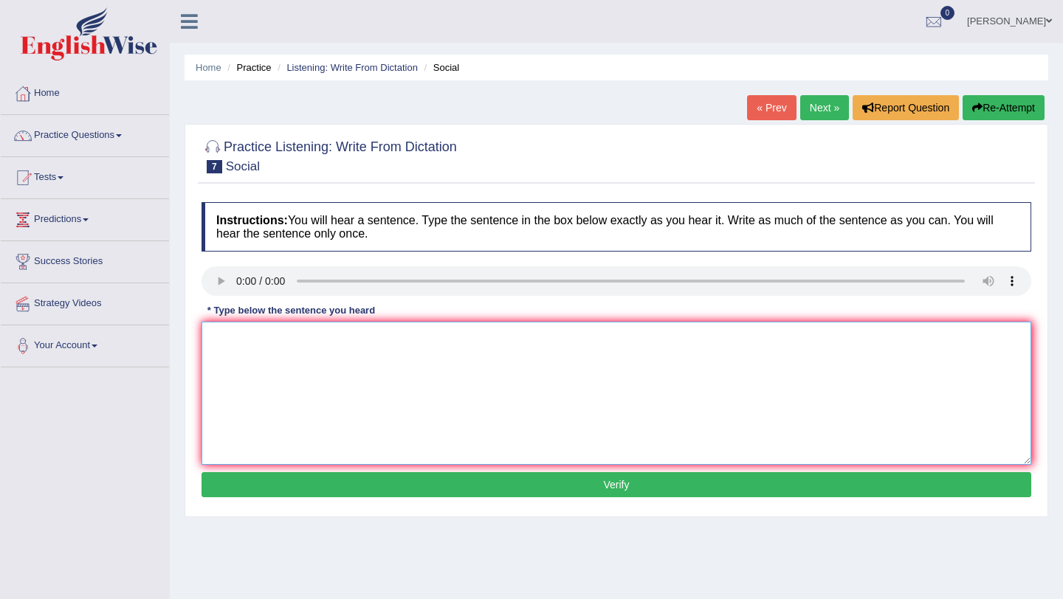
click at [255, 354] on textarea at bounding box center [617, 393] width 830 height 143
click at [293, 340] on textarea "Social societies" at bounding box center [617, 393] width 830 height 143
click at [303, 351] on textarea "Social policies" at bounding box center [617, 393] width 830 height 143
click at [323, 343] on textarea "Social policies" at bounding box center [617, 393] width 830 height 143
type textarea "S"
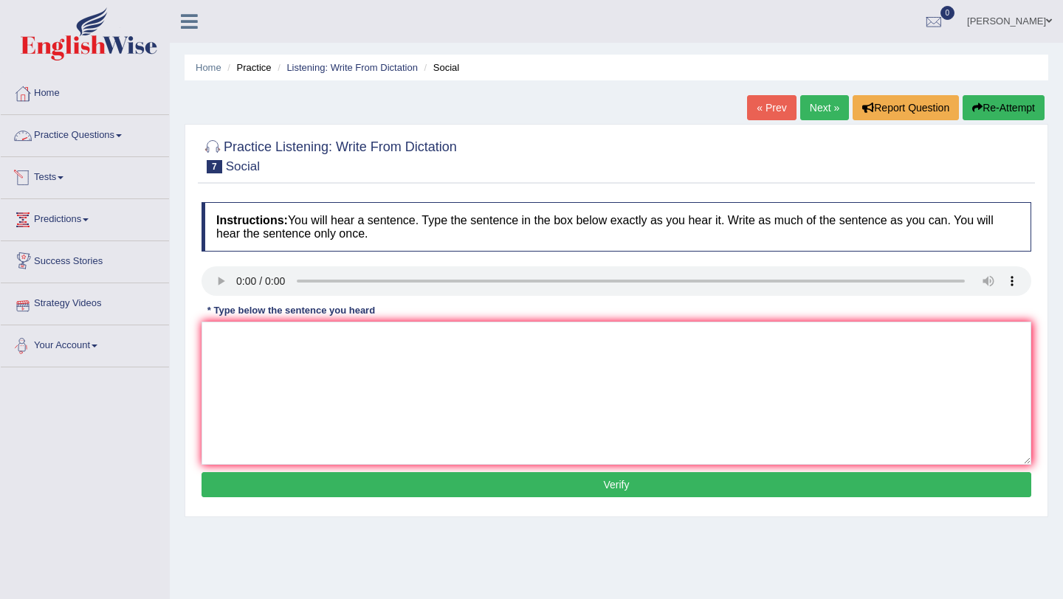
click at [131, 136] on link "Practice Questions" at bounding box center [85, 133] width 168 height 37
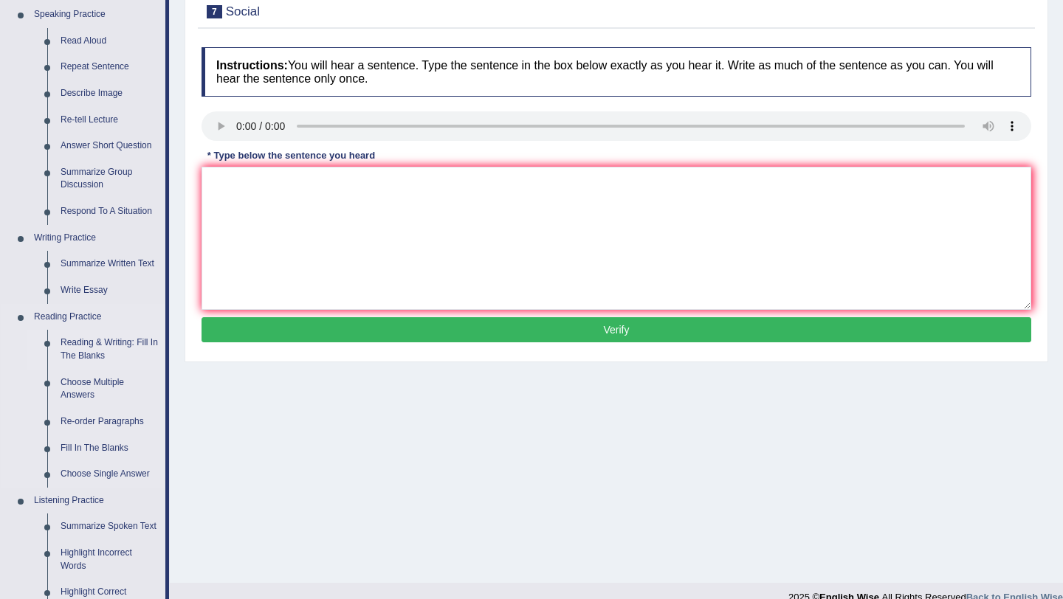
scroll to position [154, 0]
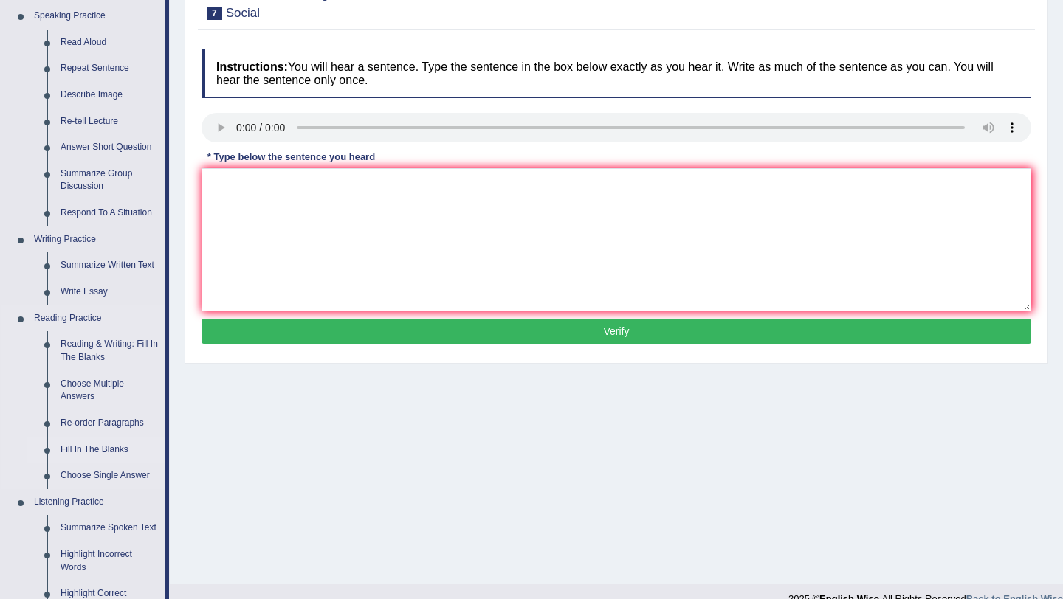
click at [107, 453] on link "Fill In The Blanks" at bounding box center [109, 450] width 111 height 27
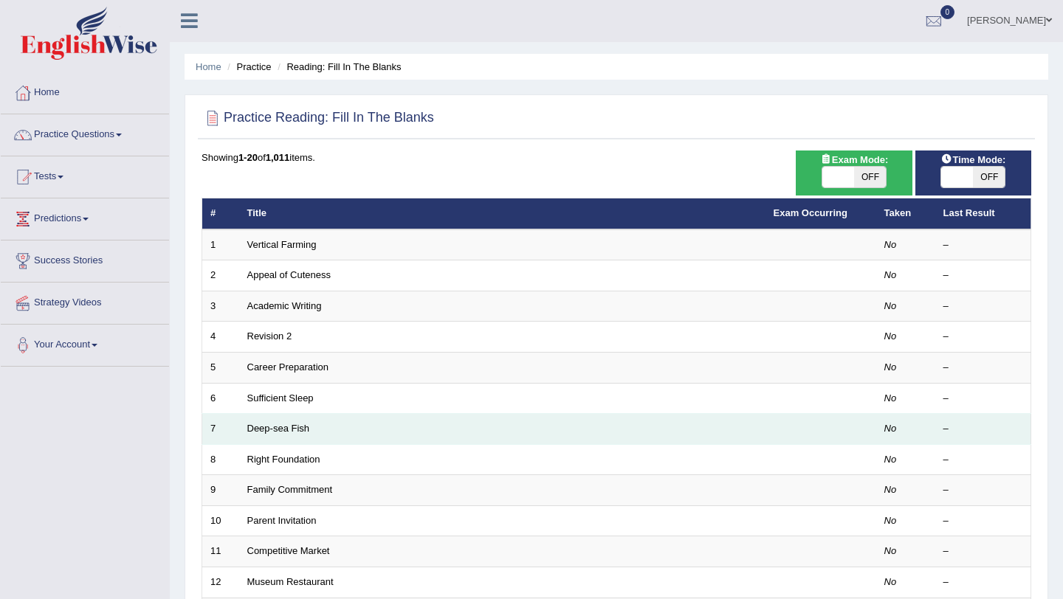
scroll to position [3, 0]
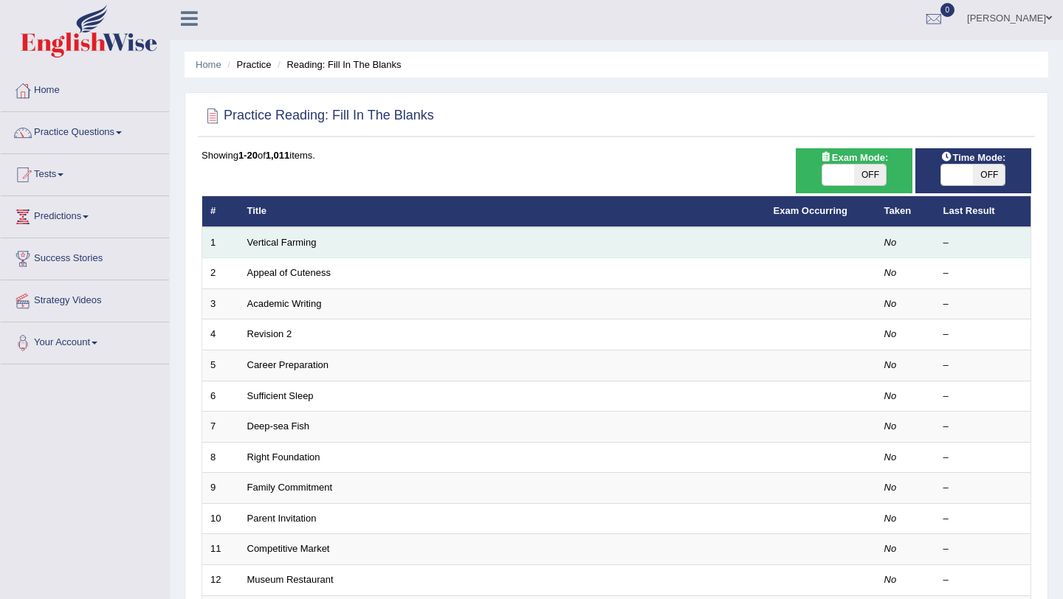
click at [329, 246] on td "Vertical Farming" at bounding box center [502, 242] width 526 height 31
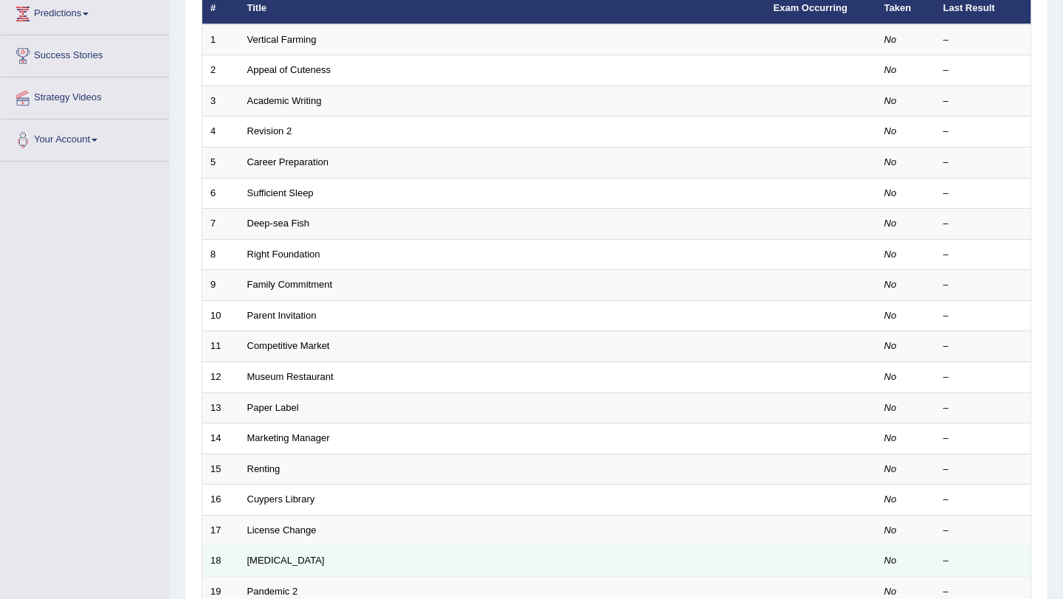
scroll to position [0, 0]
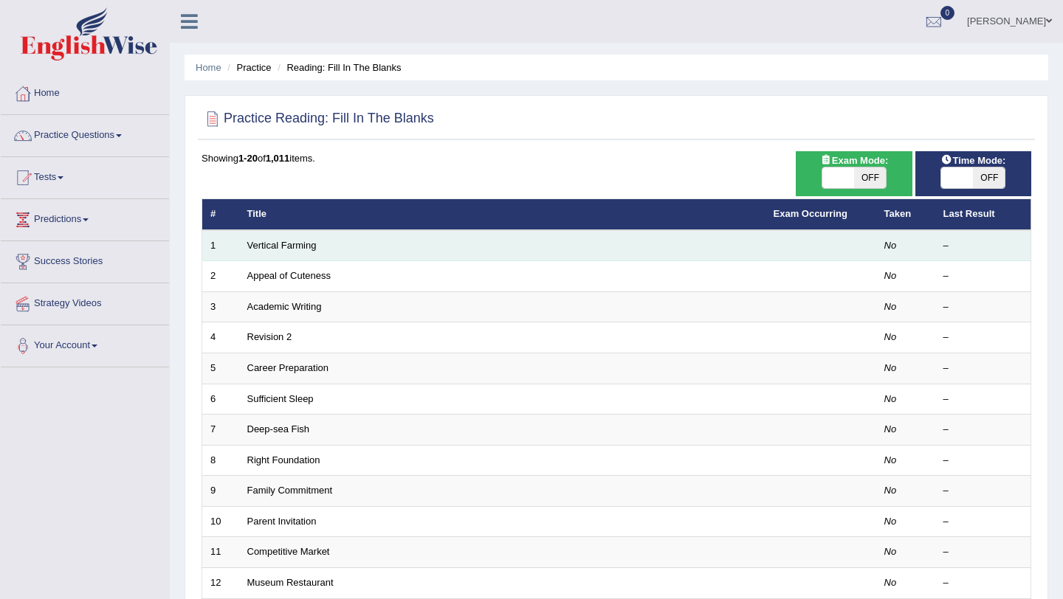
click at [332, 240] on td "Vertical Farming" at bounding box center [502, 245] width 526 height 31
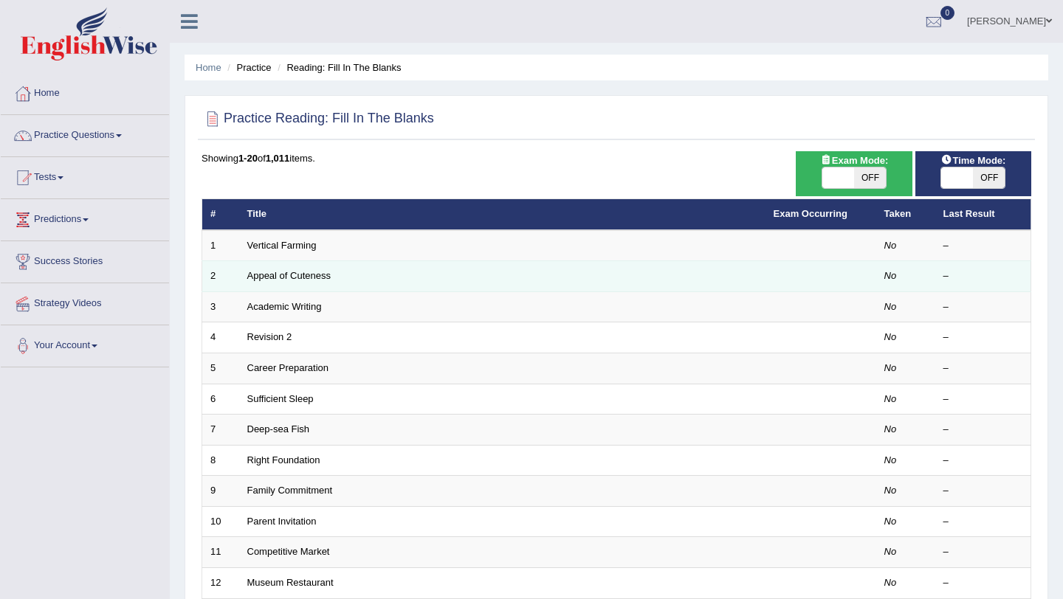
click at [332, 266] on td "Appeal of Cuteness" at bounding box center [502, 276] width 526 height 31
click at [332, 272] on td "Appeal of Cuteness" at bounding box center [502, 276] width 526 height 31
click at [332, 276] on td "Appeal of Cuteness" at bounding box center [502, 276] width 526 height 31
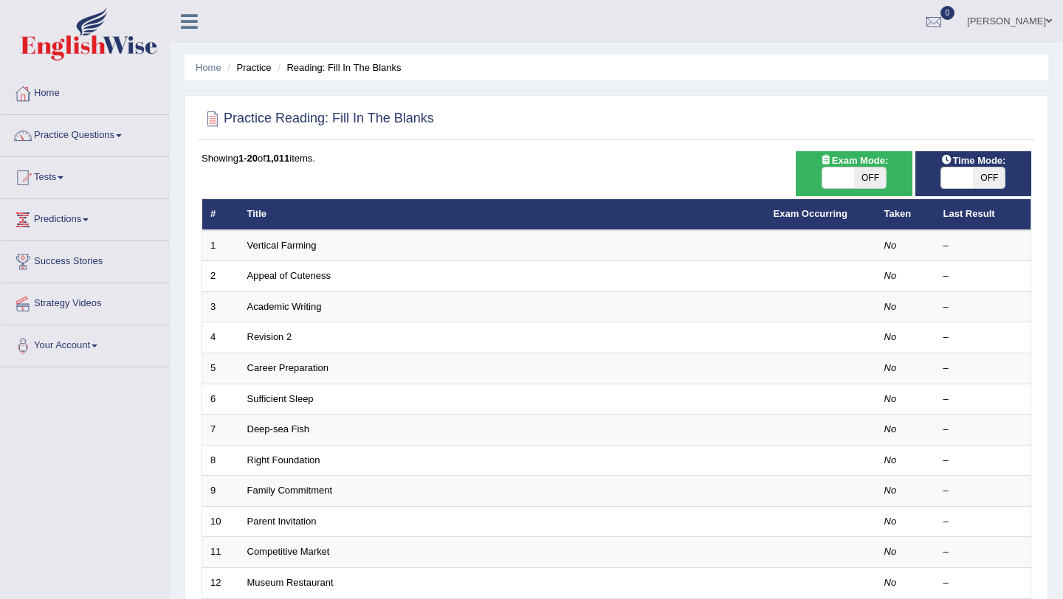
click at [843, 178] on span at bounding box center [838, 178] width 32 height 21
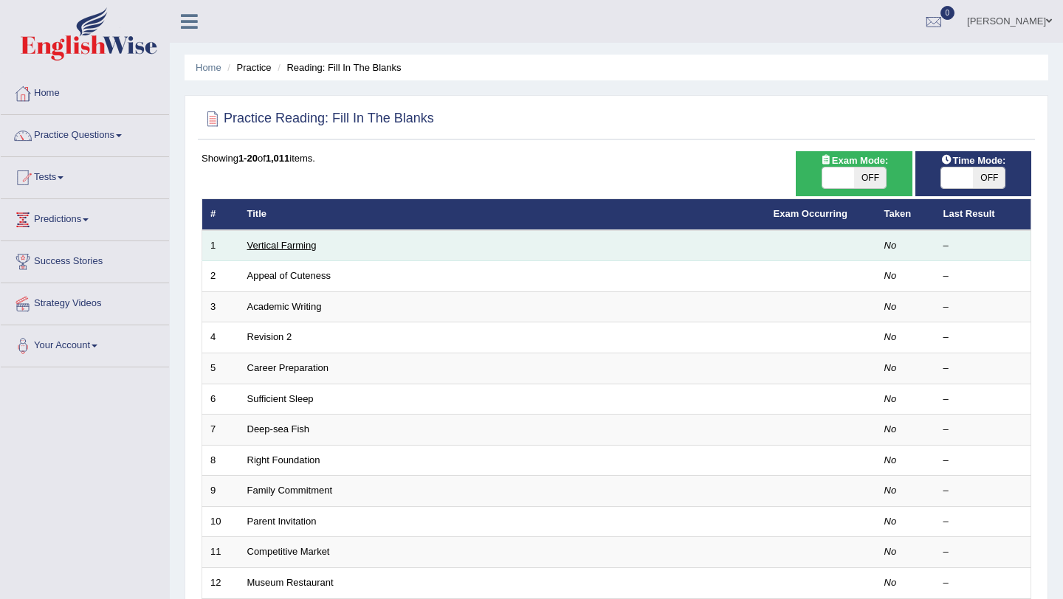
click at [297, 245] on link "Vertical Farming" at bounding box center [281, 245] width 69 height 11
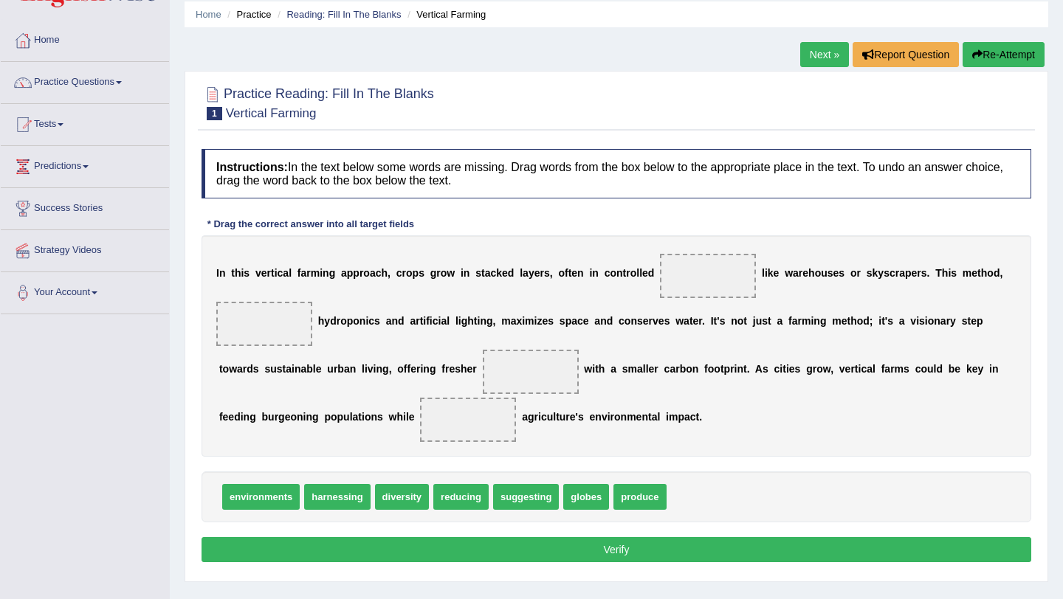
scroll to position [54, 0]
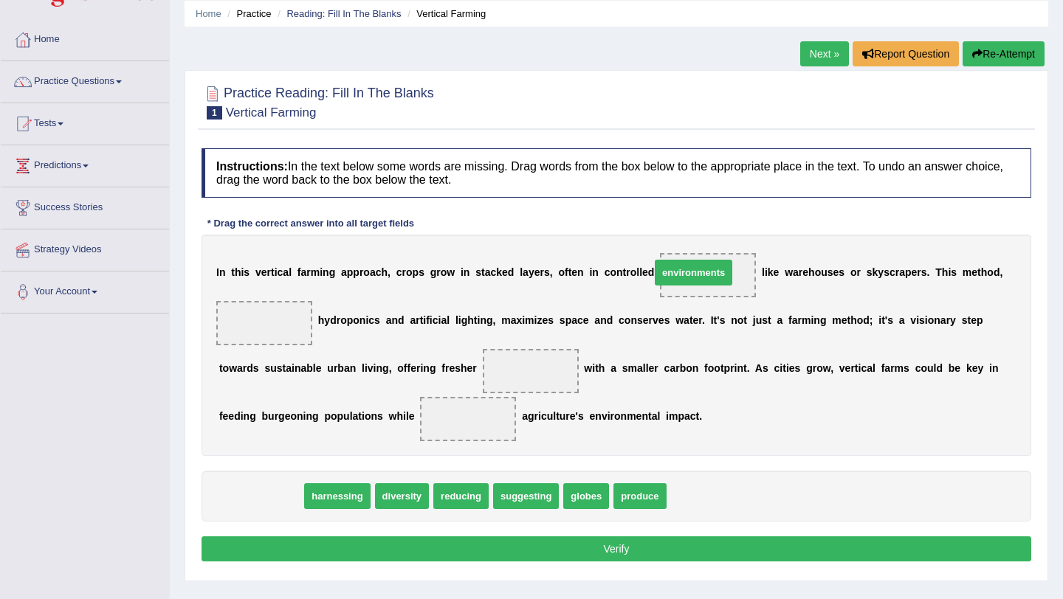
drag, startPoint x: 254, startPoint y: 495, endPoint x: 686, endPoint y: 271, distance: 487.0
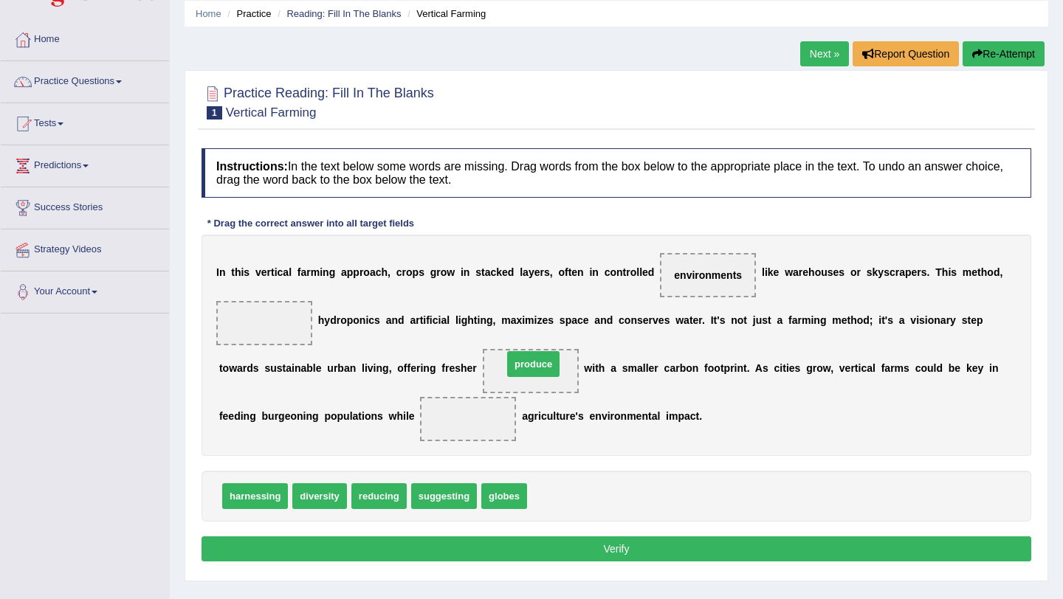
drag, startPoint x: 556, startPoint y: 495, endPoint x: 532, endPoint y: 363, distance: 134.2
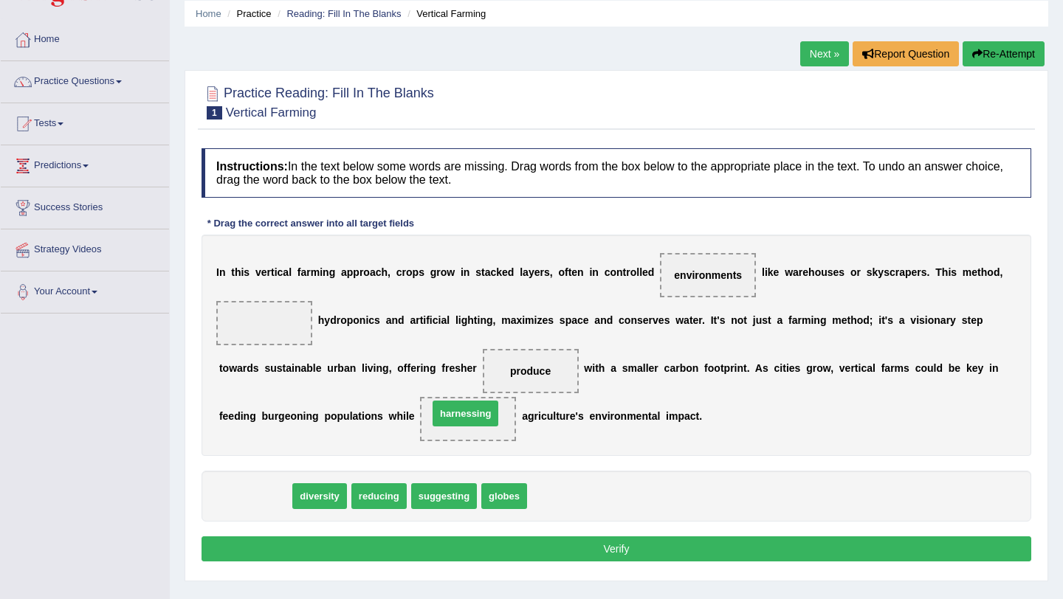
drag, startPoint x: 242, startPoint y: 497, endPoint x: 455, endPoint y: 412, distance: 228.9
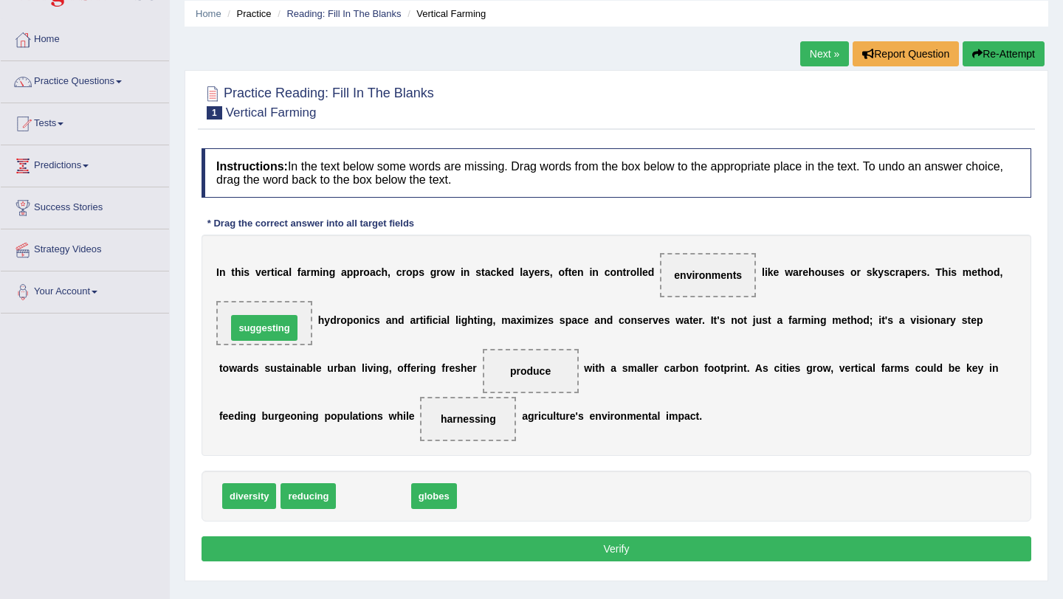
drag, startPoint x: 393, startPoint y: 498, endPoint x: 284, endPoint y: 330, distance: 200.7
click at [481, 544] on button "Verify" at bounding box center [617, 549] width 830 height 25
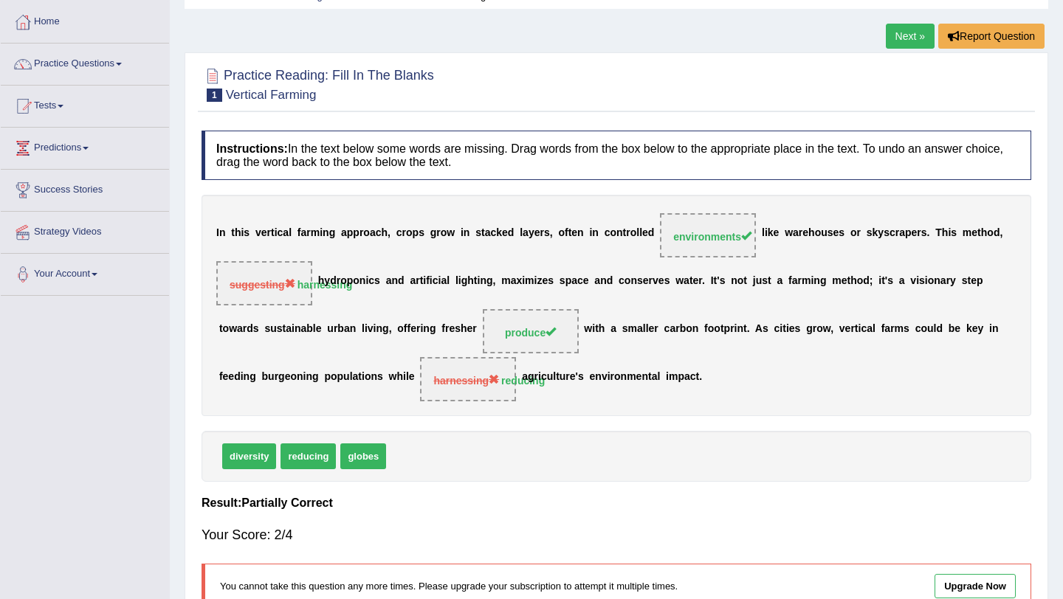
scroll to position [0, 0]
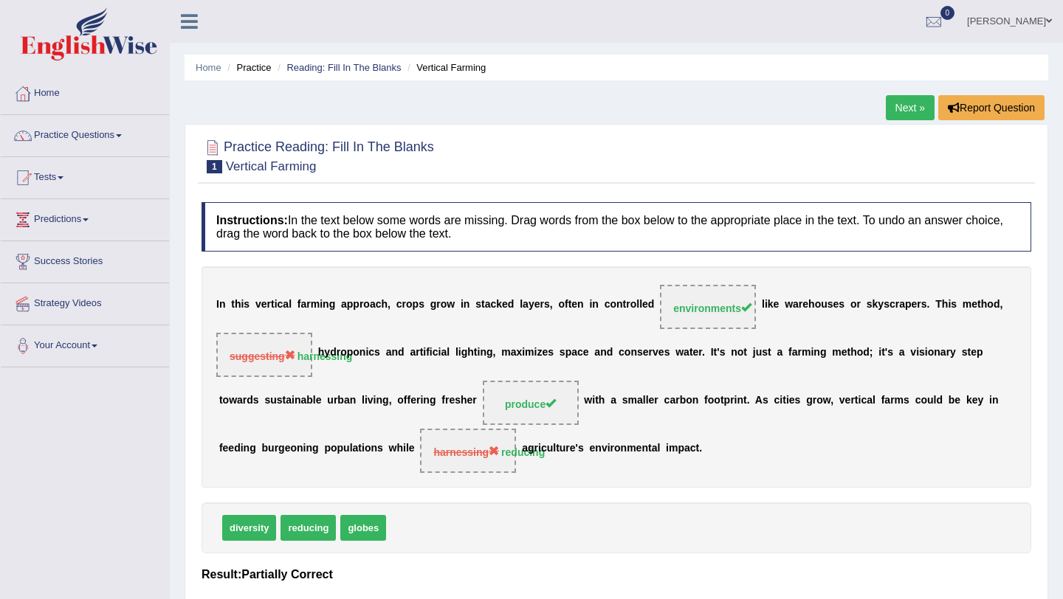
click at [904, 90] on div "Home Practice Reading: Fill In The Blanks Vertical Farming Next » Report Questi…" at bounding box center [616, 369] width 893 height 738
click at [904, 99] on link "Next »" at bounding box center [910, 107] width 49 height 25
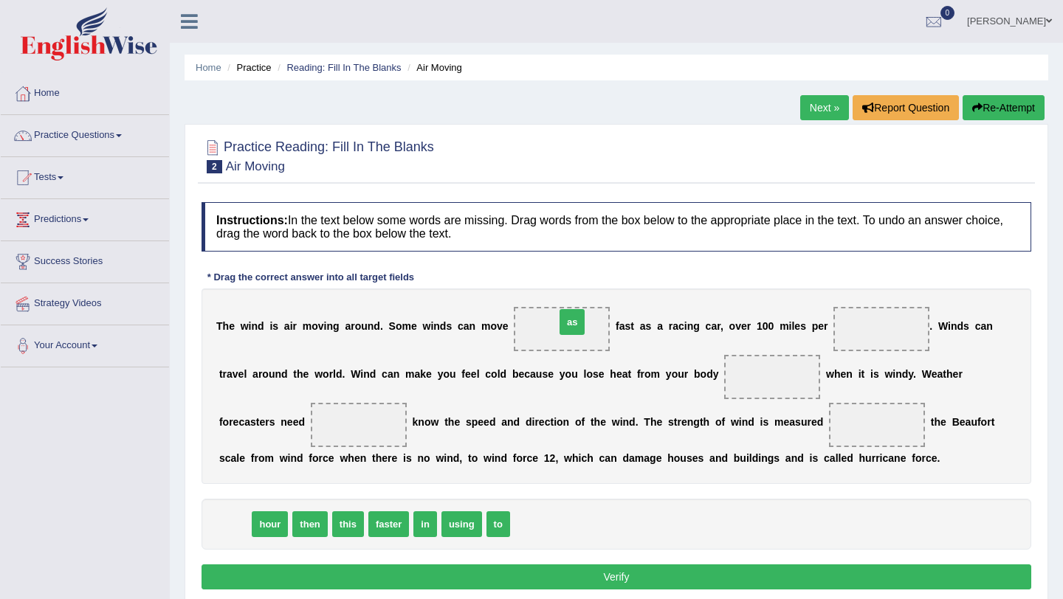
drag, startPoint x: 233, startPoint y: 527, endPoint x: 571, endPoint y: 325, distance: 394.6
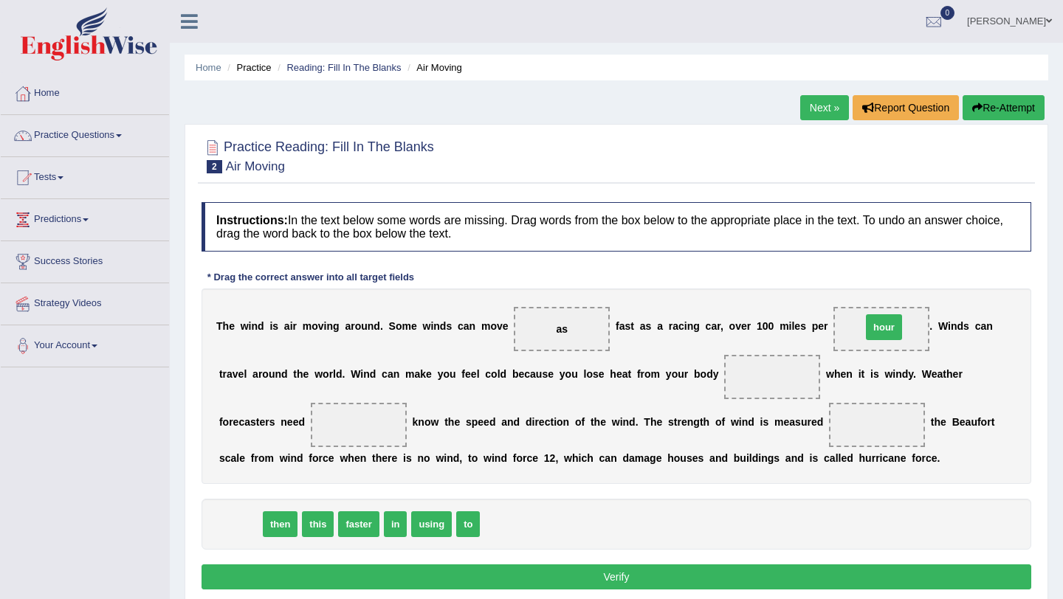
drag, startPoint x: 241, startPoint y: 525, endPoint x: 884, endPoint y: 328, distance: 673.2
drag, startPoint x: 424, startPoint y: 524, endPoint x: 441, endPoint y: 529, distance: 17.5
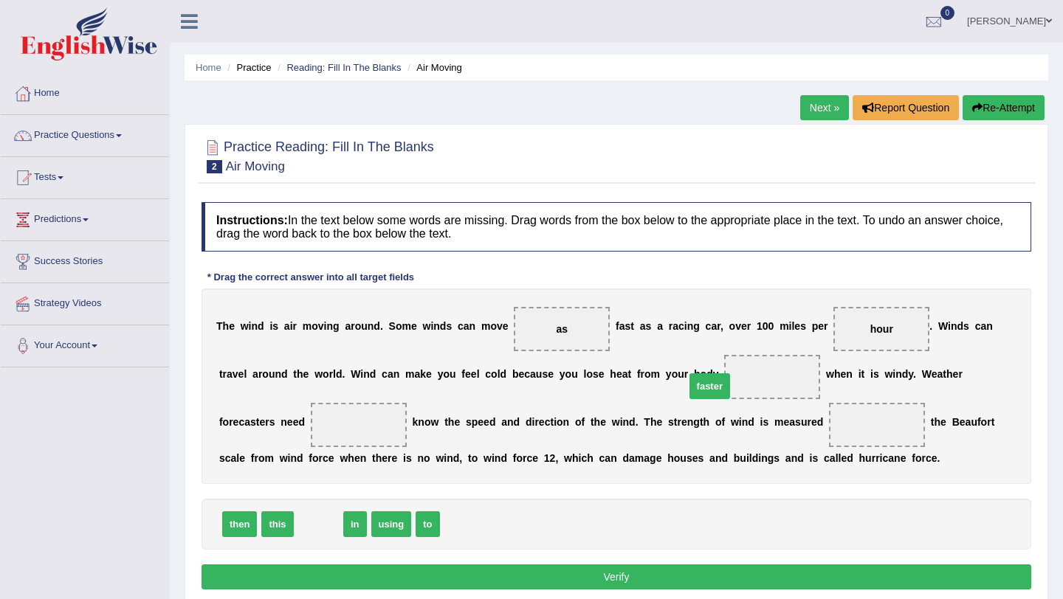
drag, startPoint x: 327, startPoint y: 521, endPoint x: 717, endPoint y: 383, distance: 414.2
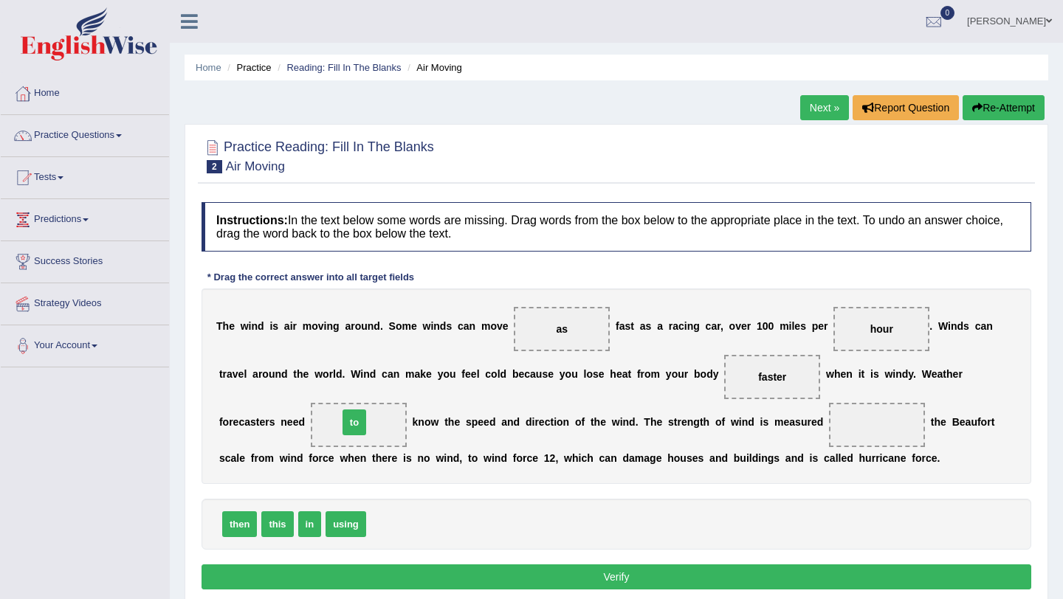
drag, startPoint x: 382, startPoint y: 532, endPoint x: 354, endPoint y: 430, distance: 105.7
drag, startPoint x: 309, startPoint y: 526, endPoint x: 873, endPoint y: 424, distance: 573.7
click at [396, 582] on button "Verify" at bounding box center [617, 577] width 830 height 25
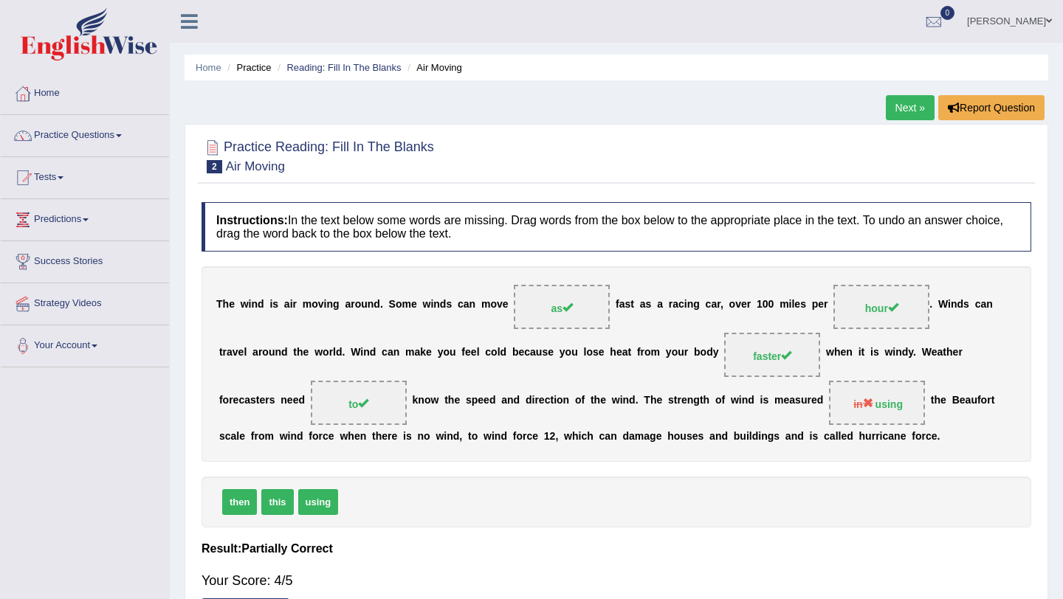
click at [905, 108] on link "Next »" at bounding box center [910, 107] width 49 height 25
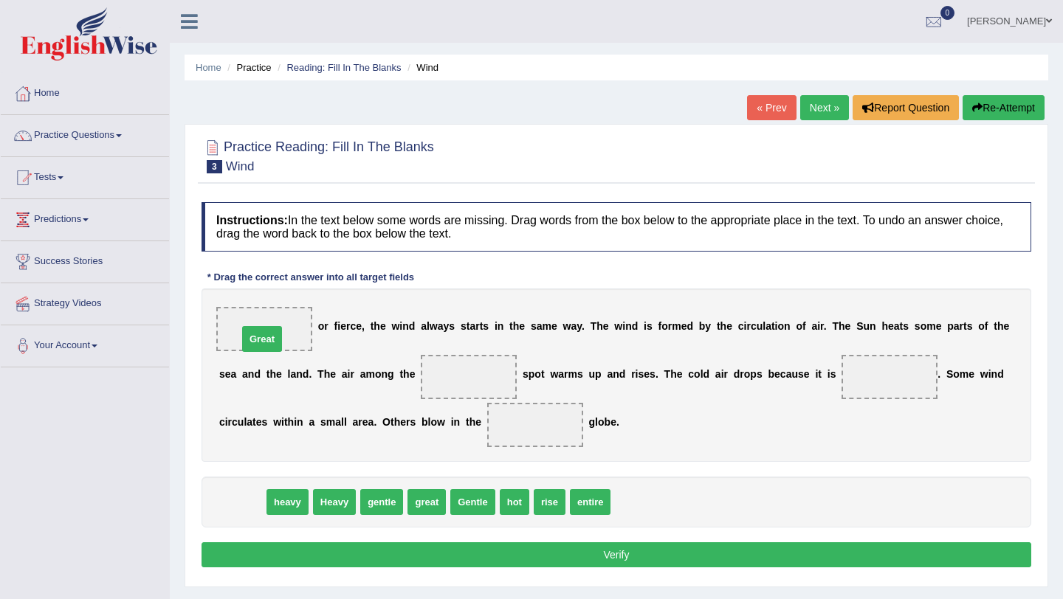
drag, startPoint x: 238, startPoint y: 500, endPoint x: 258, endPoint y: 337, distance: 164.3
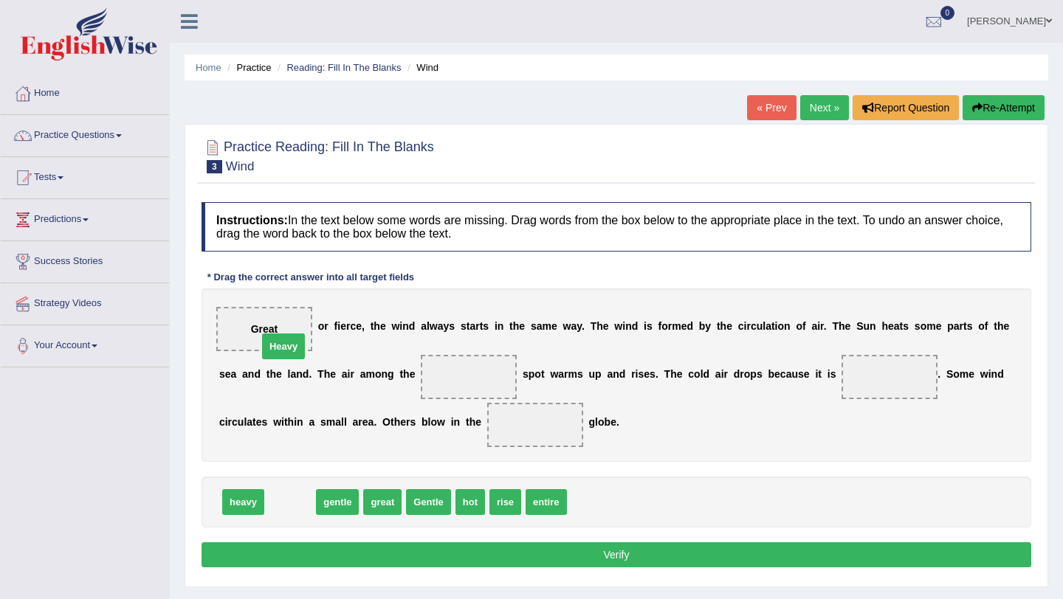
drag, startPoint x: 293, startPoint y: 502, endPoint x: 284, endPoint y: 337, distance: 165.6
drag, startPoint x: 295, startPoint y: 502, endPoint x: 486, endPoint y: 374, distance: 229.9
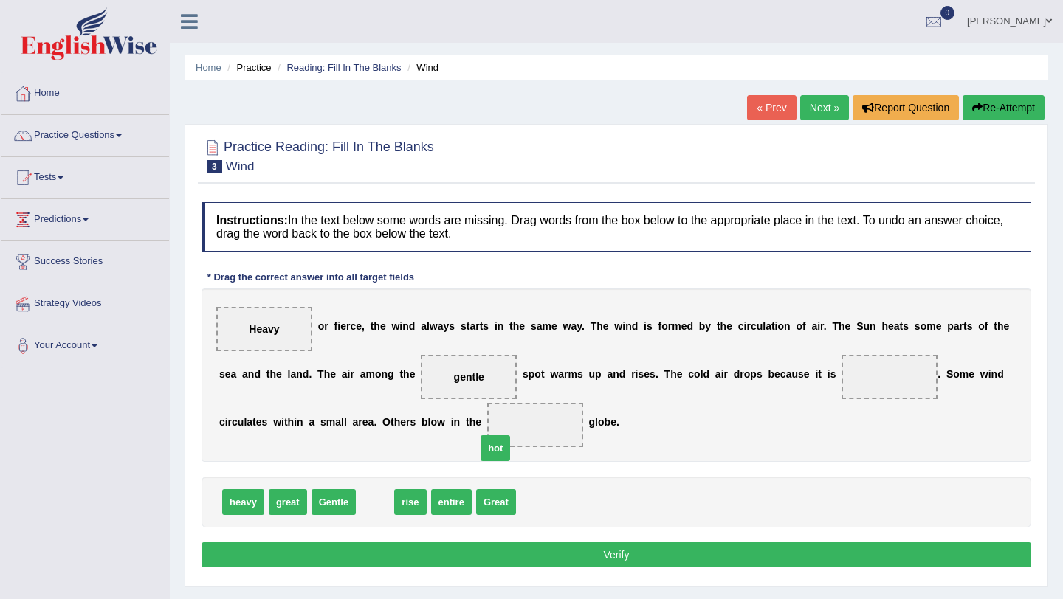
drag, startPoint x: 374, startPoint y: 502, endPoint x: 624, endPoint y: 433, distance: 260.4
click at [510, 436] on span "hot" at bounding box center [496, 449] width 30 height 26
click at [624, 433] on div "Heavy o r f i e r c e , t h e w i n d a l w a y s s t a r t s i n t h e s a m e…" at bounding box center [617, 375] width 830 height 173
drag, startPoint x: 371, startPoint y: 504, endPoint x: 868, endPoint y: 371, distance: 514.2
drag, startPoint x: 415, startPoint y: 505, endPoint x: 524, endPoint y: 438, distance: 127.9
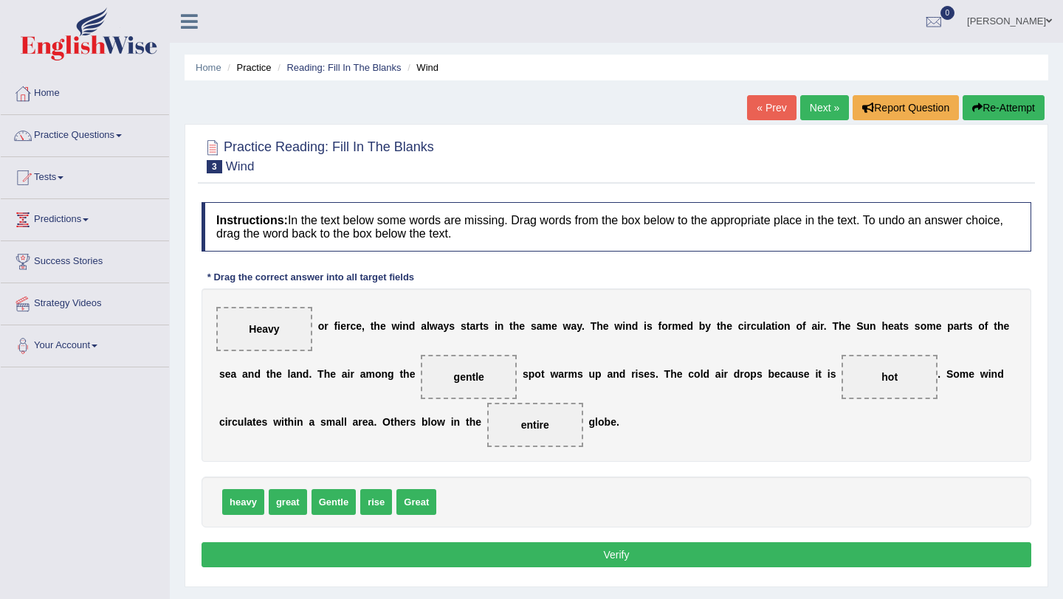
click at [490, 557] on button "Verify" at bounding box center [617, 555] width 830 height 25
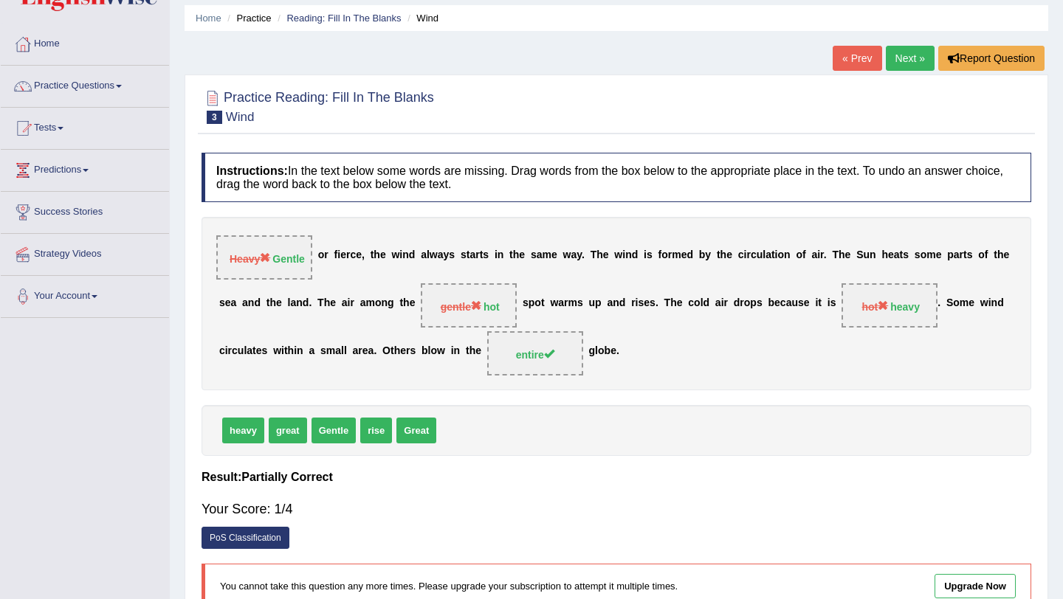
scroll to position [50, 0]
click at [898, 51] on link "Next »" at bounding box center [910, 57] width 49 height 25
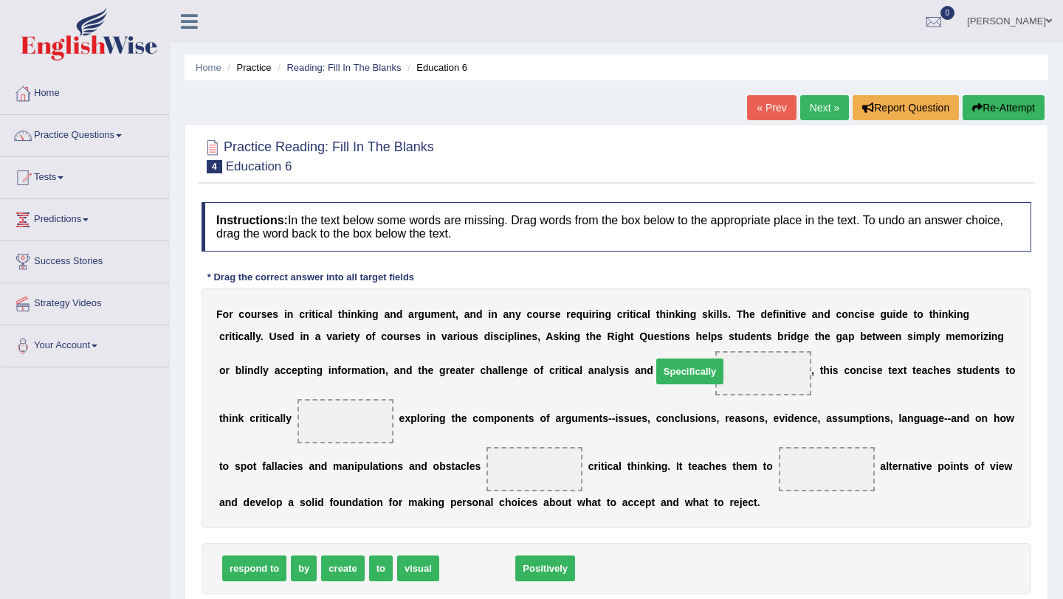
drag, startPoint x: 485, startPoint y: 570, endPoint x: 703, endPoint y: 371, distance: 294.7
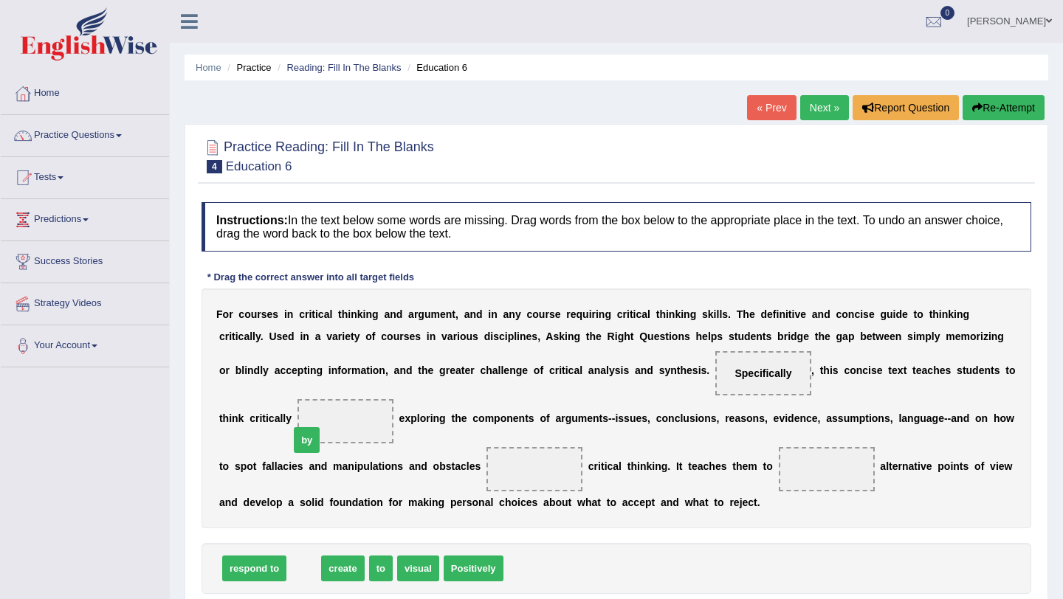
drag, startPoint x: 304, startPoint y: 571, endPoint x: 313, endPoint y: 416, distance: 155.3
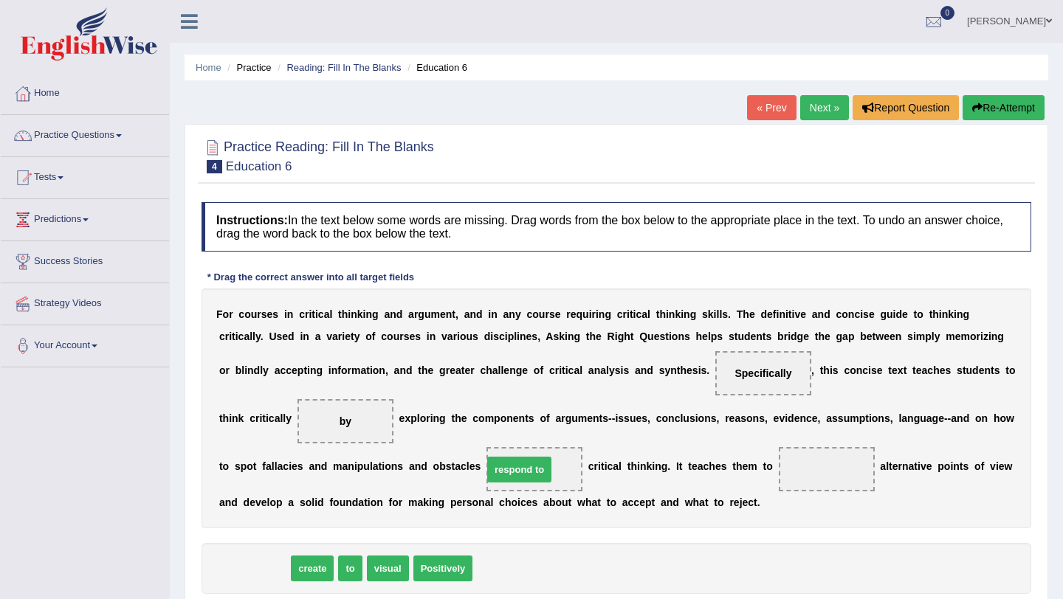
drag, startPoint x: 274, startPoint y: 569, endPoint x: 538, endPoint y: 469, distance: 282.4
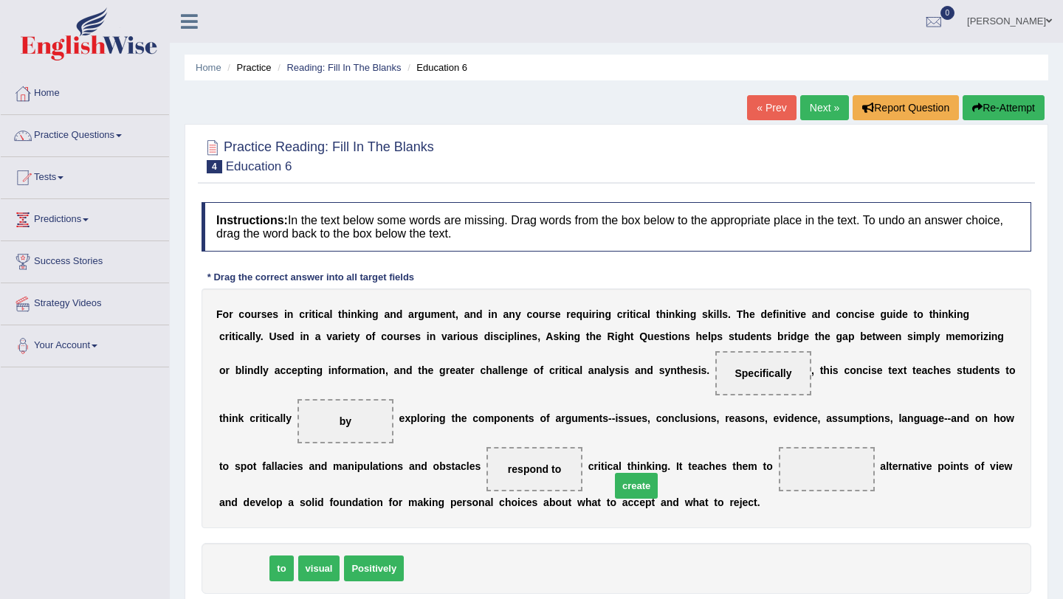
drag, startPoint x: 235, startPoint y: 565, endPoint x: 628, endPoint y: 484, distance: 401.2
click at [628, 484] on span "create" at bounding box center [636, 486] width 43 height 26
drag, startPoint x: 252, startPoint y: 561, endPoint x: 778, endPoint y: 512, distance: 528.6
click at [778, 517] on span "create" at bounding box center [768, 530] width 43 height 26
drag, startPoint x: 236, startPoint y: 565, endPoint x: 627, endPoint y: 493, distance: 397.9
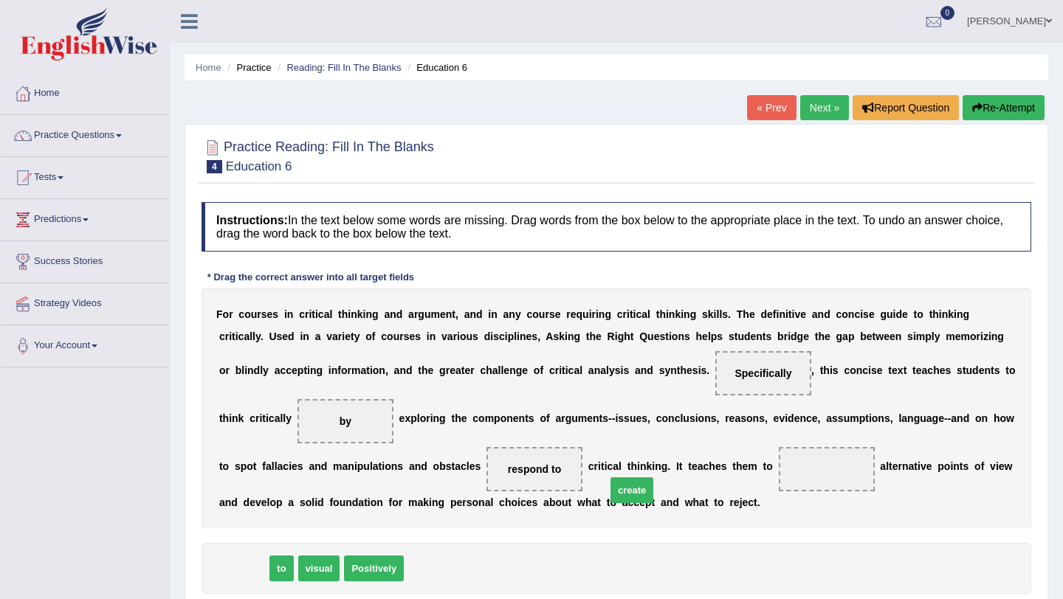
click at [627, 493] on span "create" at bounding box center [631, 491] width 43 height 26
drag, startPoint x: 256, startPoint y: 560, endPoint x: 793, endPoint y: 461, distance: 545.7
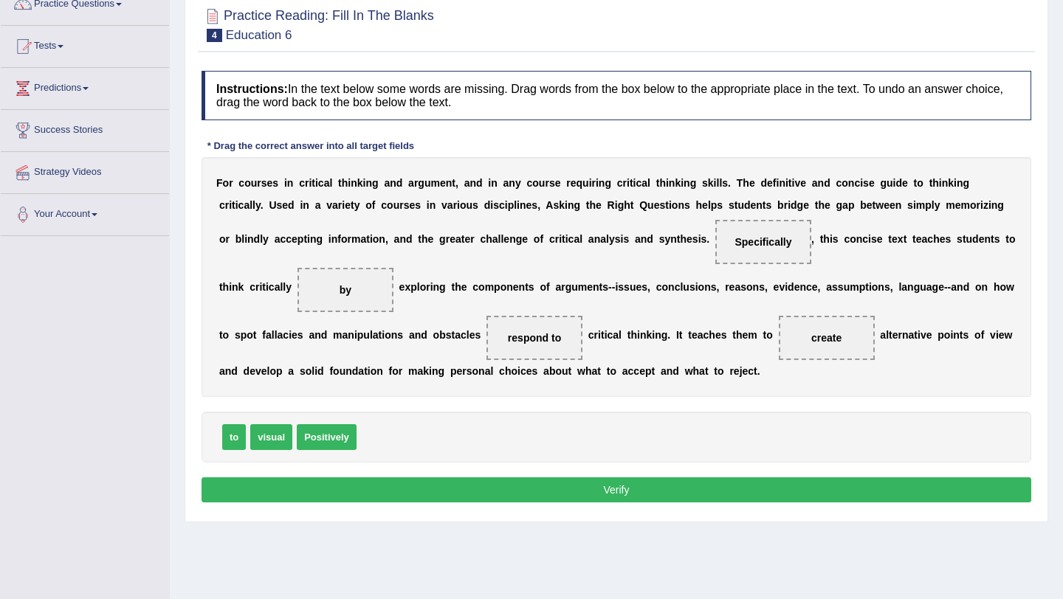
scroll to position [145, 0]
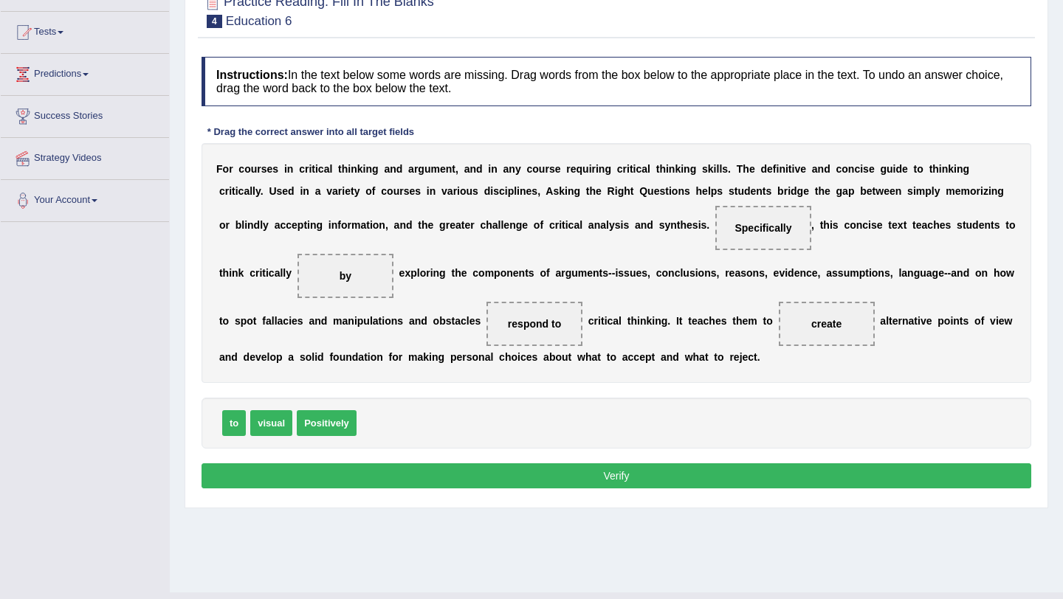
click at [514, 475] on button "Verify" at bounding box center [617, 476] width 830 height 25
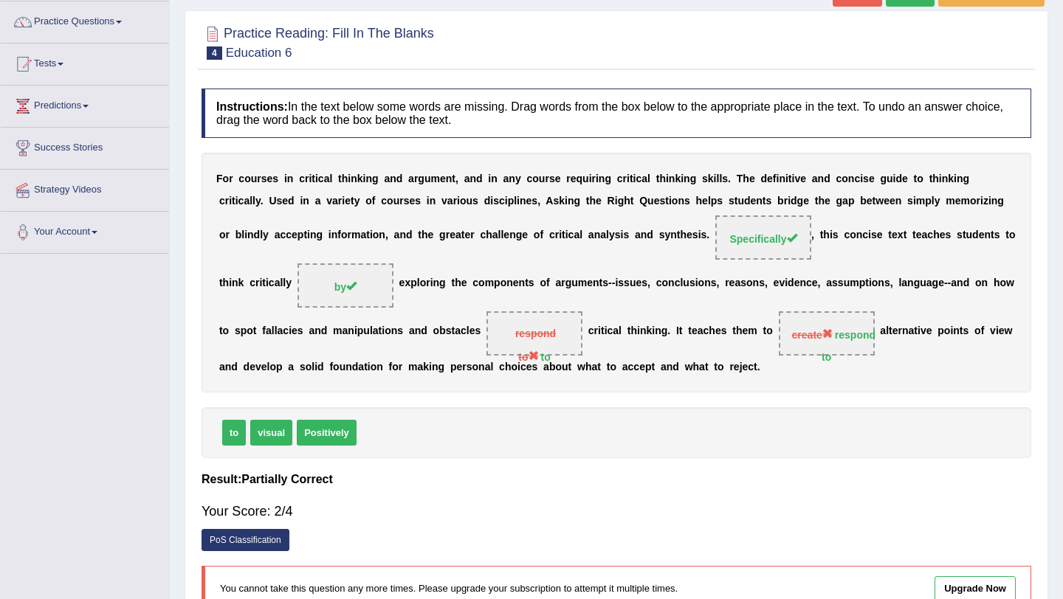
scroll to position [0, 0]
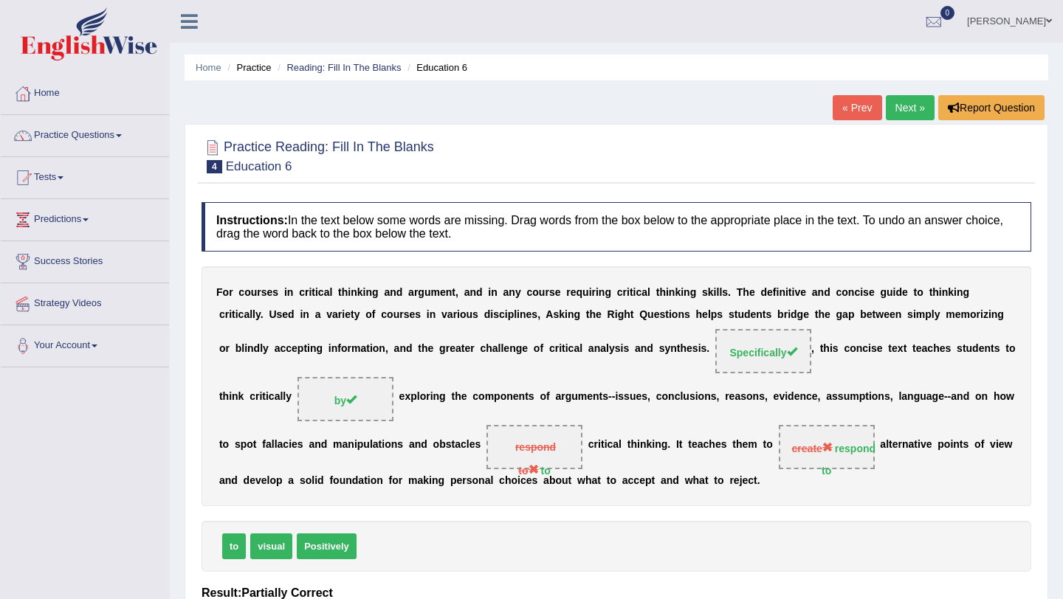
click at [898, 103] on link "Next »" at bounding box center [910, 107] width 49 height 25
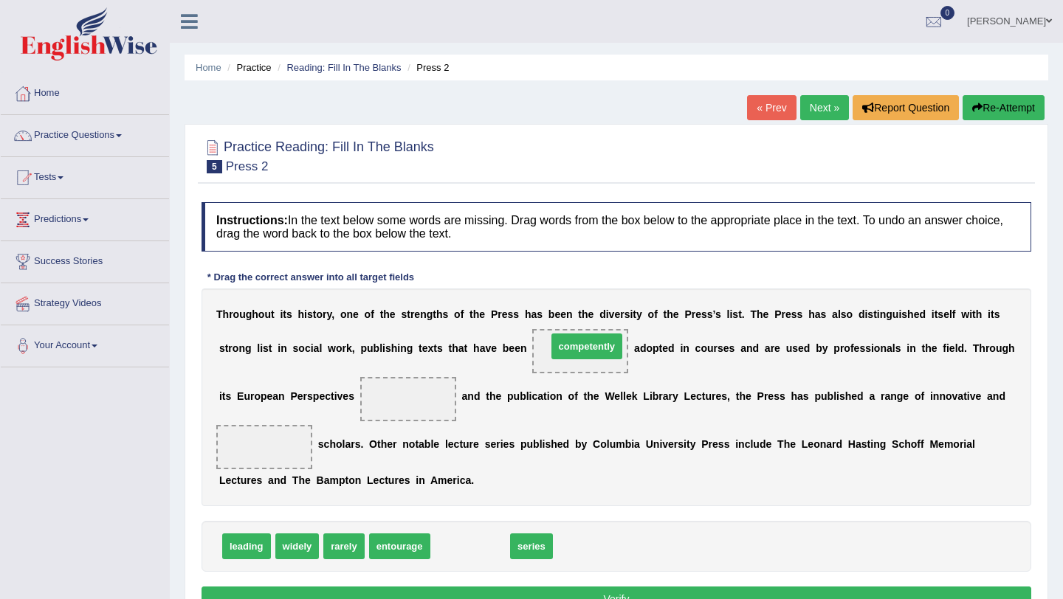
drag, startPoint x: 464, startPoint y: 547, endPoint x: 580, endPoint y: 347, distance: 231.6
drag, startPoint x: 458, startPoint y: 549, endPoint x: 428, endPoint y: 405, distance: 147.7
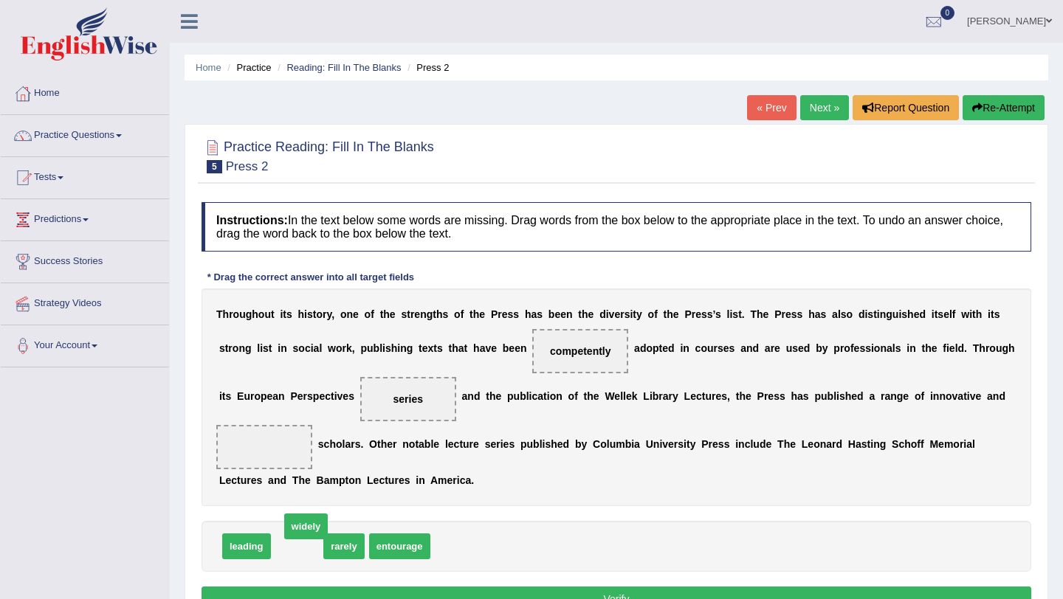
drag, startPoint x: 292, startPoint y: 548, endPoint x: 298, endPoint y: 534, distance: 15.5
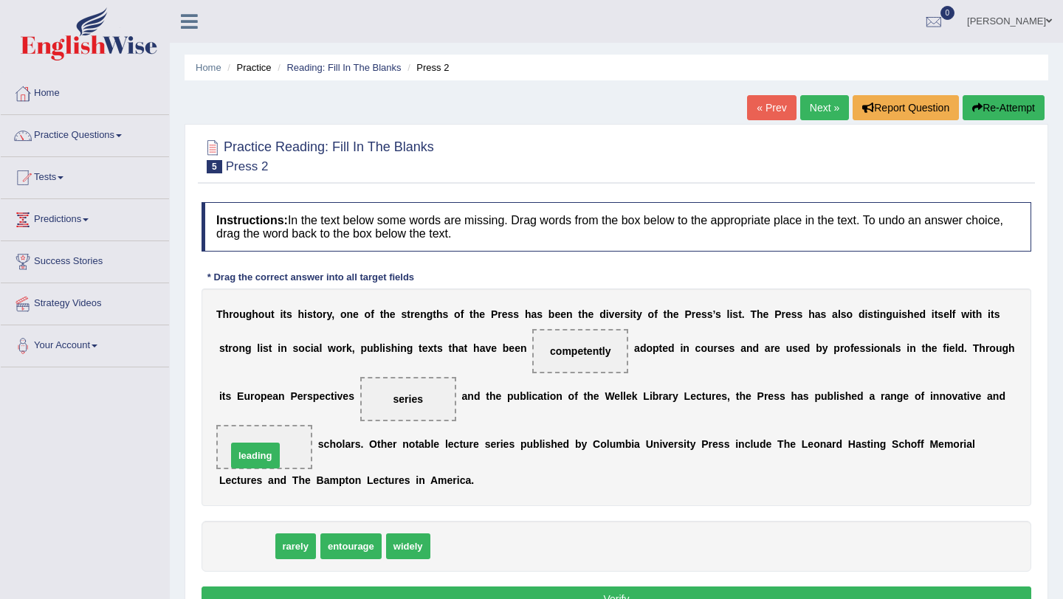
drag, startPoint x: 247, startPoint y: 543, endPoint x: 256, endPoint y: 452, distance: 91.2
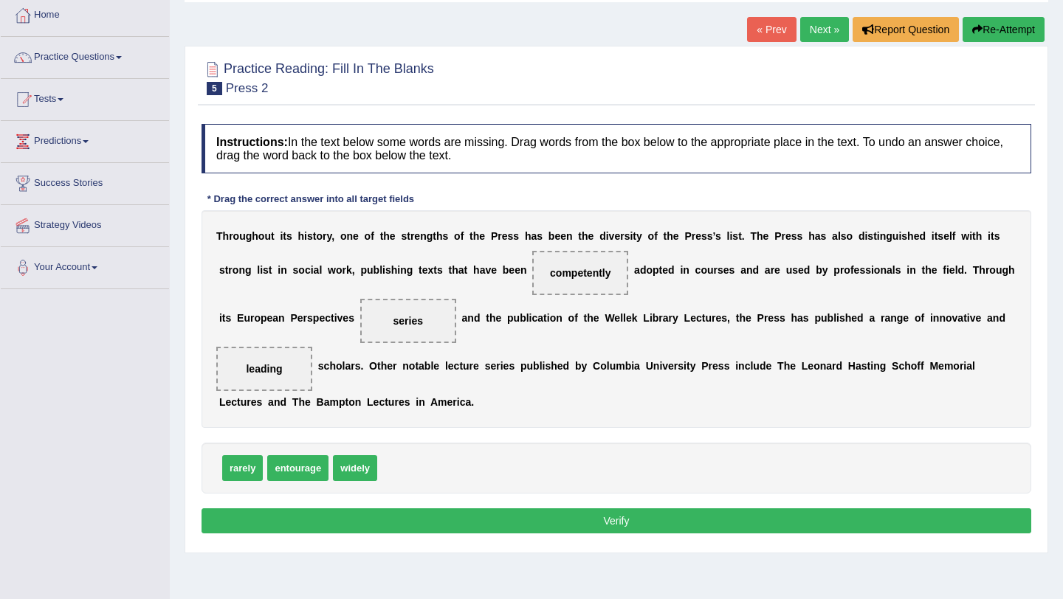
scroll to position [80, 0]
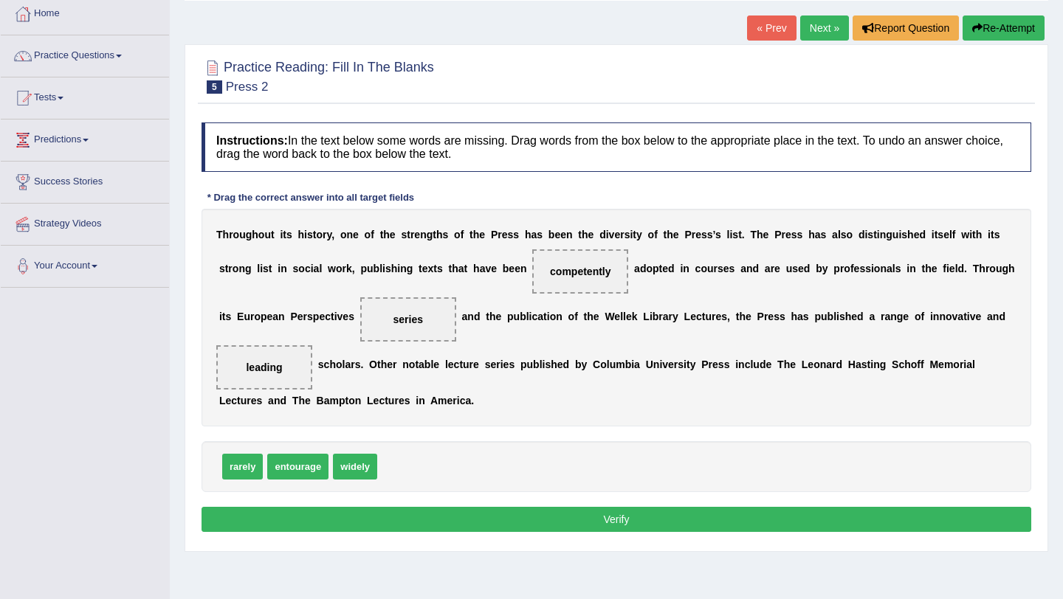
click at [450, 519] on button "Verify" at bounding box center [617, 519] width 830 height 25
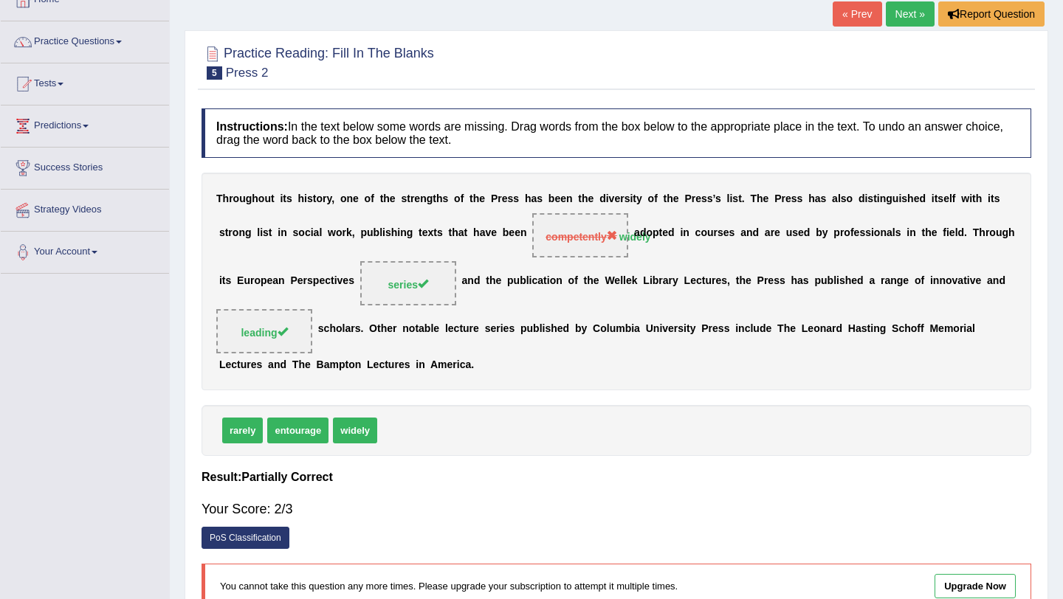
scroll to position [0, 0]
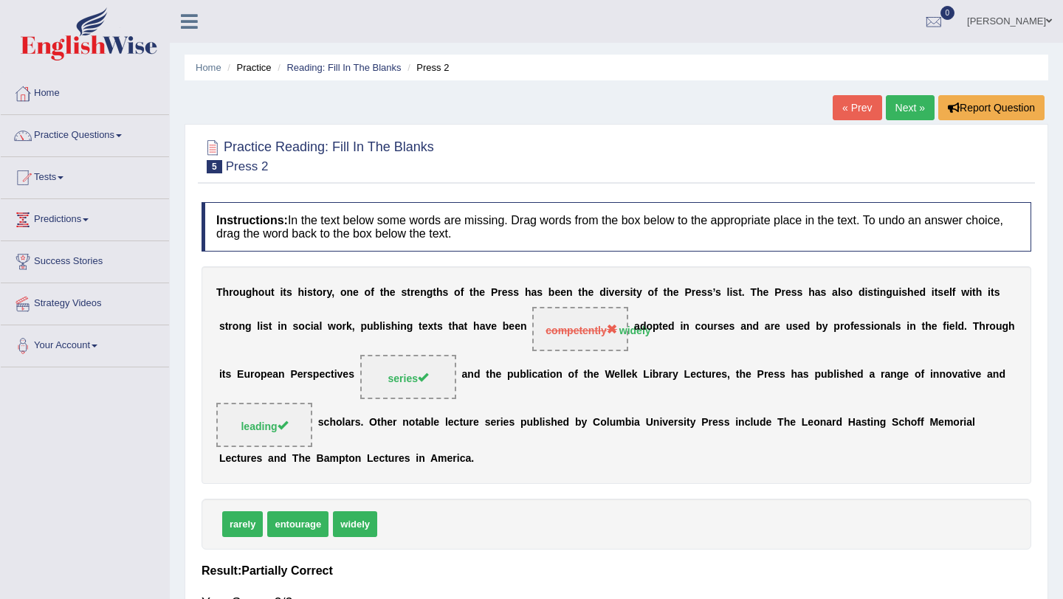
click at [923, 102] on link "Next »" at bounding box center [910, 107] width 49 height 25
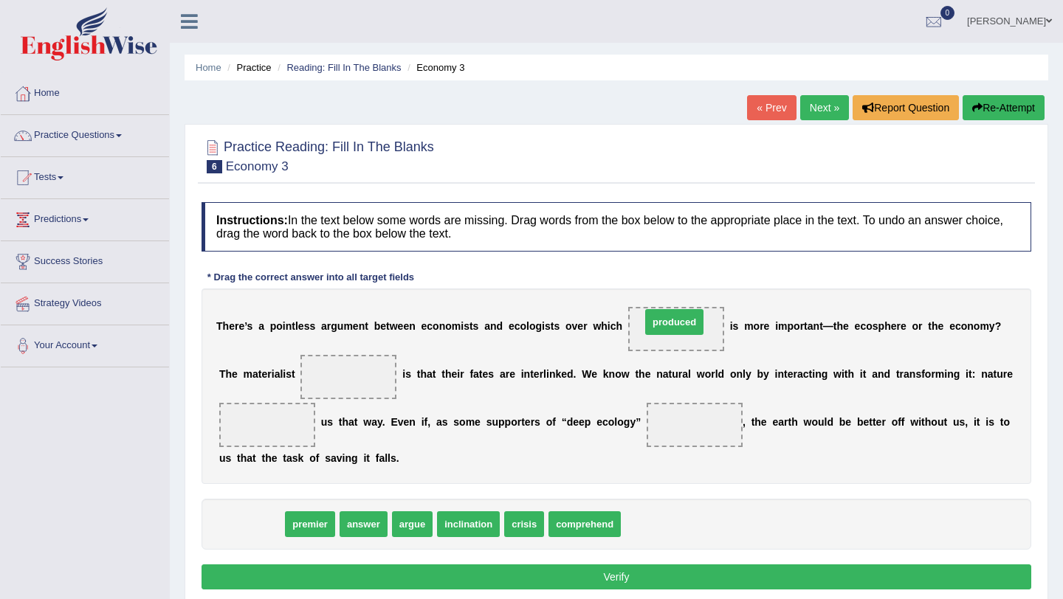
drag, startPoint x: 258, startPoint y: 526, endPoint x: 667, endPoint y: 322, distance: 457.2
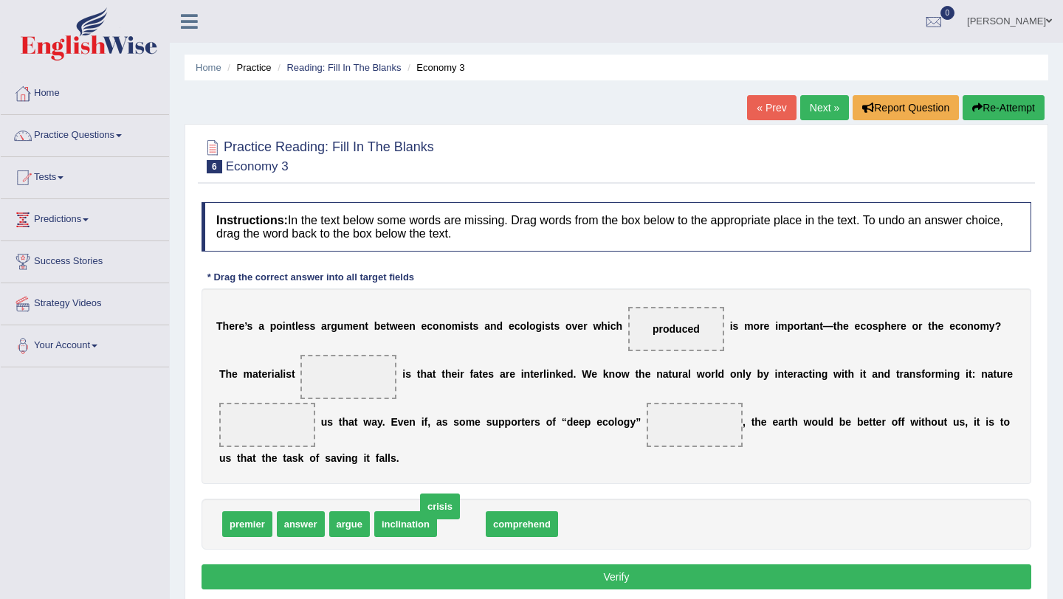
drag, startPoint x: 453, startPoint y: 525, endPoint x: 429, endPoint y: 507, distance: 30.1
drag, startPoint x: 303, startPoint y: 530, endPoint x: 371, endPoint y: 376, distance: 168.3
drag, startPoint x: 374, startPoint y: 377, endPoint x: 554, endPoint y: 593, distance: 281.0
click at [555, 593] on div "Instructions: In the text below some words are missing. Drag words from the box…" at bounding box center [616, 398] width 837 height 407
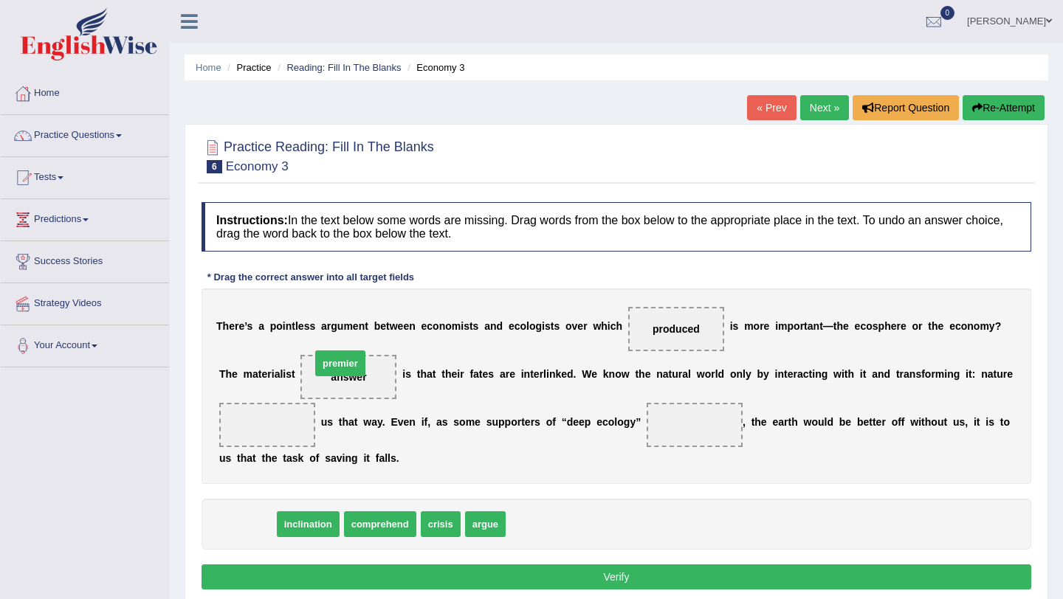
drag, startPoint x: 242, startPoint y: 517, endPoint x: 335, endPoint y: 356, distance: 185.9
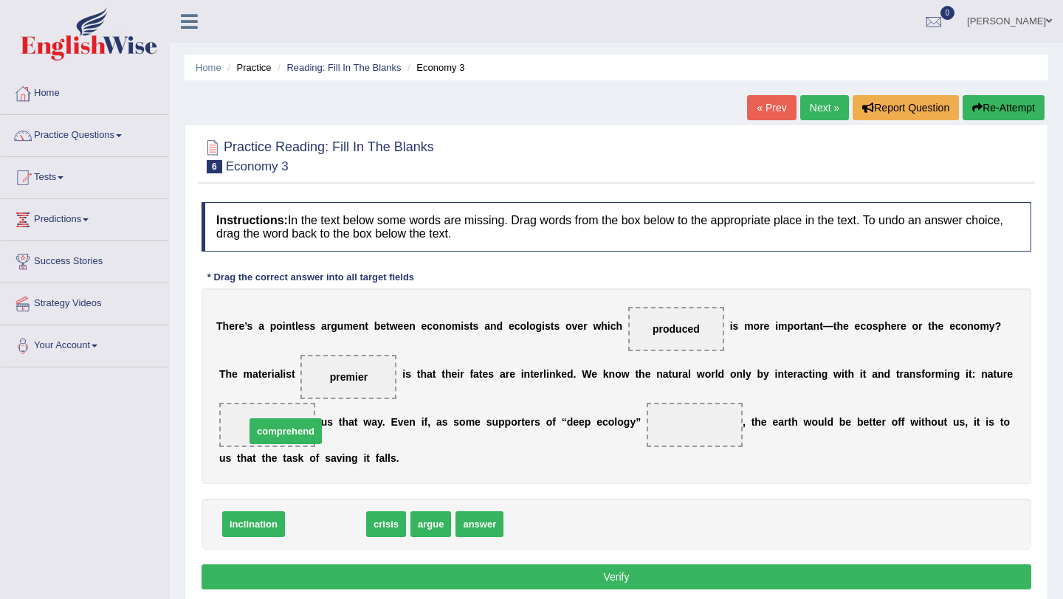
drag, startPoint x: 332, startPoint y: 527, endPoint x: 292, endPoint y: 434, distance: 101.2
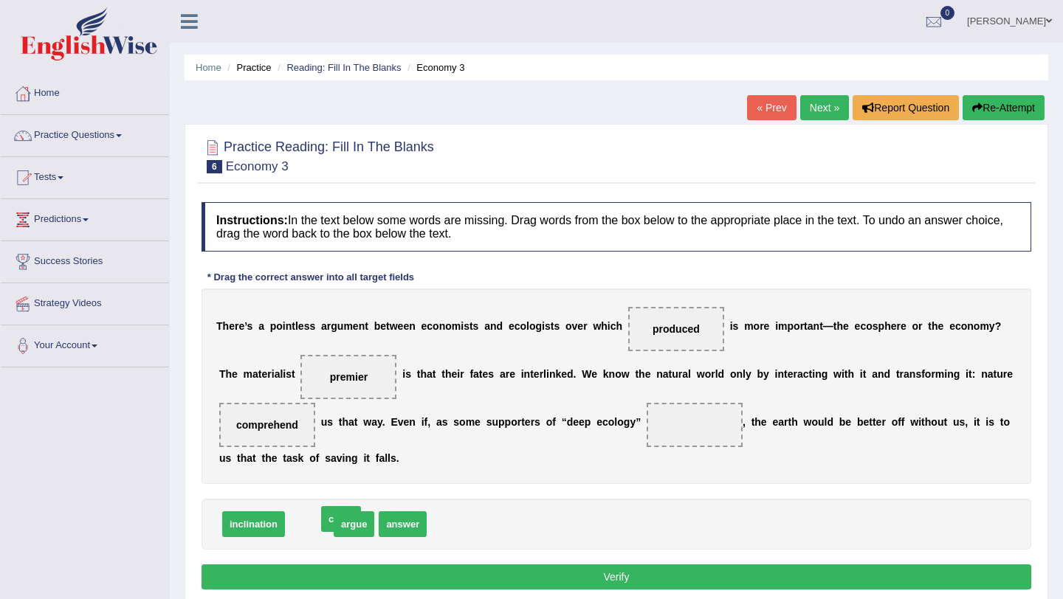
drag, startPoint x: 304, startPoint y: 522, endPoint x: 336, endPoint y: 517, distance: 32.2
drag, startPoint x: 364, startPoint y: 519, endPoint x: 687, endPoint y: 419, distance: 338.5
drag, startPoint x: 309, startPoint y: 522, endPoint x: 704, endPoint y: 418, distance: 408.4
click at [670, 574] on button "Verify" at bounding box center [617, 577] width 830 height 25
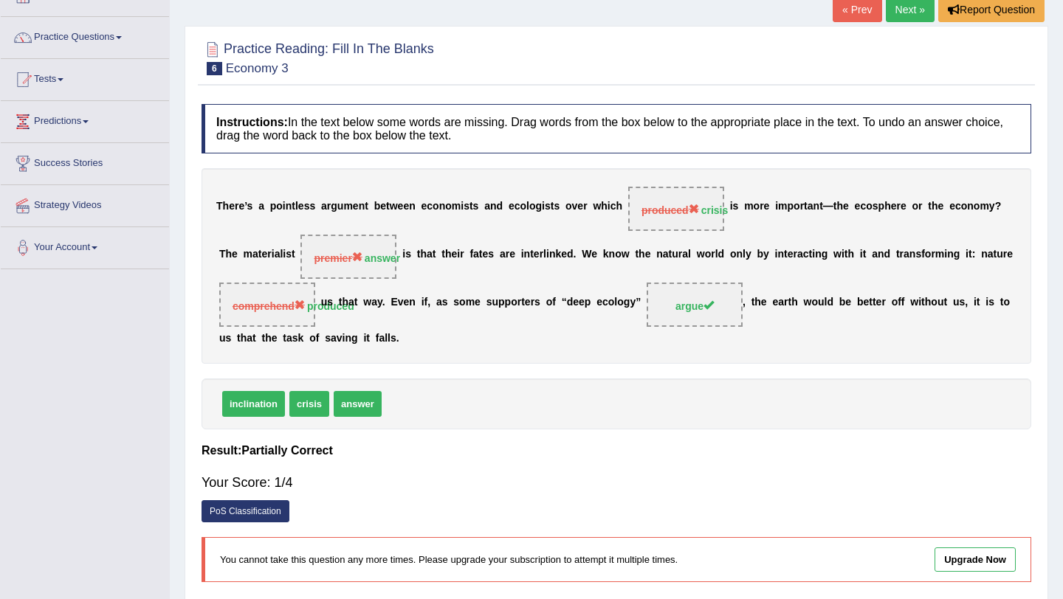
scroll to position [103, 0]
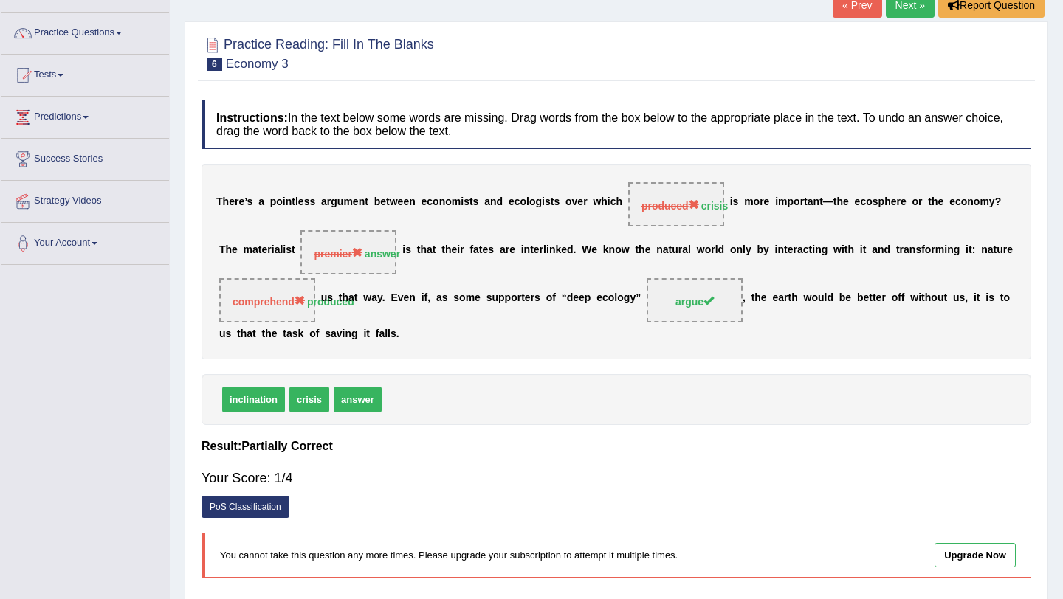
click at [919, 13] on link "Next »" at bounding box center [910, 5] width 49 height 25
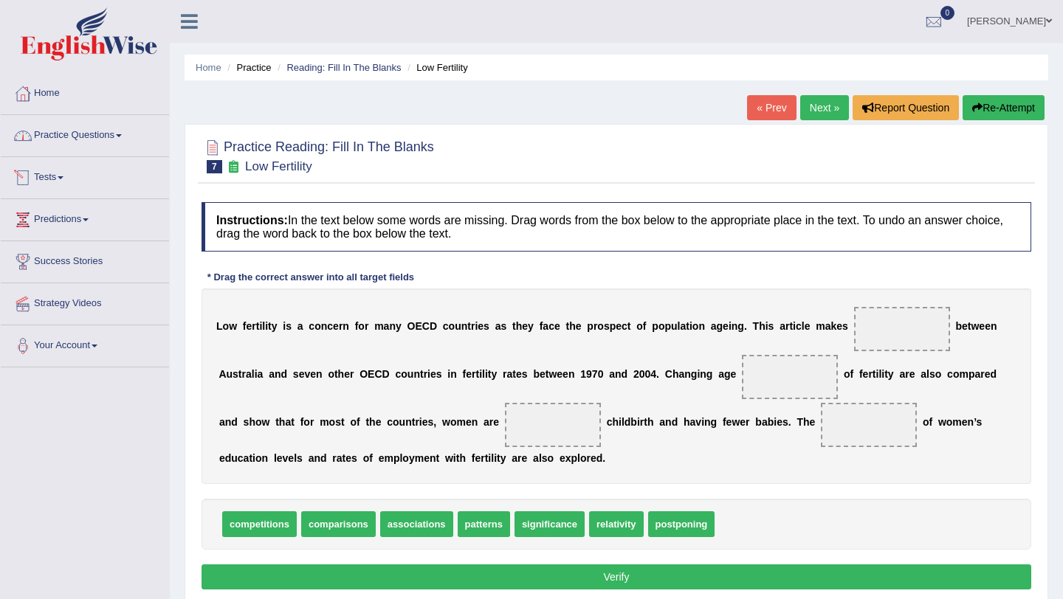
click at [103, 148] on link "Practice Questions" at bounding box center [85, 133] width 168 height 37
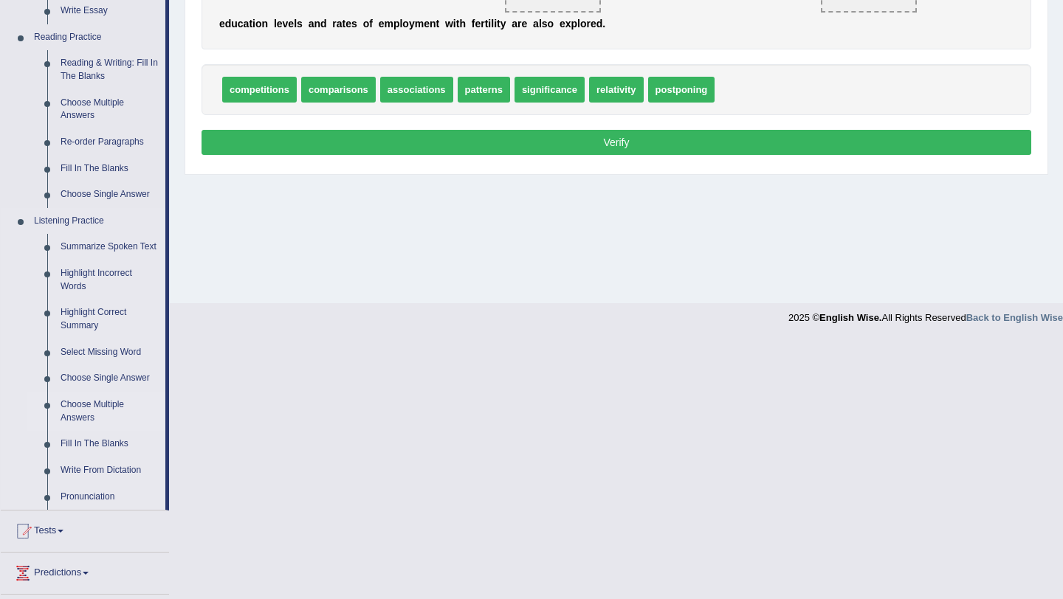
scroll to position [436, 0]
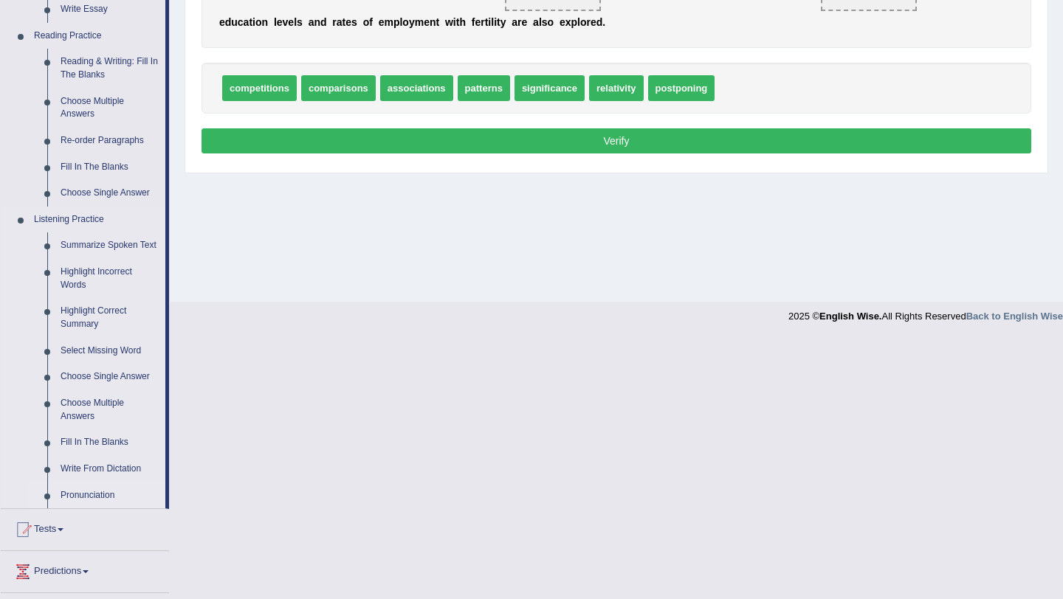
click at [112, 506] on link "Pronunciation" at bounding box center [109, 496] width 111 height 27
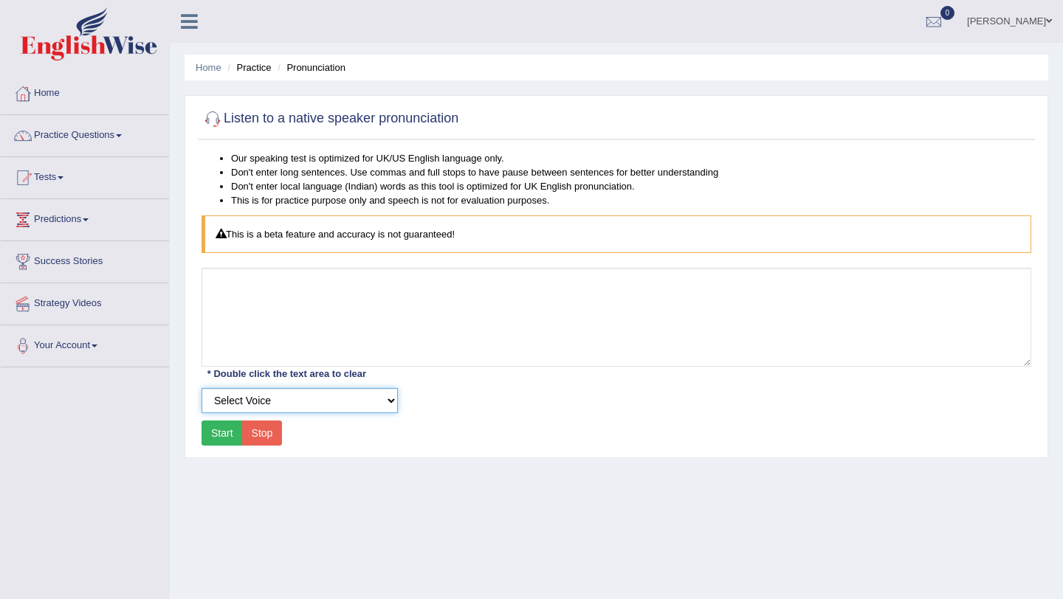
click at [296, 393] on select "Select Voice UK English [DEMOGRAPHIC_DATA] UK English [DEMOGRAPHIC_DATA]" at bounding box center [300, 400] width 196 height 25
click at [106, 144] on link "Practice Questions" at bounding box center [85, 133] width 168 height 37
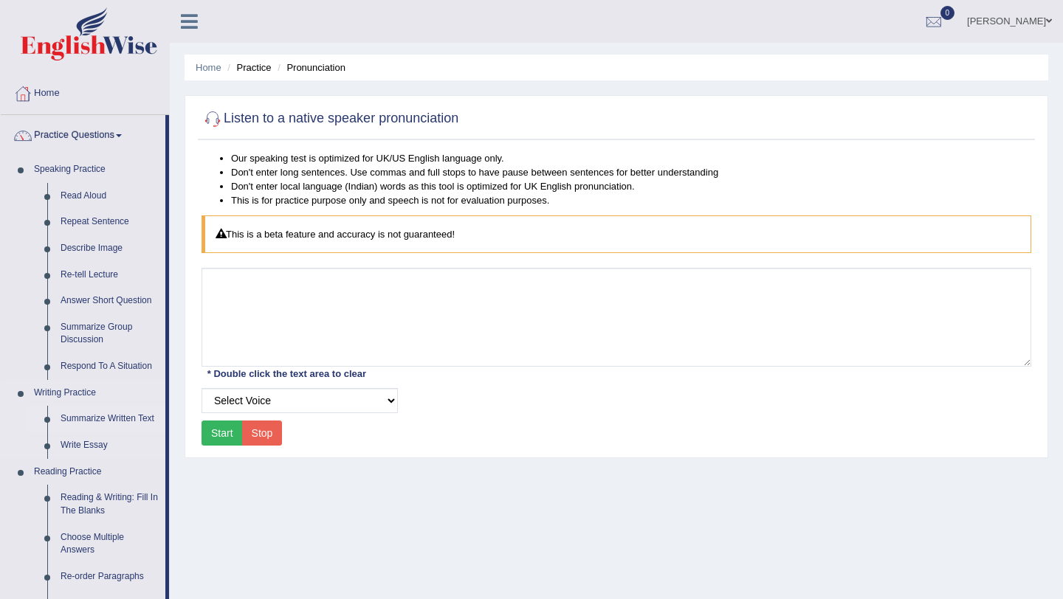
scroll to position [29, 0]
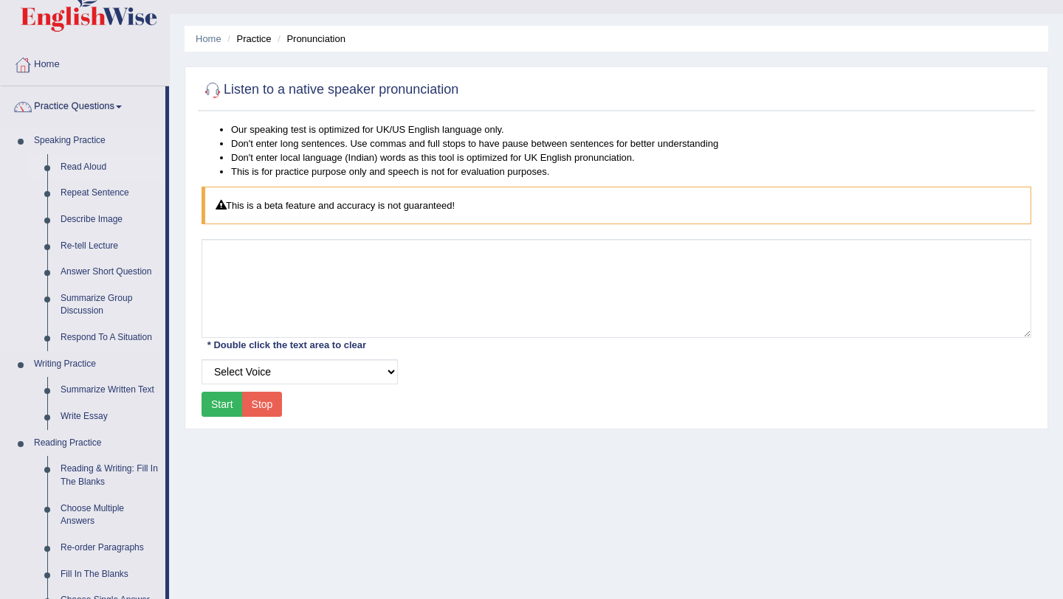
click at [110, 162] on link "Read Aloud" at bounding box center [109, 167] width 111 height 27
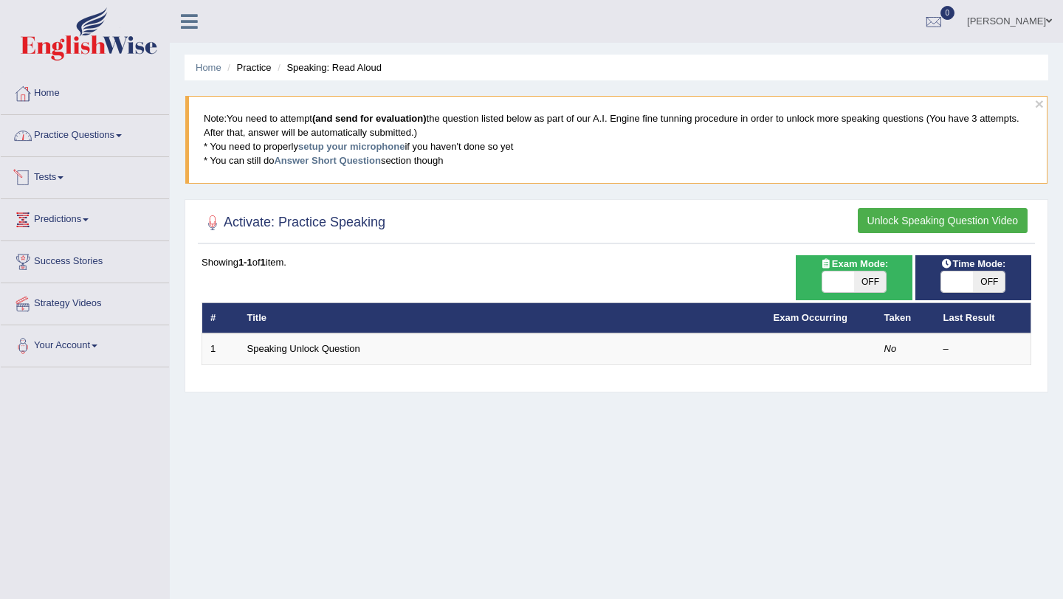
click at [96, 141] on link "Practice Questions" at bounding box center [85, 133] width 168 height 37
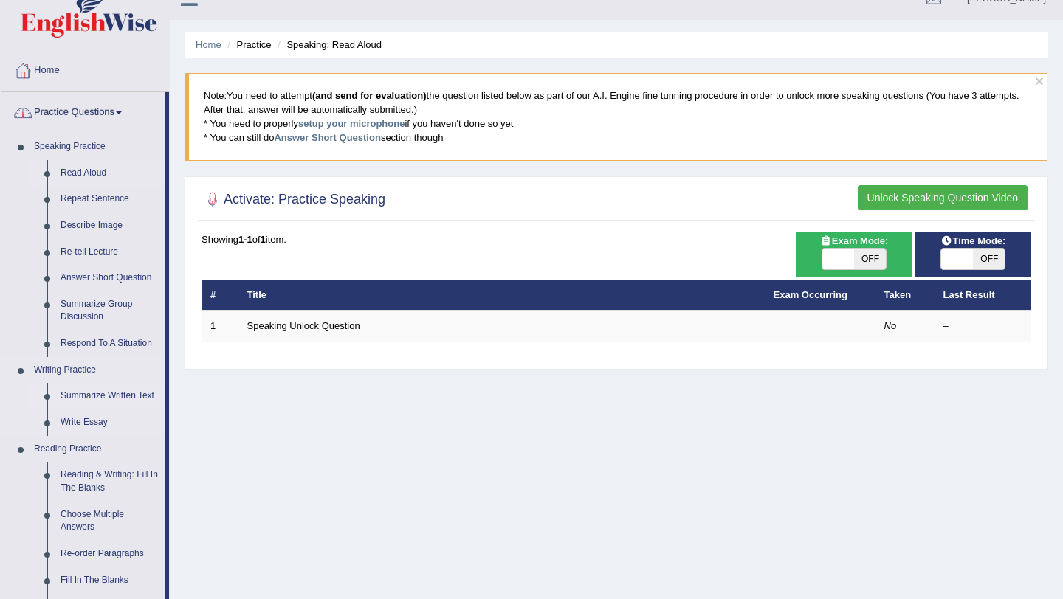
scroll to position [34, 0]
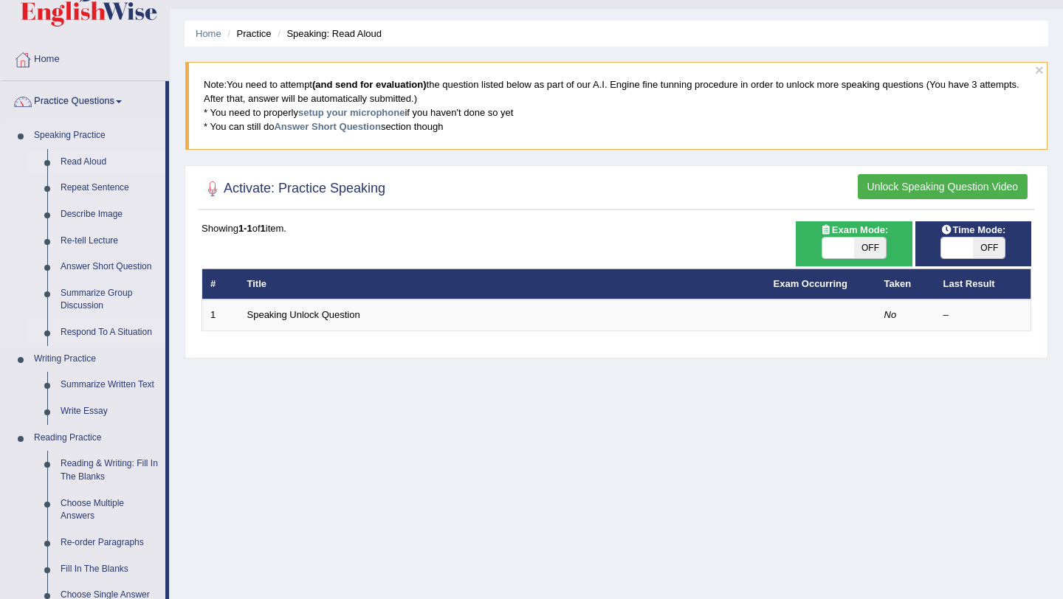
click at [128, 335] on link "Respond To A Situation" at bounding box center [109, 333] width 111 height 27
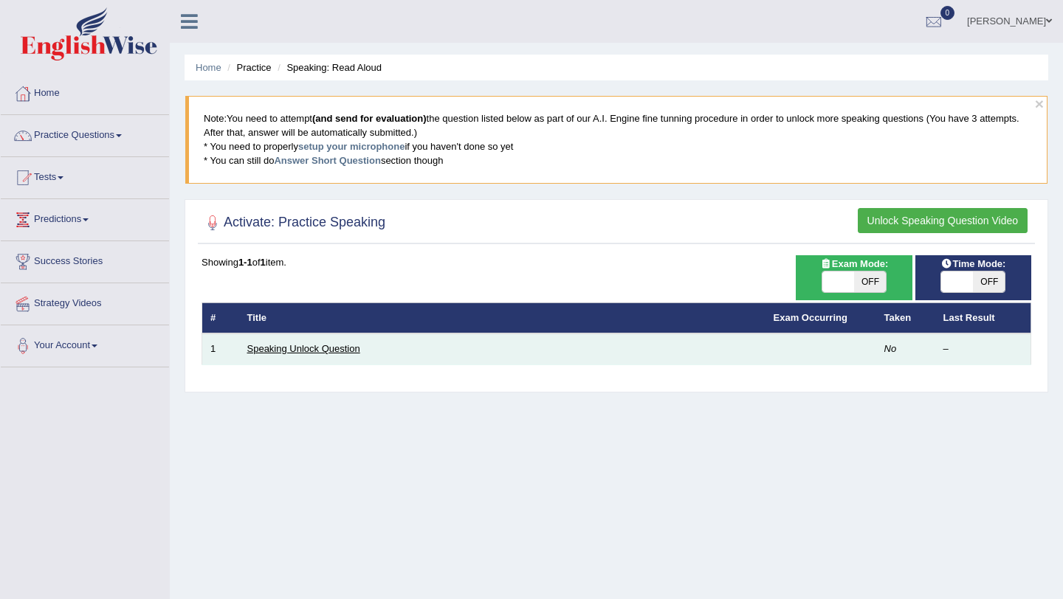
click at [285, 349] on link "Speaking Unlock Question" at bounding box center [303, 348] width 113 height 11
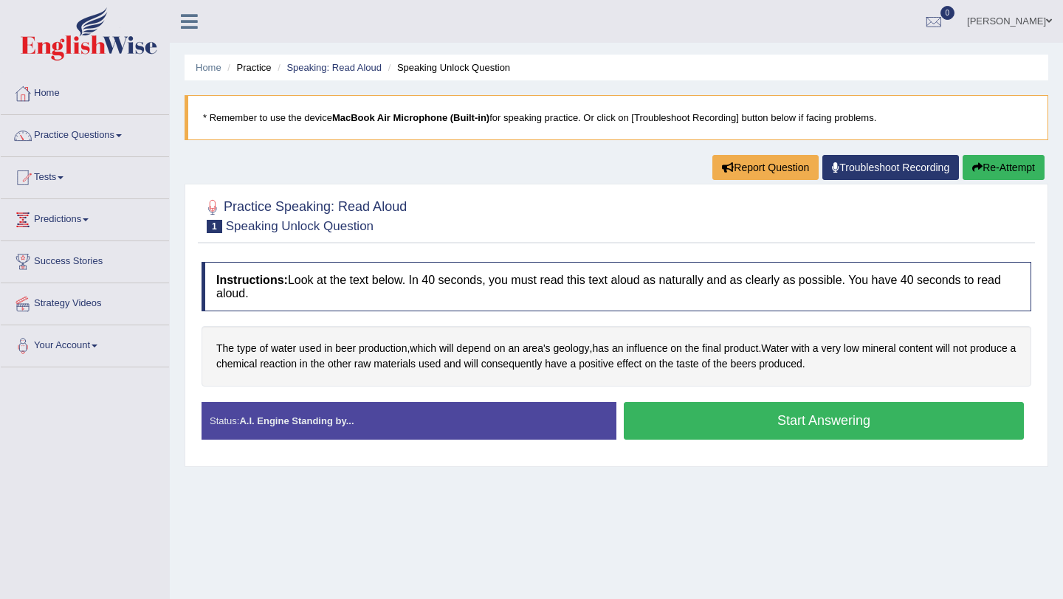
click at [641, 416] on button "Start Answering" at bounding box center [824, 421] width 400 height 38
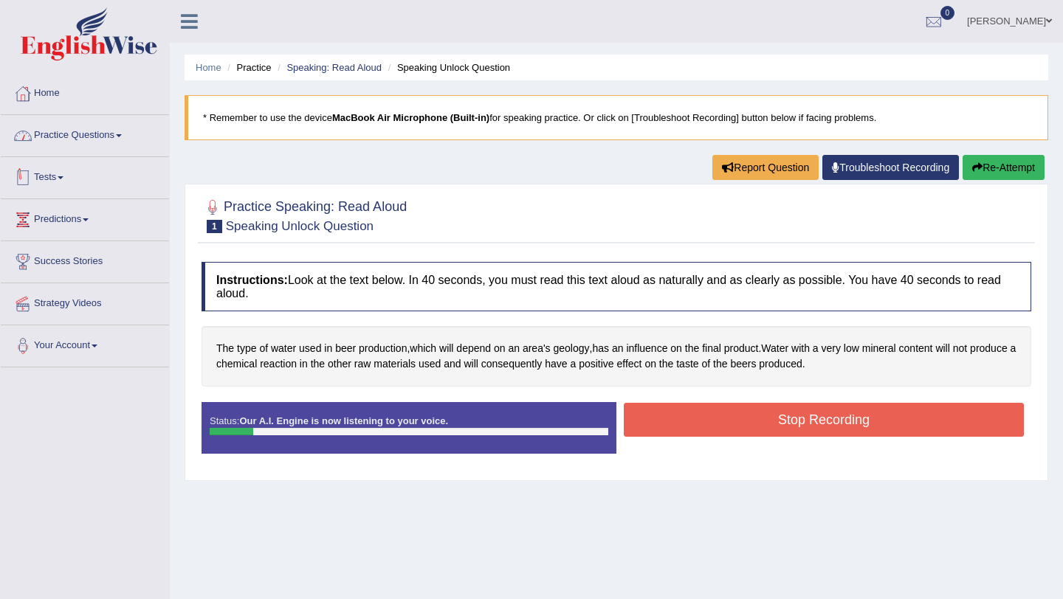
click at [124, 143] on link "Practice Questions" at bounding box center [85, 133] width 168 height 37
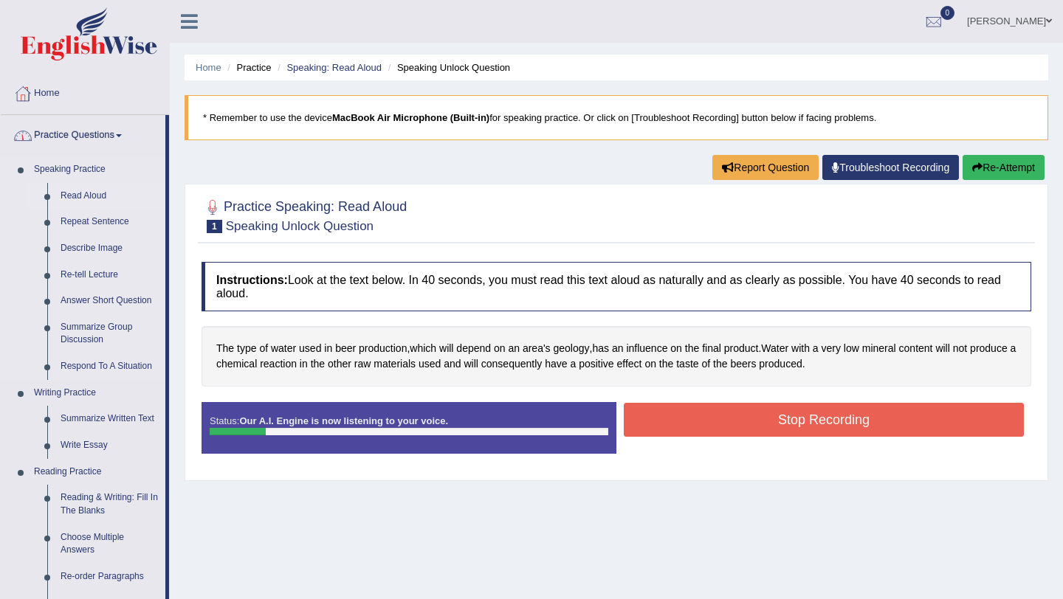
click at [98, 193] on link "Read Aloud" at bounding box center [109, 196] width 111 height 27
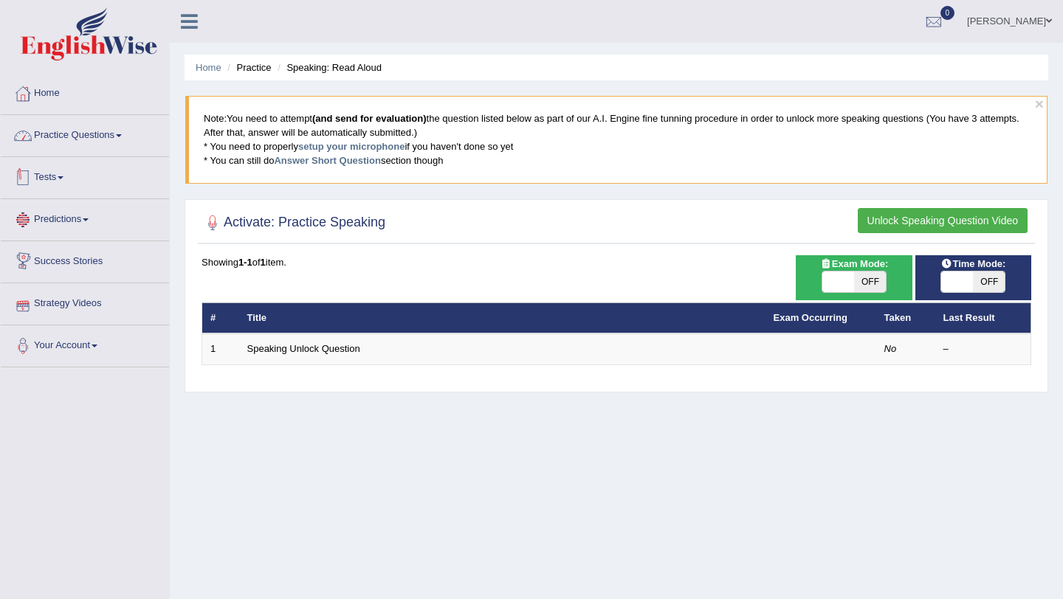
click at [103, 137] on link "Practice Questions" at bounding box center [85, 133] width 168 height 37
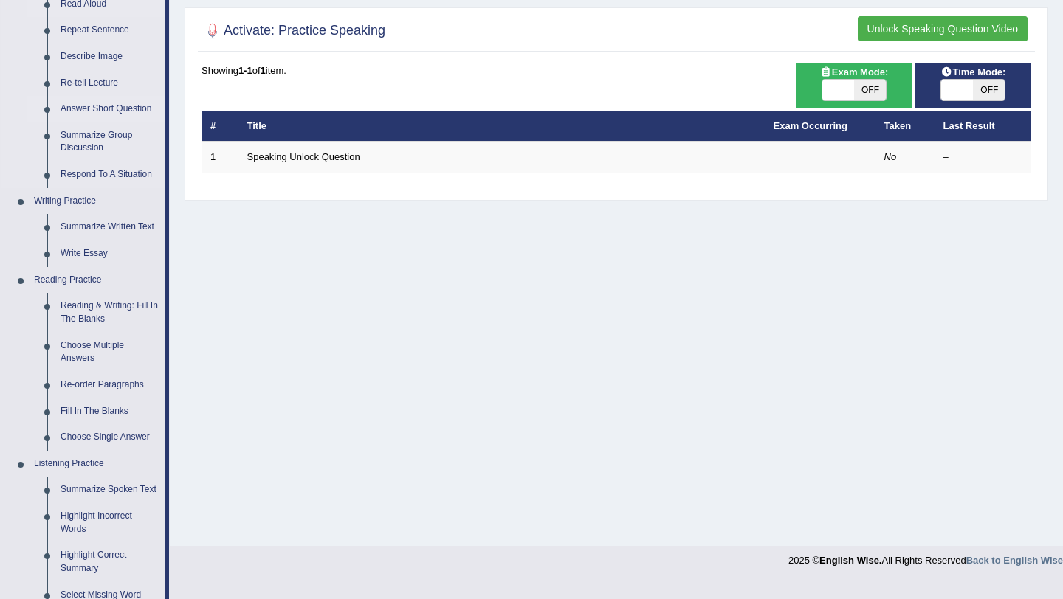
scroll to position [191, 0]
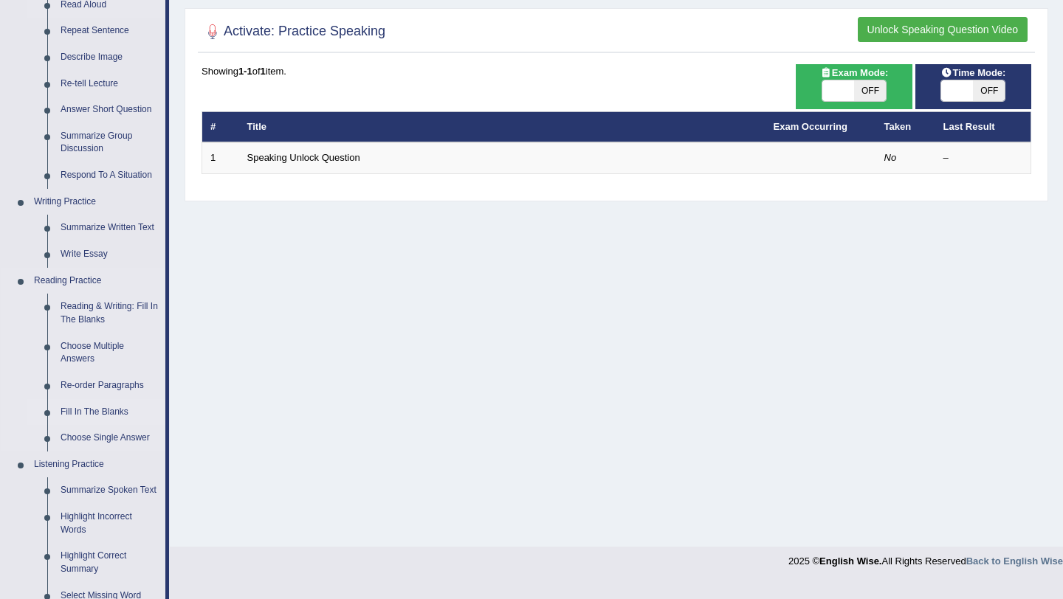
click at [112, 407] on link "Fill In The Blanks" at bounding box center [109, 412] width 111 height 27
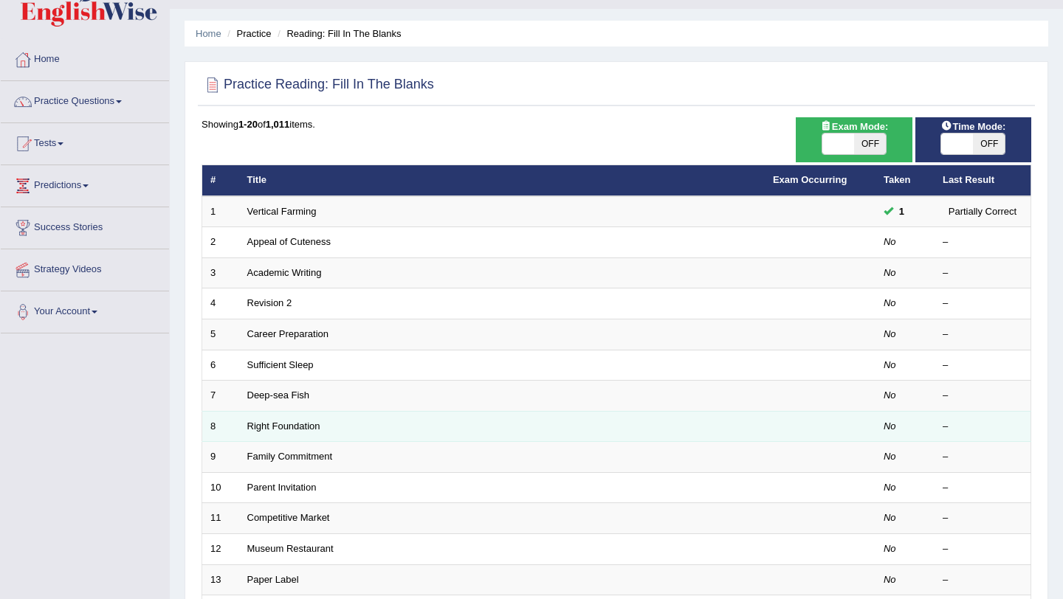
scroll to position [33, 0]
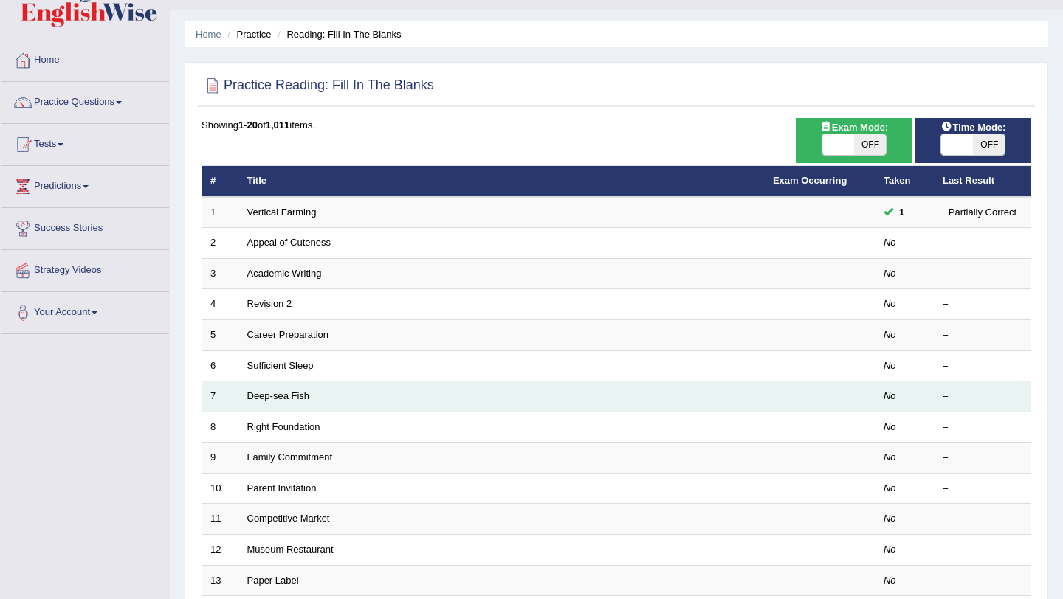
click at [356, 393] on td "Deep-sea Fish" at bounding box center [502, 397] width 526 height 31
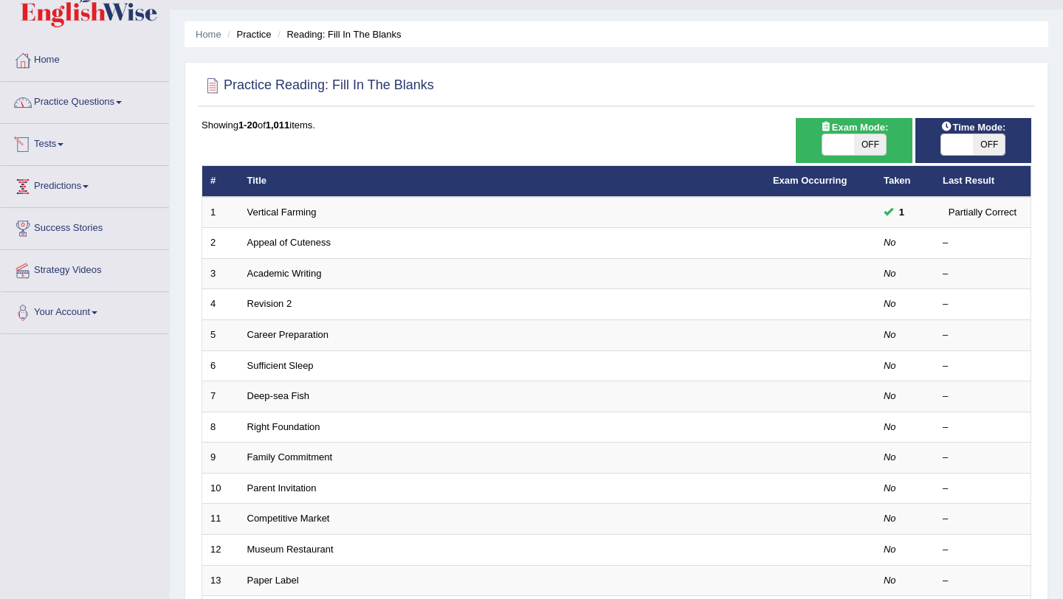
click at [134, 102] on link "Practice Questions" at bounding box center [85, 100] width 168 height 37
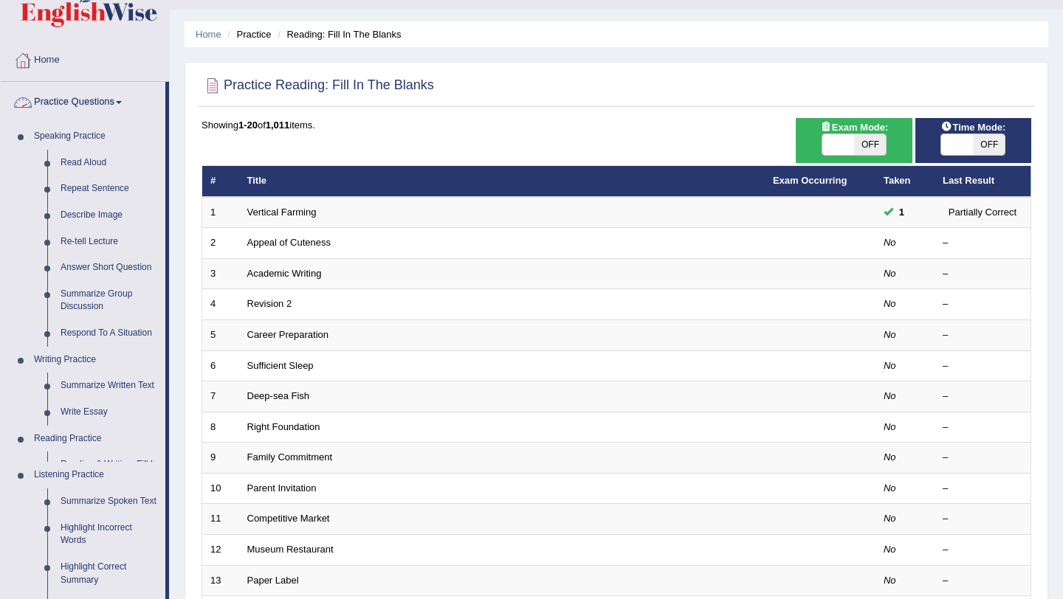
click at [134, 102] on link "Practice Questions" at bounding box center [83, 100] width 165 height 37
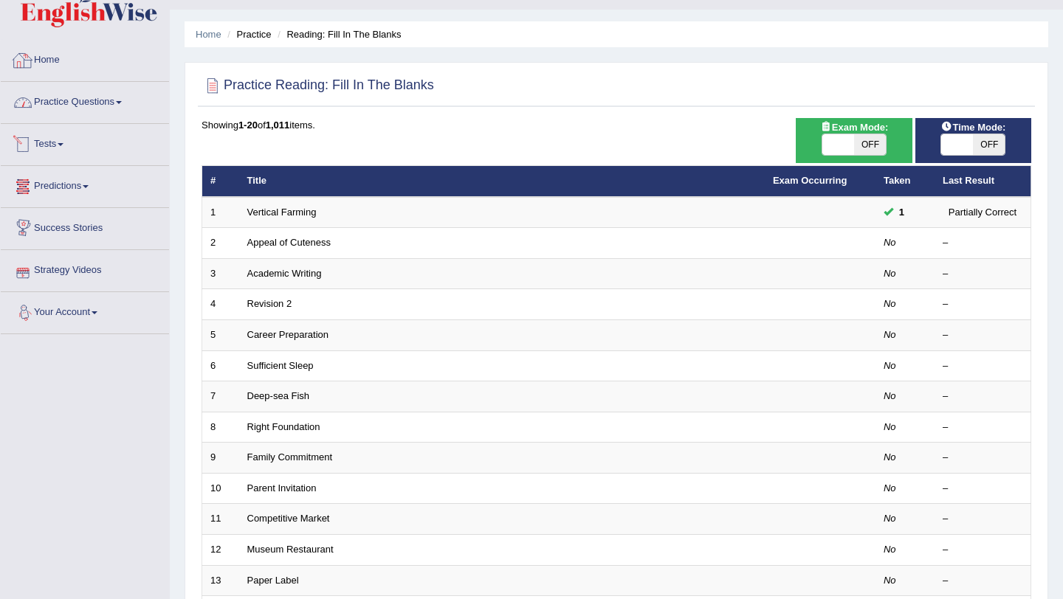
click at [126, 95] on link "Practice Questions" at bounding box center [85, 100] width 168 height 37
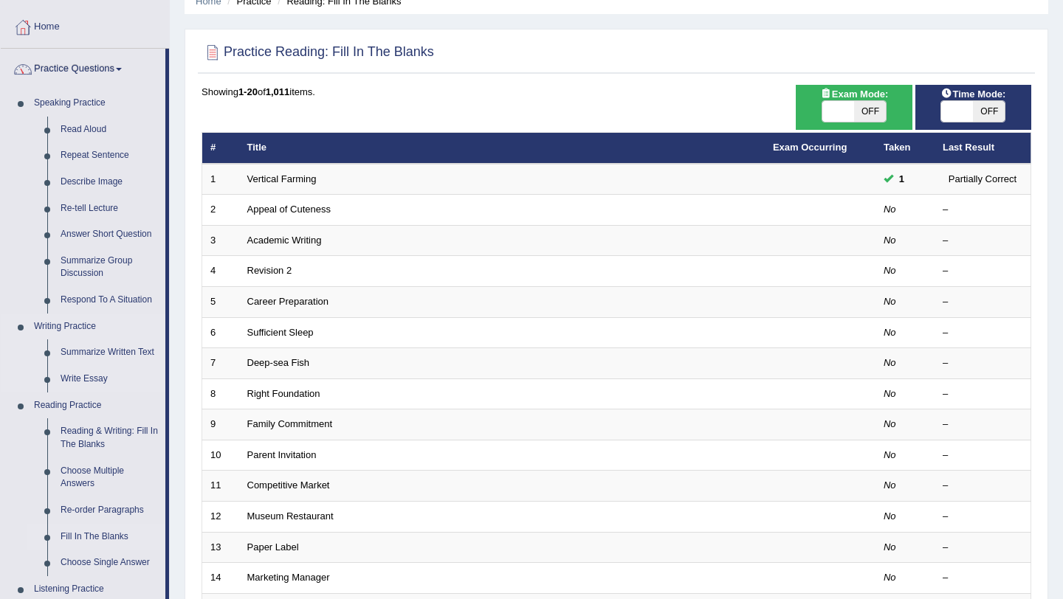
scroll to position [68, 0]
